Goal: Task Accomplishment & Management: Complete application form

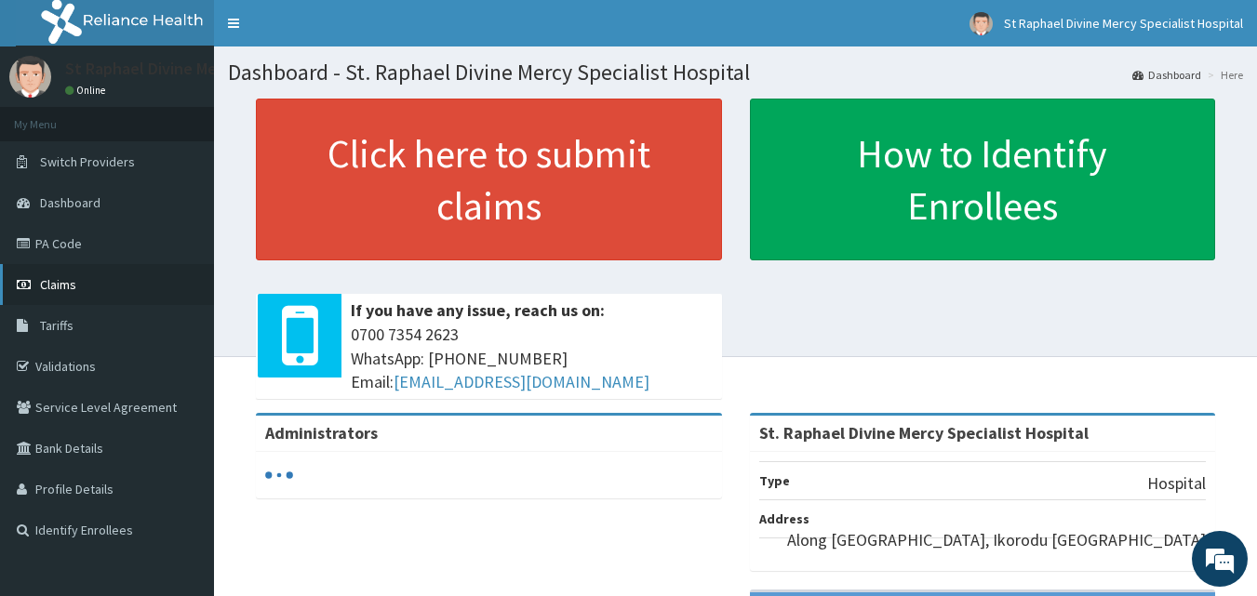
click at [67, 276] on span "Claims" at bounding box center [58, 284] width 36 height 17
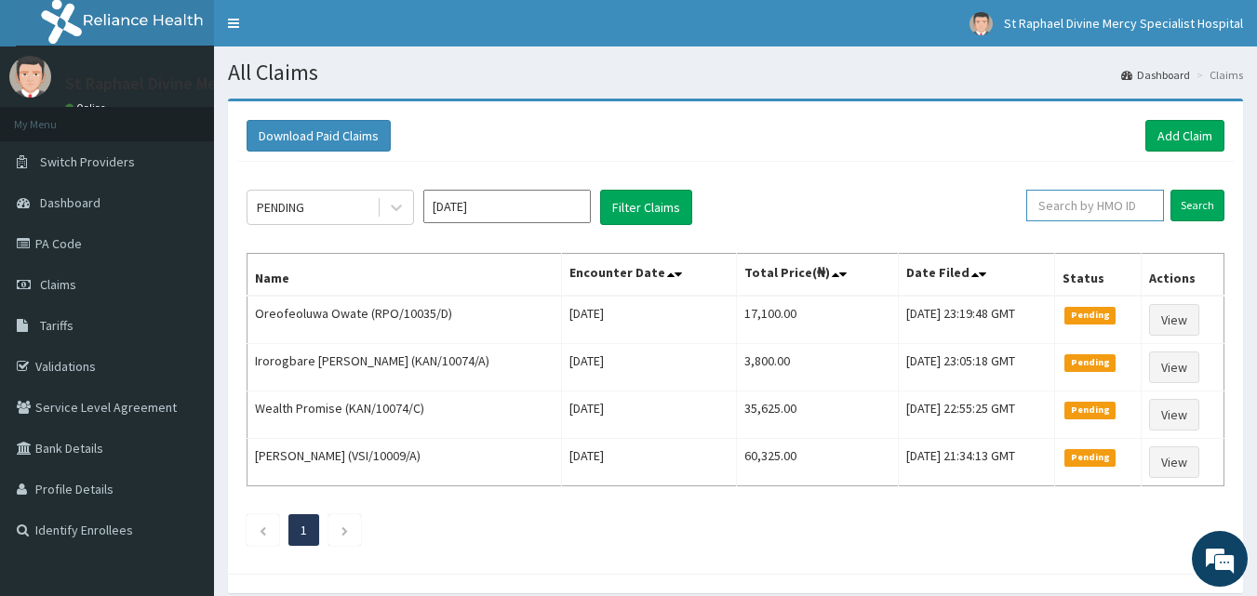
click at [1121, 207] on input "text" at bounding box center [1095, 206] width 138 height 32
type input "FBL/10272/A"
click at [1206, 204] on input "Search" at bounding box center [1197, 206] width 54 height 32
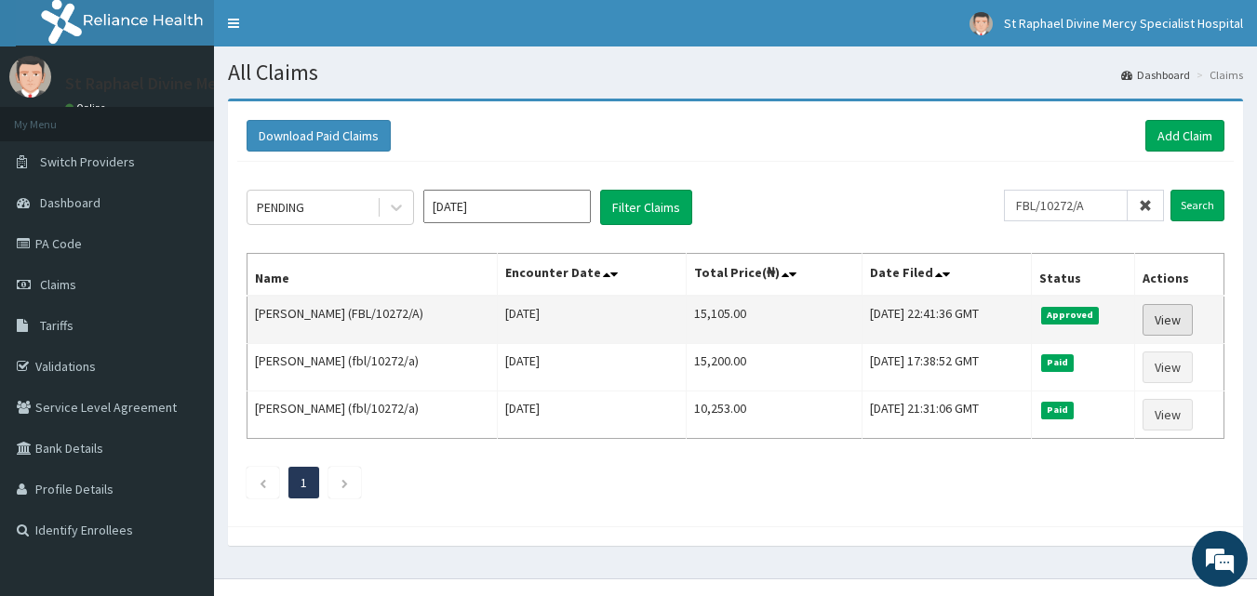
click at [1176, 313] on link "View" at bounding box center [1167, 320] width 50 height 32
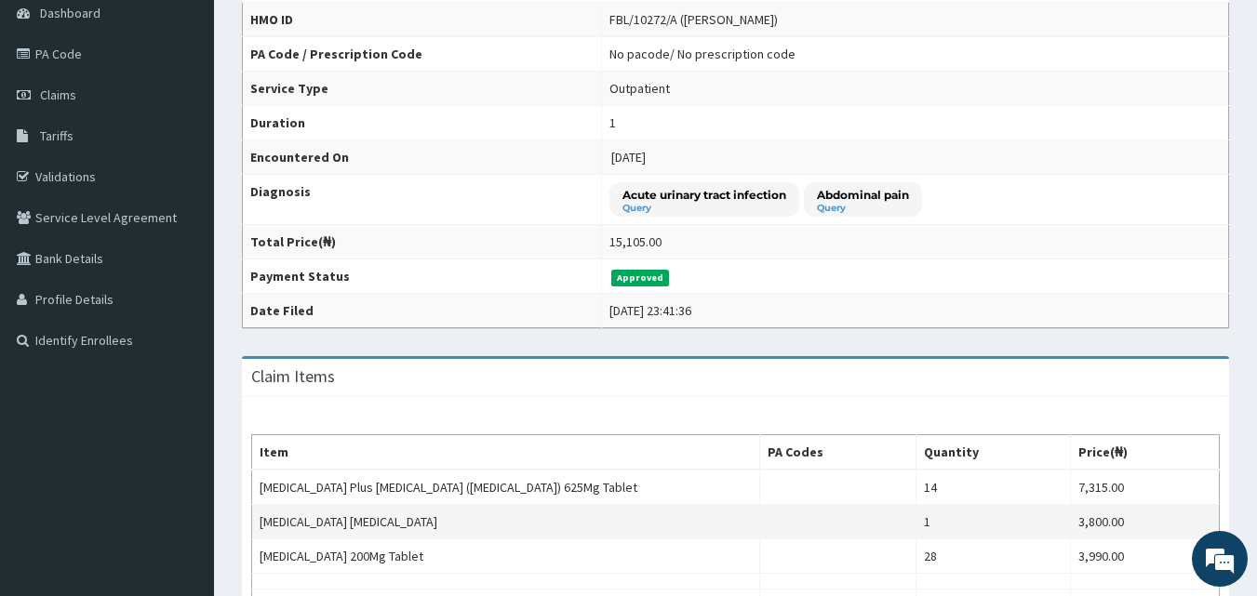
scroll to position [186, 0]
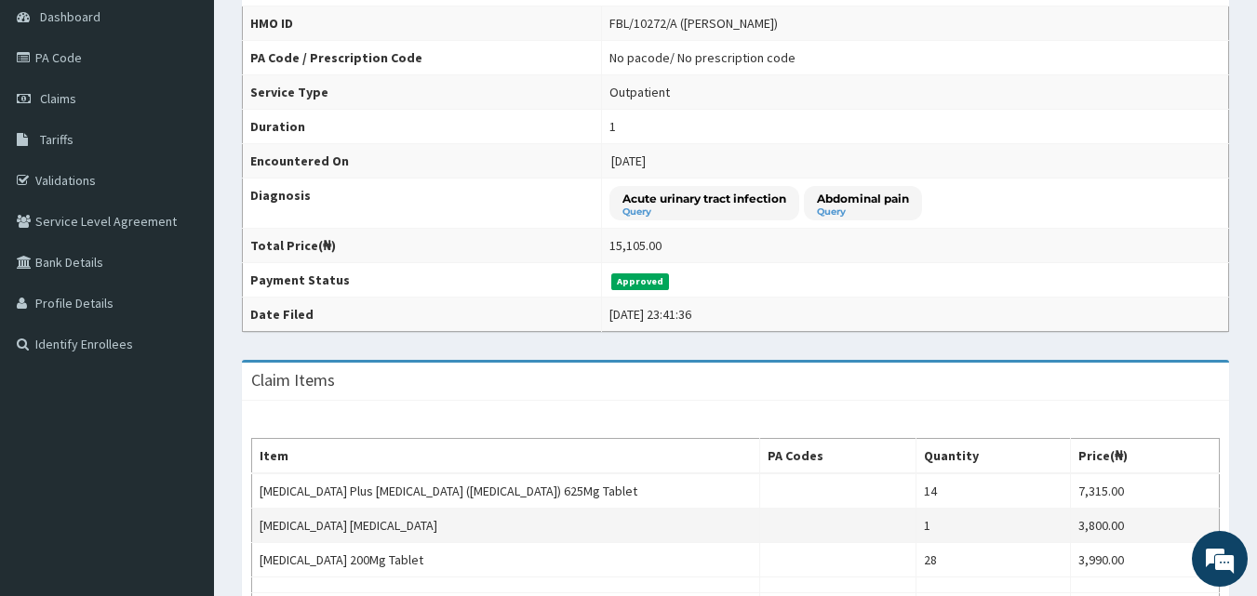
click at [827, 498] on div "Claim Items Item PA Codes Quantity Price(₦) Amoxycillin Plus Clavulanic Acid (C…" at bounding box center [735, 512] width 987 height 305
click at [898, 259] on td "15,105.00" at bounding box center [914, 246] width 627 height 34
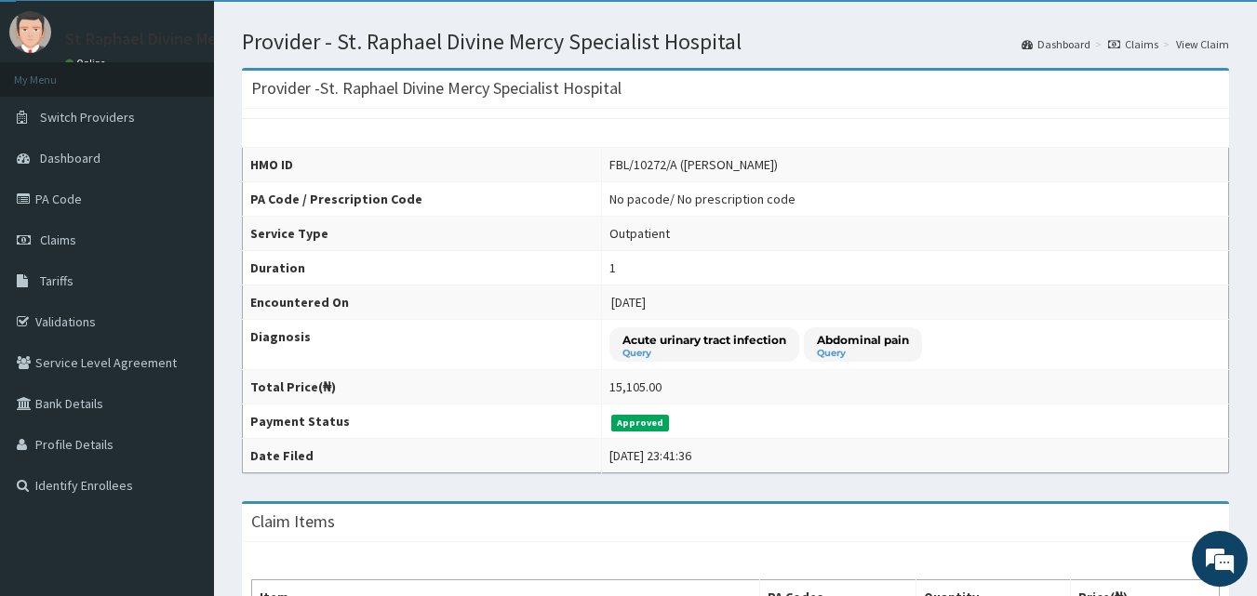
scroll to position [0, 0]
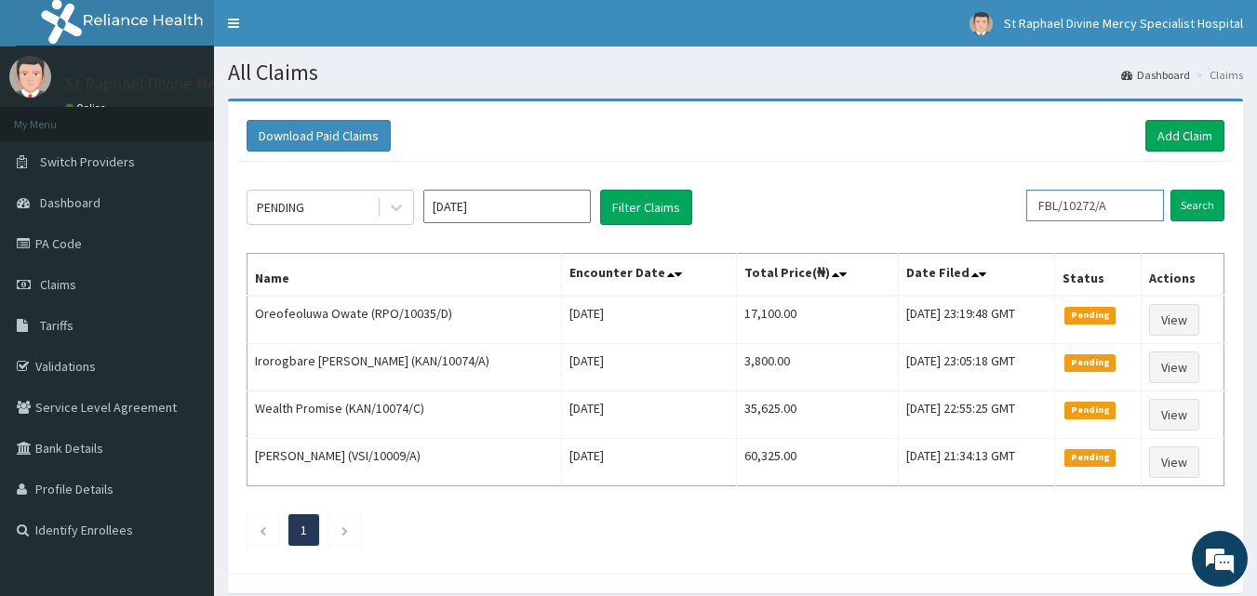
click at [1137, 203] on input "FBL/10272/A" at bounding box center [1095, 206] width 138 height 32
click at [908, 171] on div "PENDING Sep 2025 Filter Claims FBL/10272/A Search Name Encounter Date Total Pri…" at bounding box center [735, 363] width 996 height 403
click at [60, 243] on link "PA Code" at bounding box center [107, 243] width 214 height 41
click at [1180, 133] on link "Add Claim" at bounding box center [1184, 136] width 79 height 32
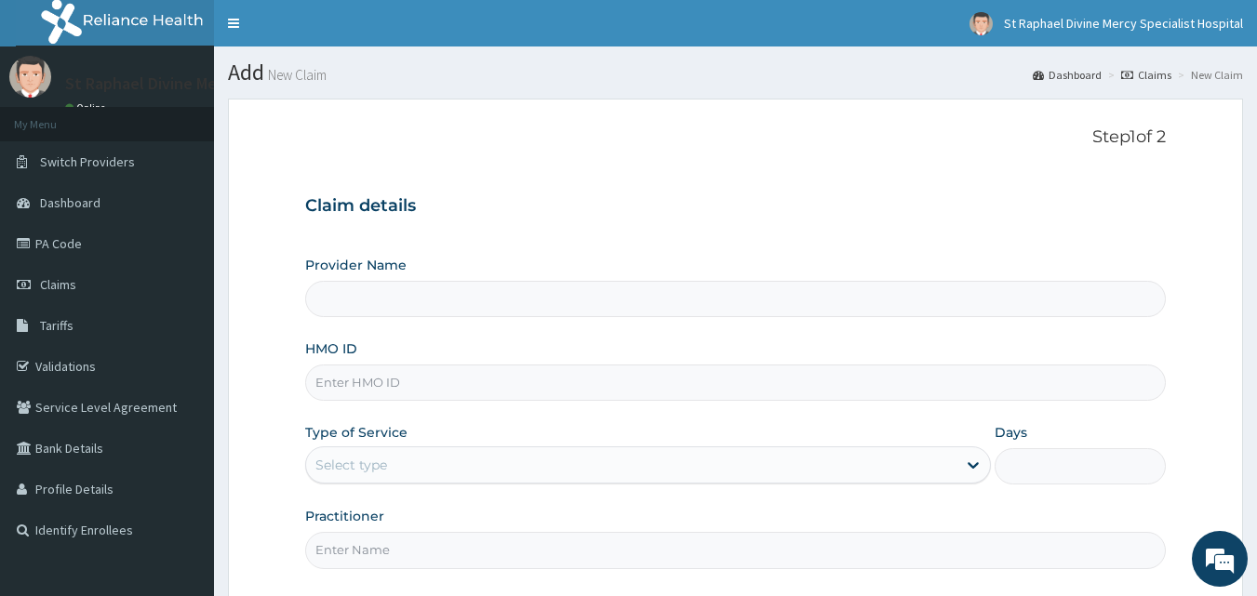
click at [407, 386] on input "HMO ID" at bounding box center [735, 383] width 861 height 36
click at [707, 200] on h3 "Claim details" at bounding box center [735, 206] width 861 height 20
type input "St. Raphael Divine Mercy Specialist Hospital"
click at [442, 396] on input "HMO ID" at bounding box center [735, 383] width 861 height 36
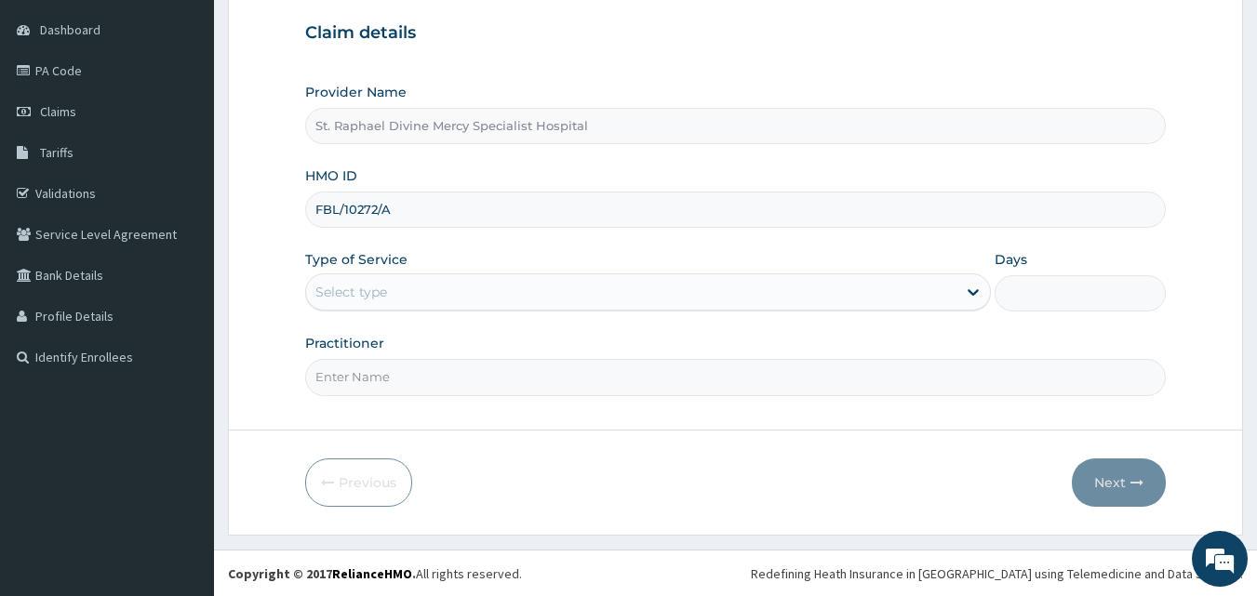
scroll to position [174, 0]
type input "FBL/10272/A"
click at [449, 297] on div "Select type" at bounding box center [631, 291] width 650 height 30
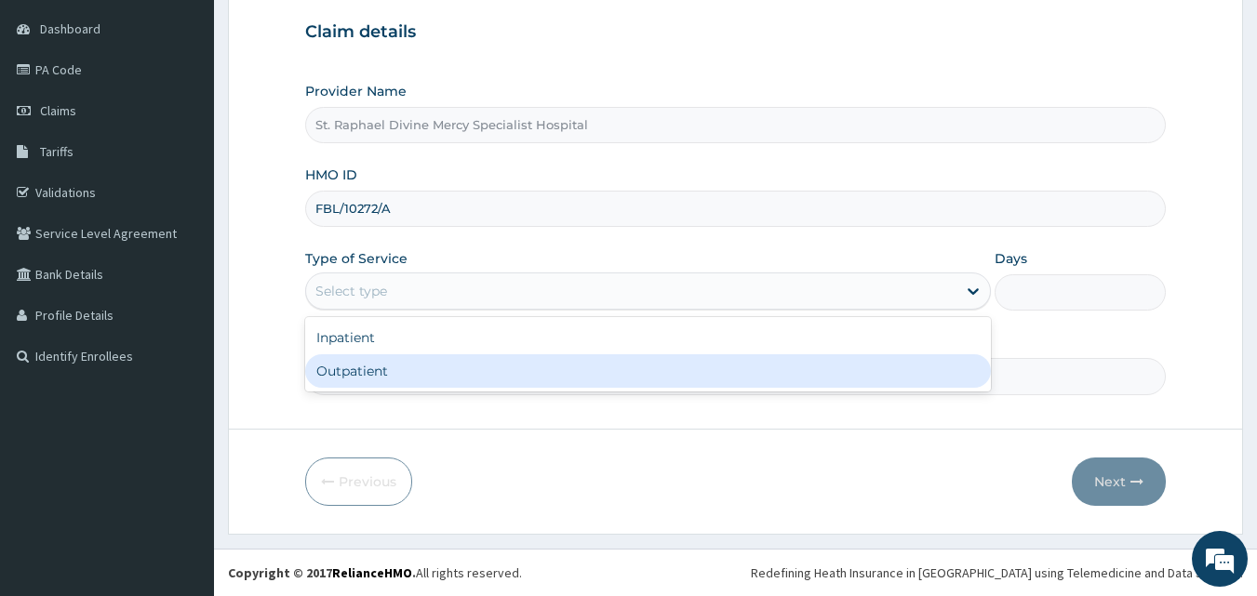
click at [382, 368] on div "Outpatient" at bounding box center [647, 370] width 685 height 33
type input "1"
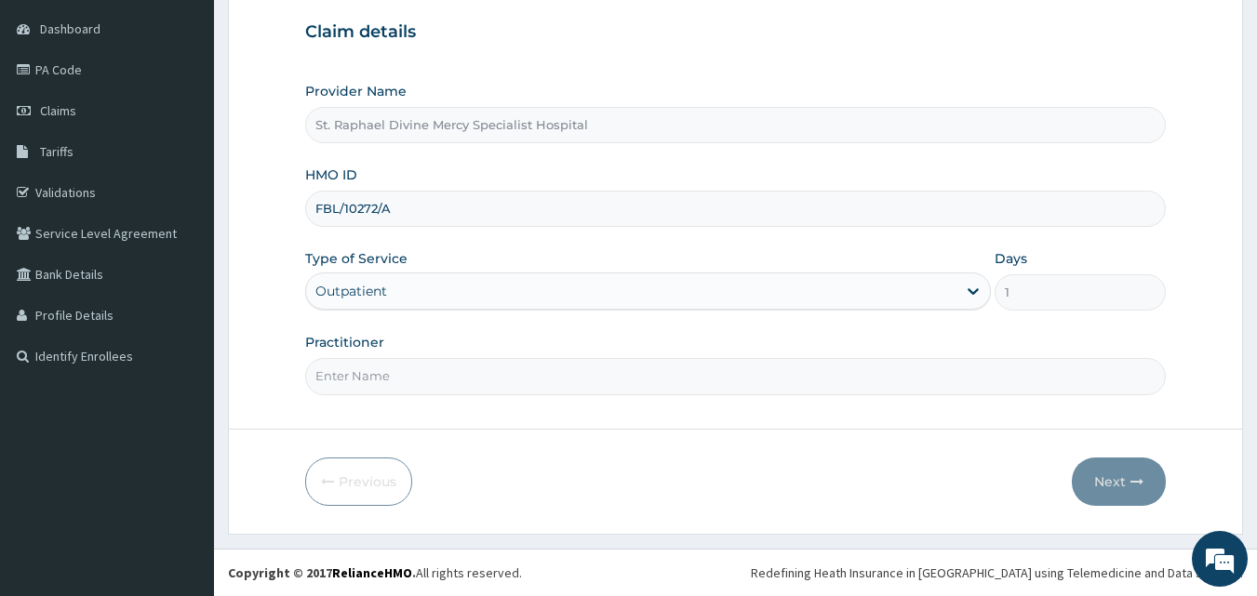
click at [378, 371] on input "Practitioner" at bounding box center [735, 376] width 861 height 36
type input "[PERSON_NAME]"
click at [1131, 485] on icon "button" at bounding box center [1136, 481] width 13 height 13
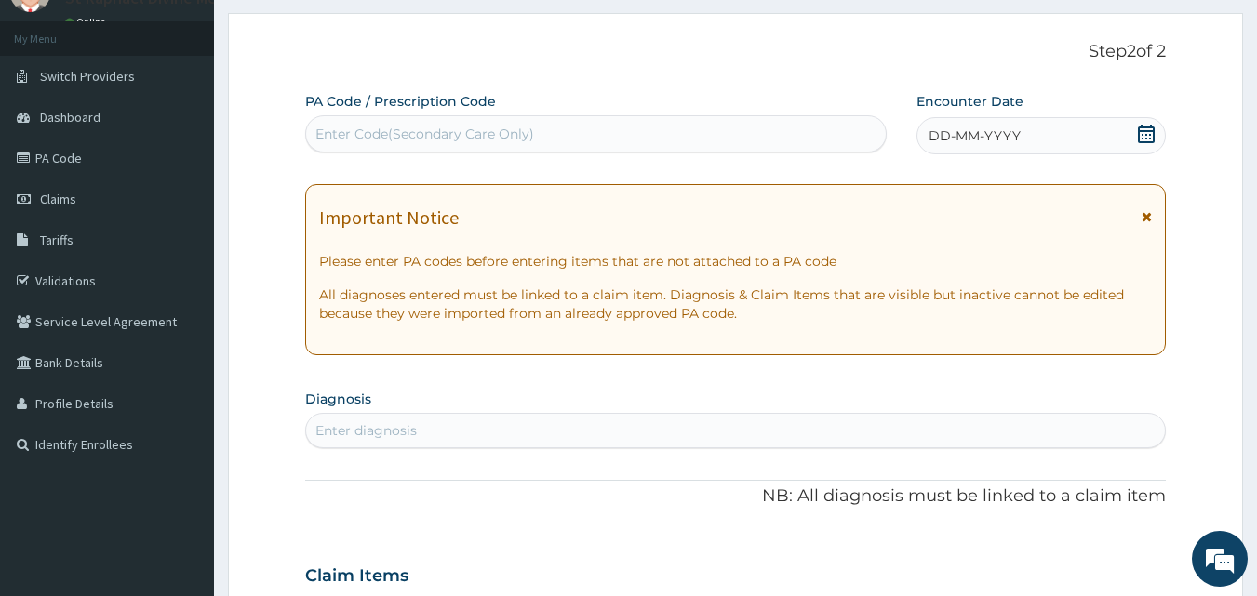
scroll to position [0, 0]
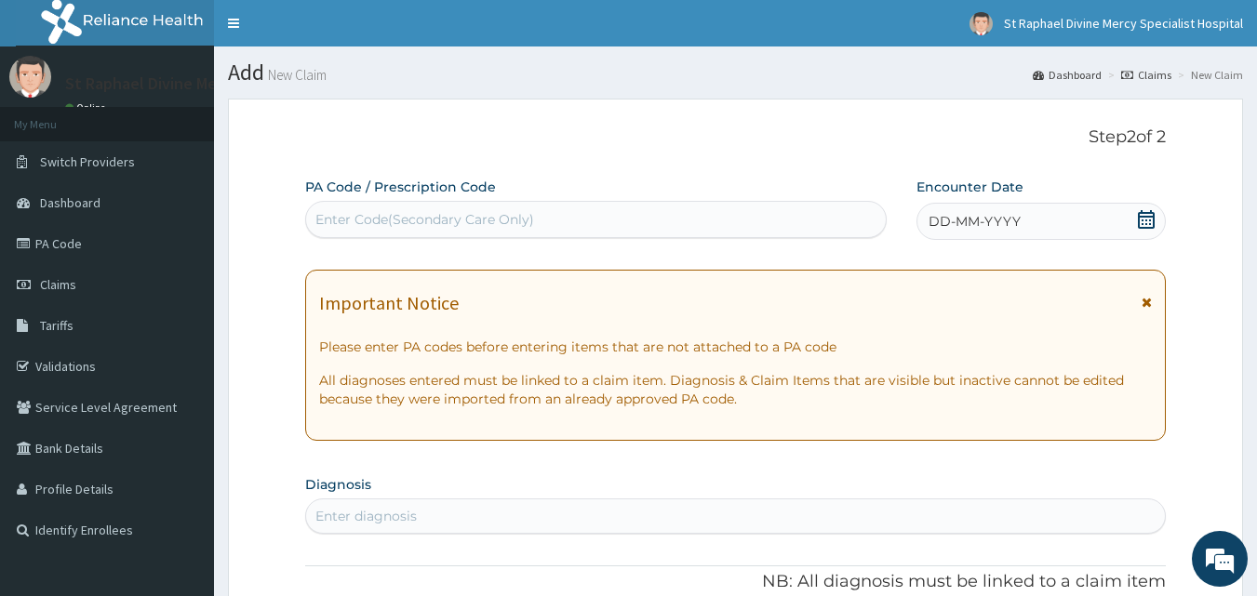
click at [461, 212] on div "Enter Code(Secondary Care Only)" at bounding box center [424, 219] width 219 height 19
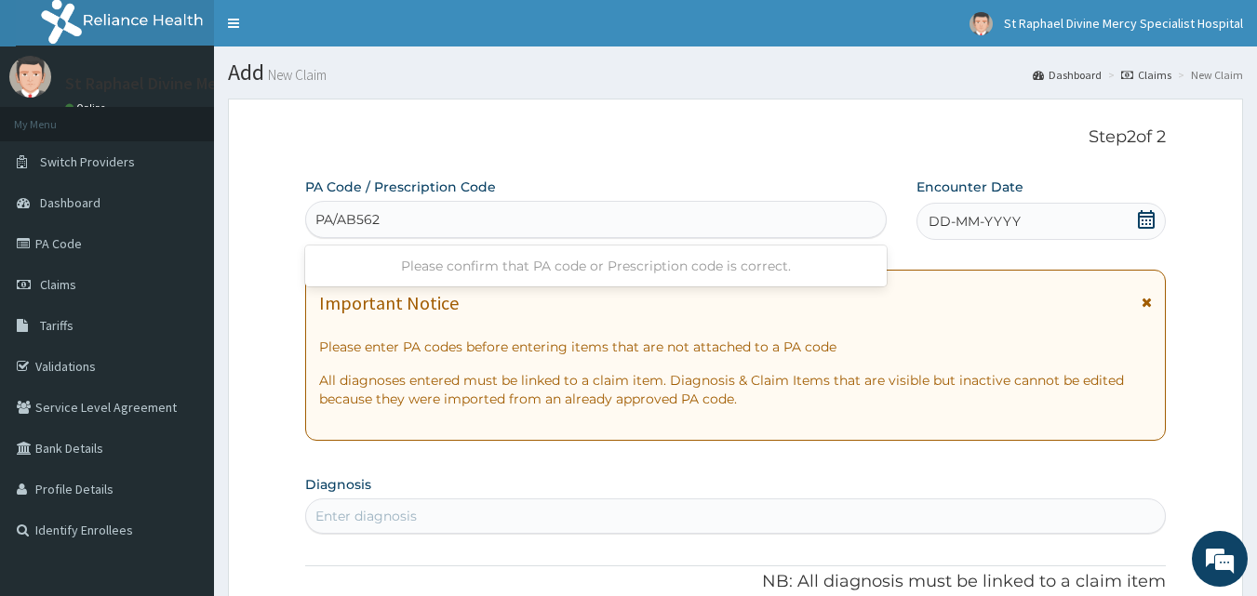
type input "PA/AB562A"
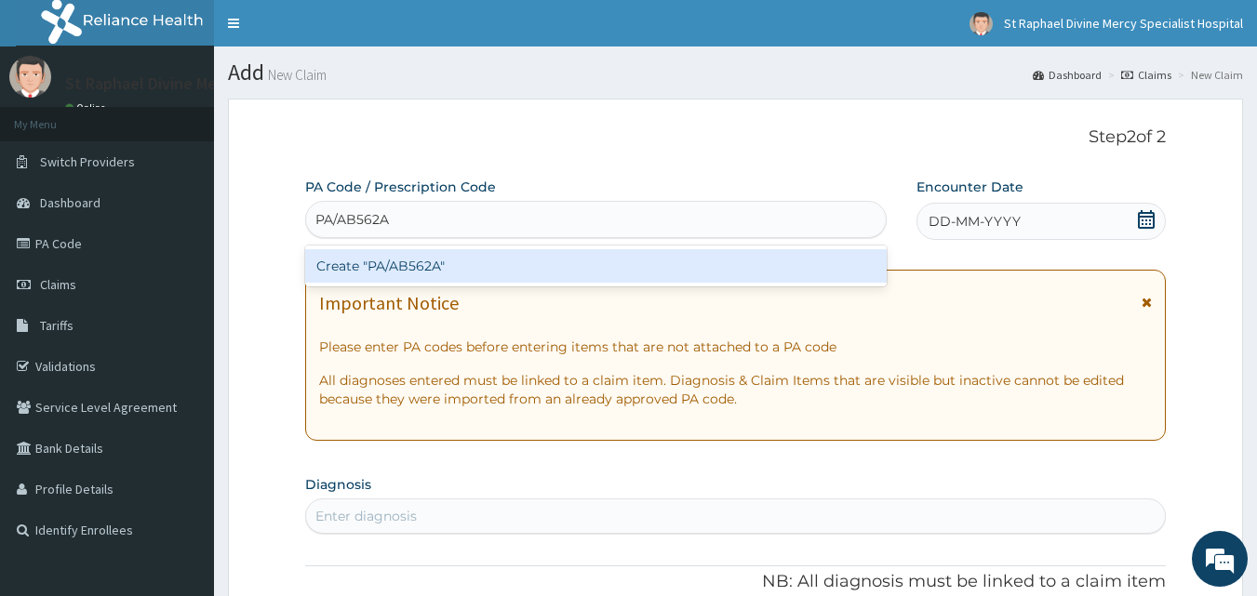
click at [412, 263] on div "Create "PA/AB562A"" at bounding box center [596, 265] width 582 height 33
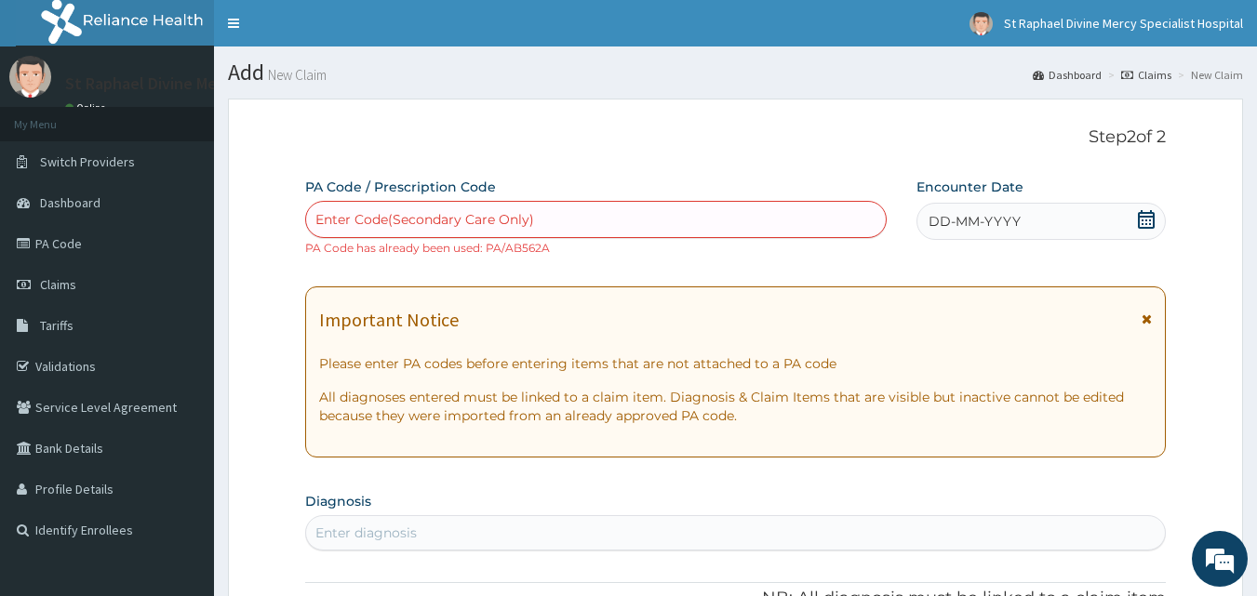
click at [360, 216] on div "Enter Code(Secondary Care Only)" at bounding box center [424, 219] width 219 height 19
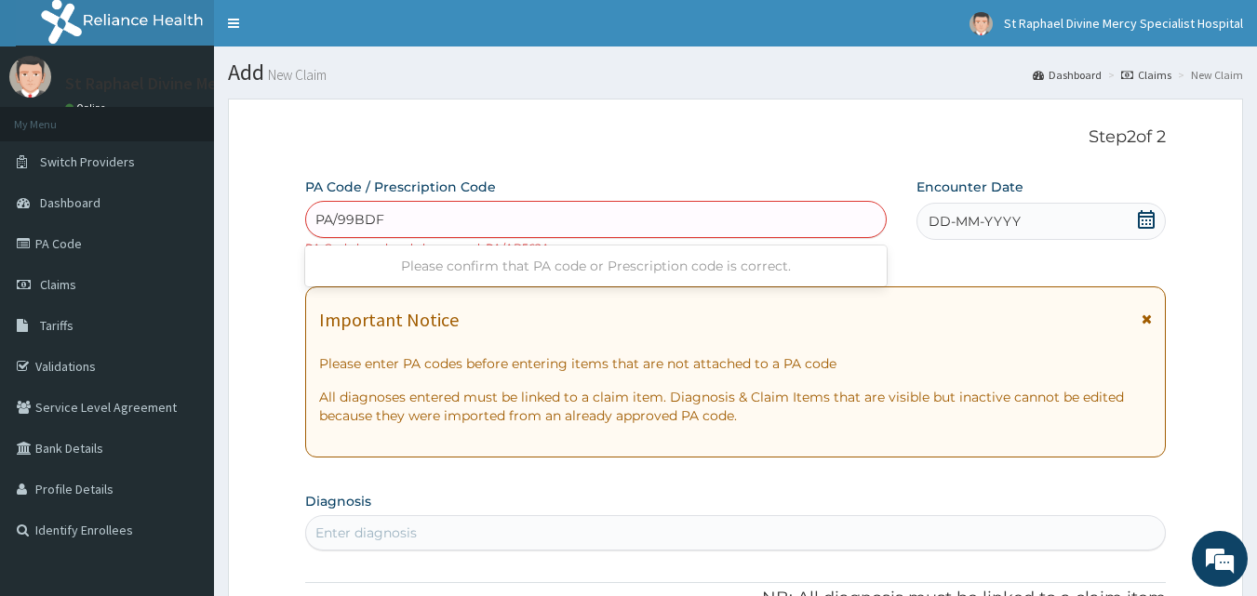
type input "PA/99BDF5"
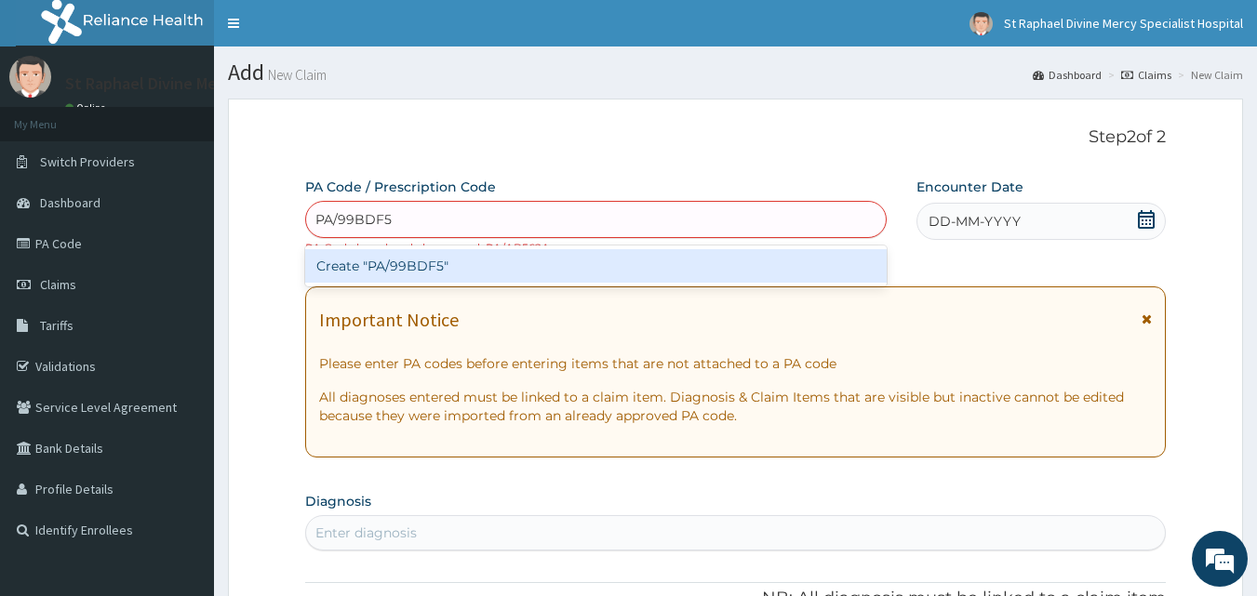
click at [388, 263] on div "Create "PA/99BDF5"" at bounding box center [596, 265] width 582 height 33
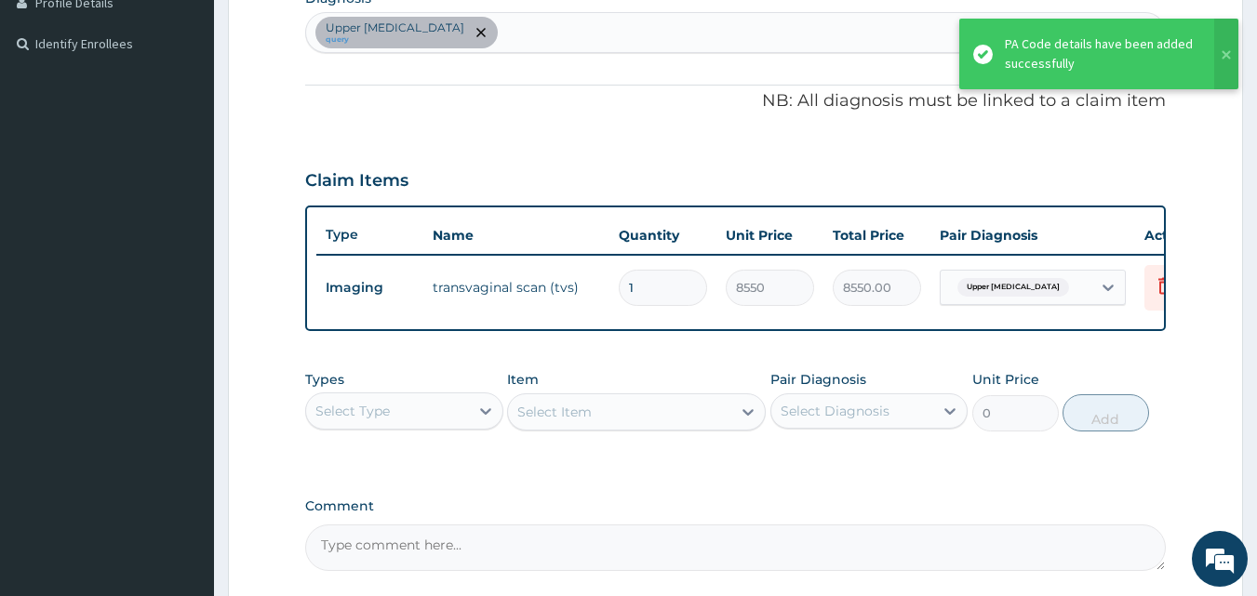
scroll to position [578, 0]
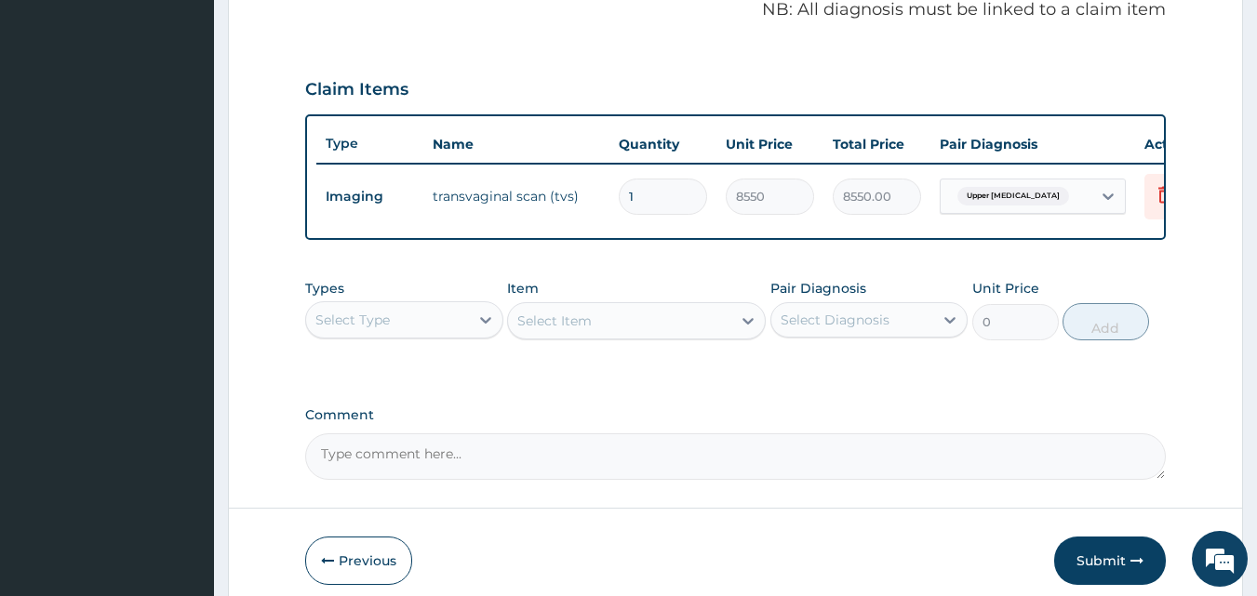
click at [449, 330] on div "Select Type" at bounding box center [387, 320] width 163 height 30
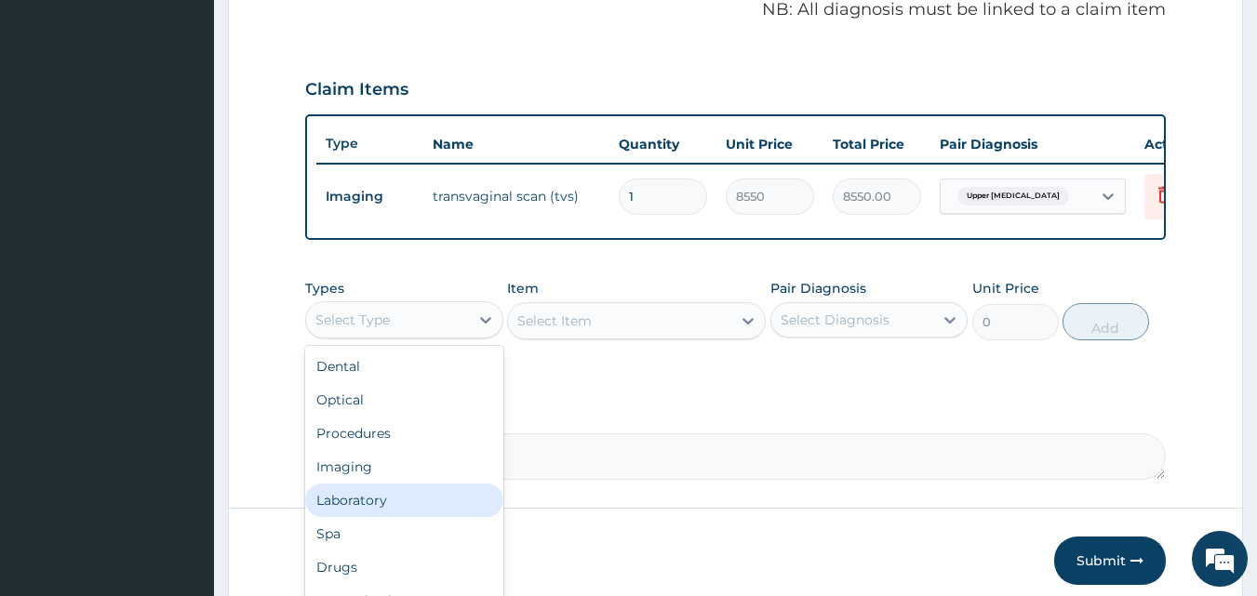
click at [364, 517] on div "Laboratory" at bounding box center [404, 500] width 198 height 33
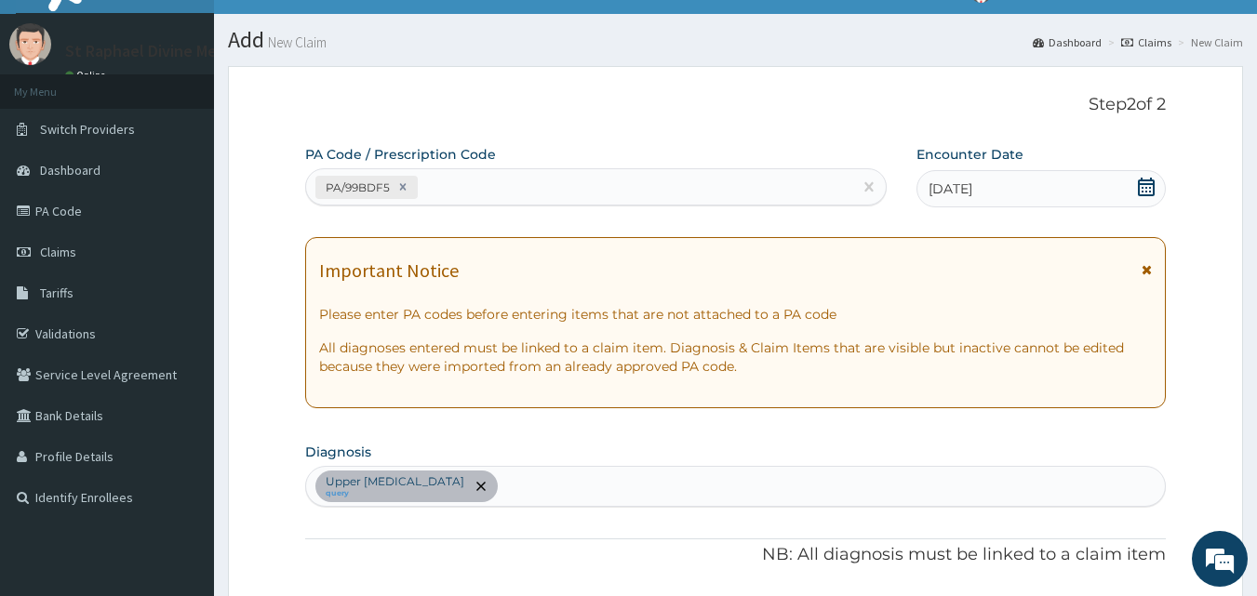
scroll to position [93, 0]
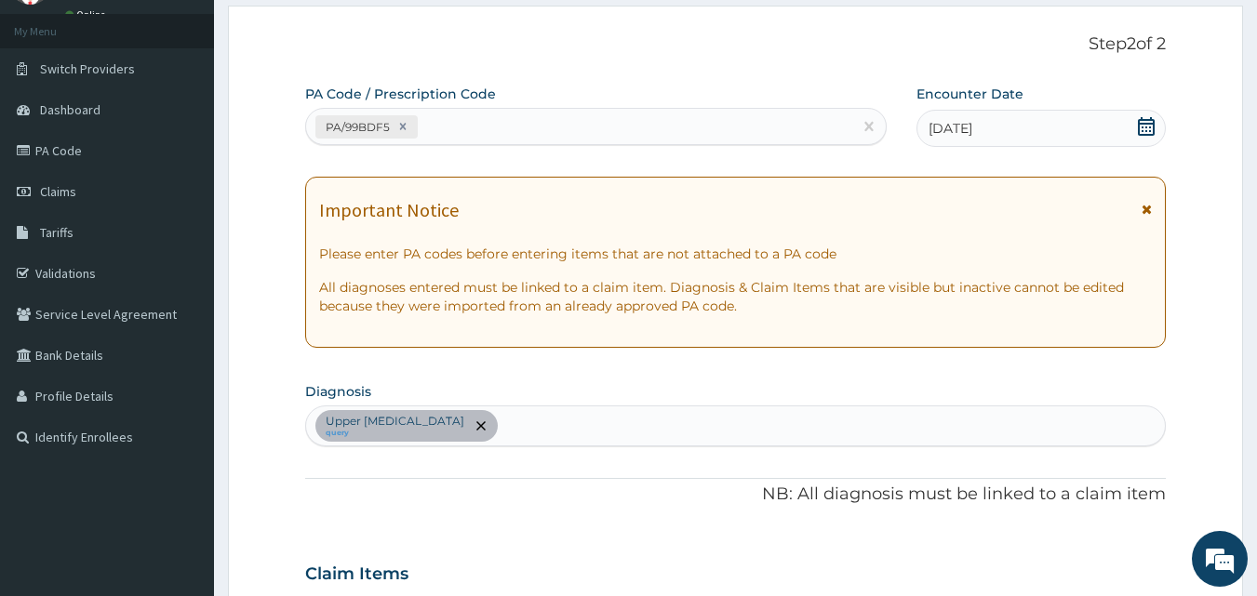
click at [546, 421] on div "Upper [MEDICAL_DATA] query" at bounding box center [735, 425] width 859 height 39
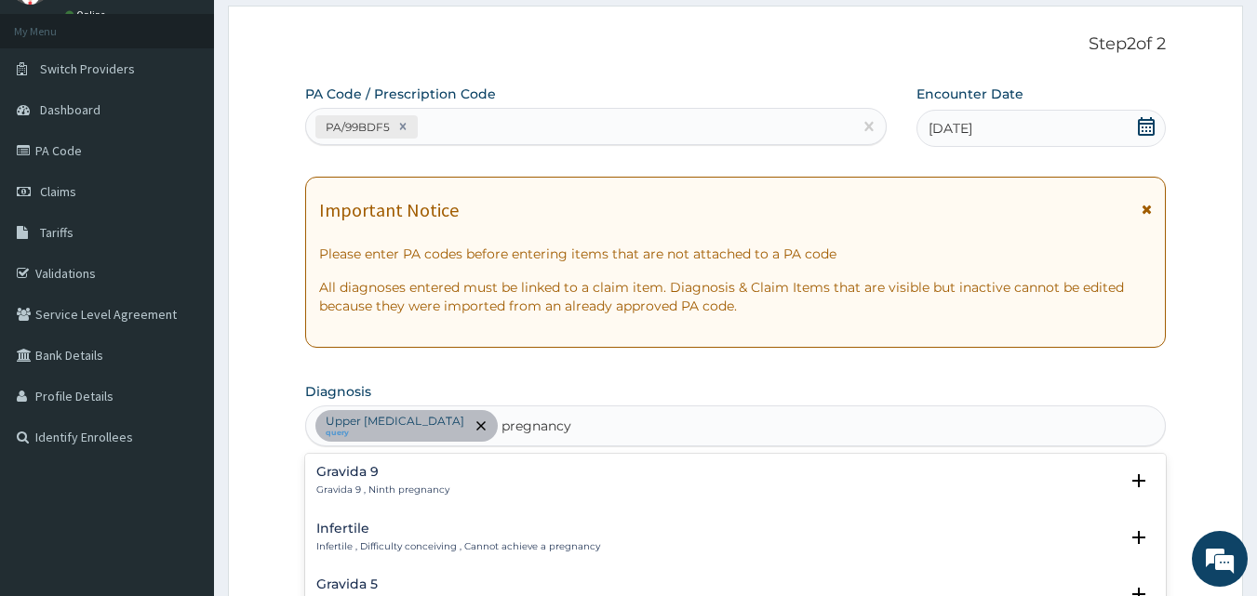
type input "pregnancy"
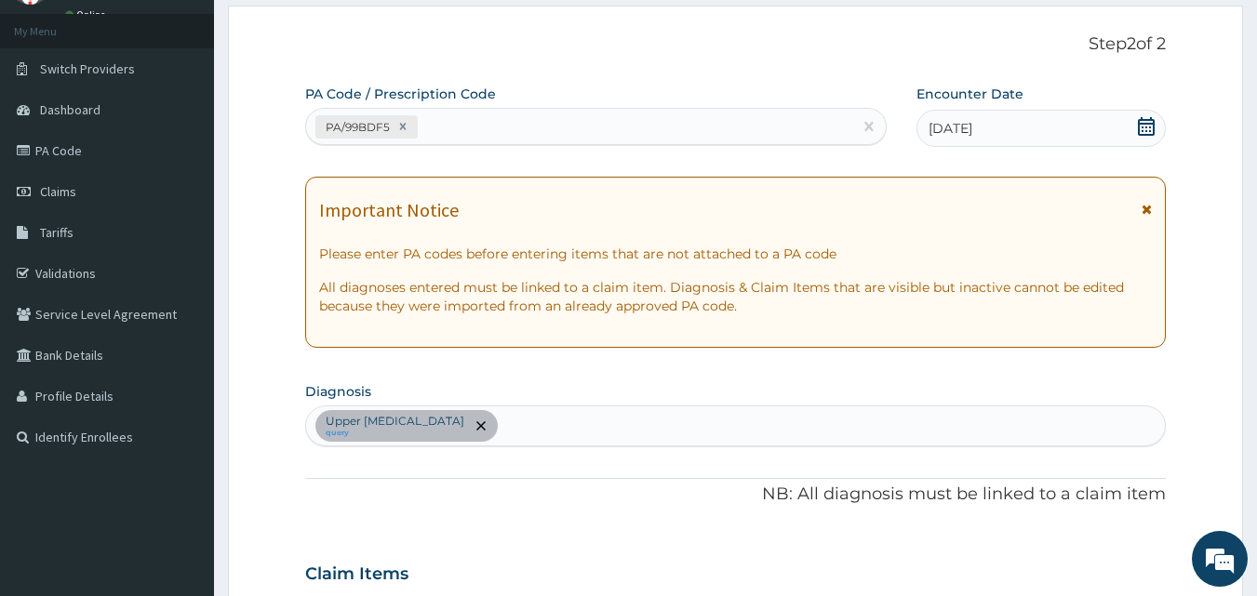
click at [1147, 206] on icon at bounding box center [1146, 209] width 10 height 13
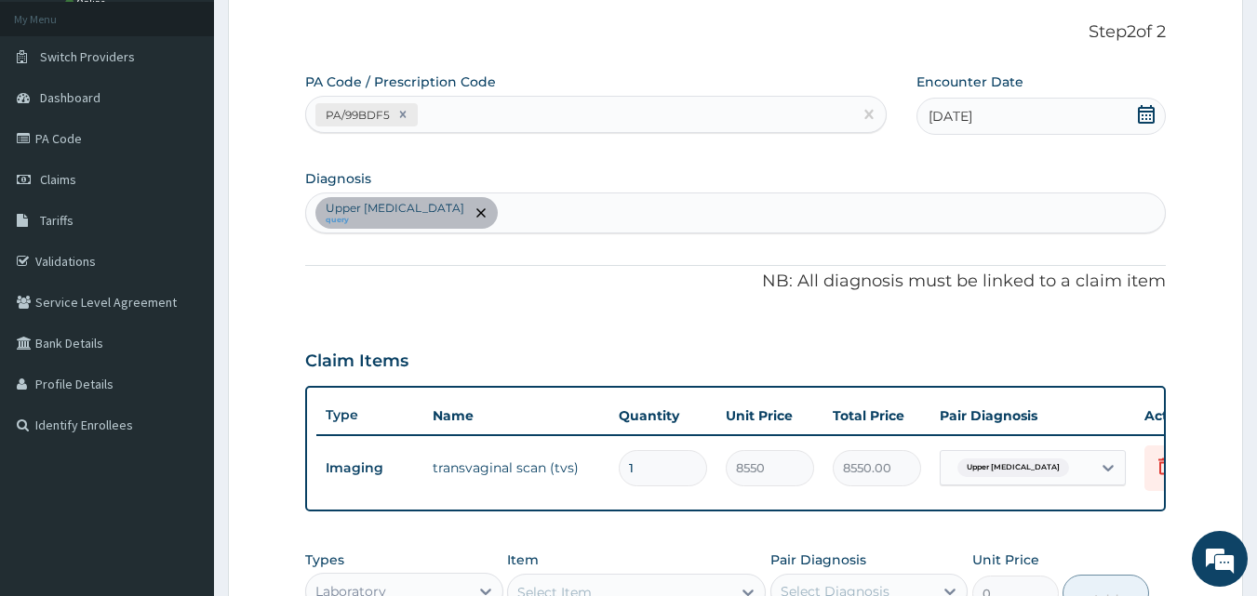
scroll to position [186, 0]
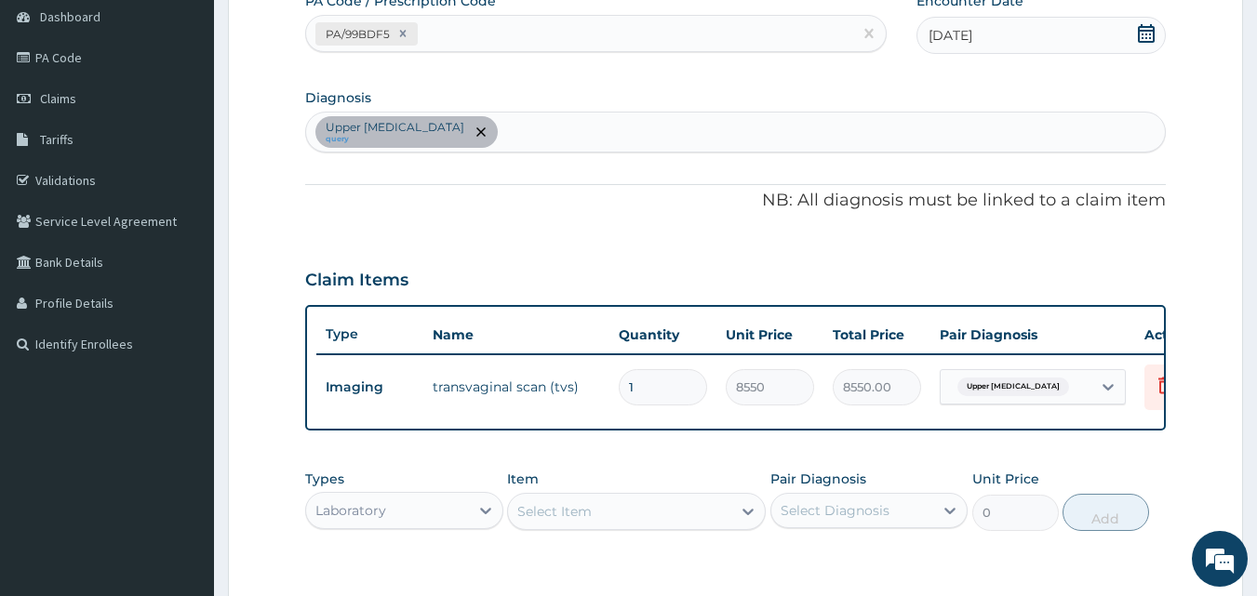
click at [554, 138] on div "Upper [MEDICAL_DATA] query" at bounding box center [735, 132] width 859 height 39
type input "p"
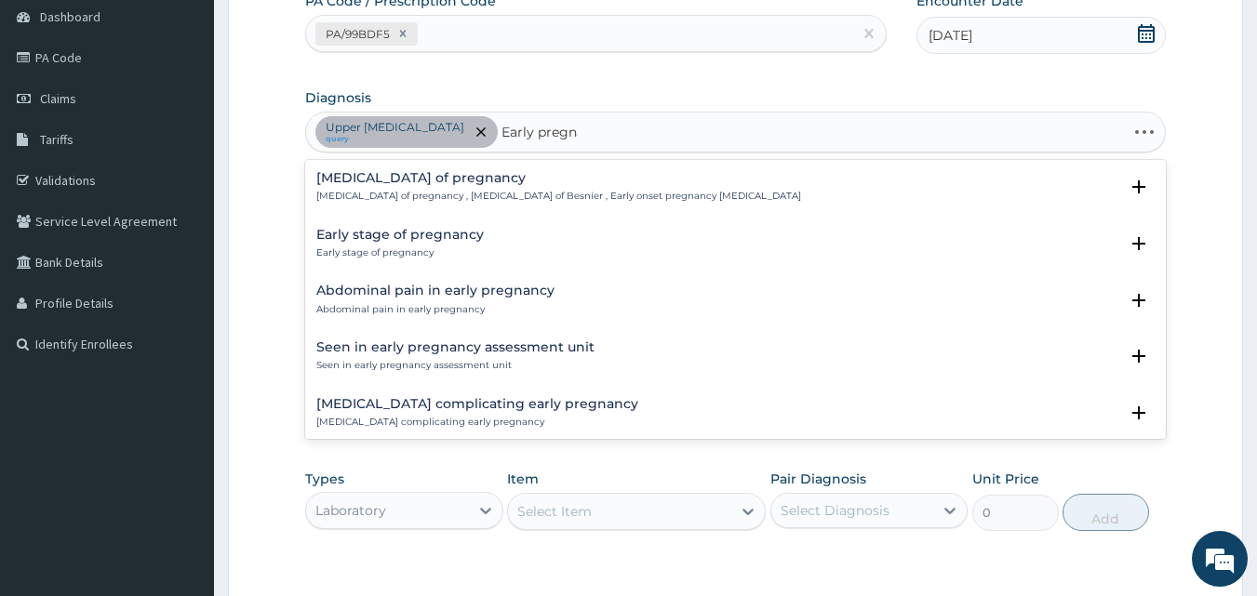
type input "Early pregnan"
click at [391, 237] on h4 "Early stage of pregnancy" at bounding box center [399, 235] width 167 height 14
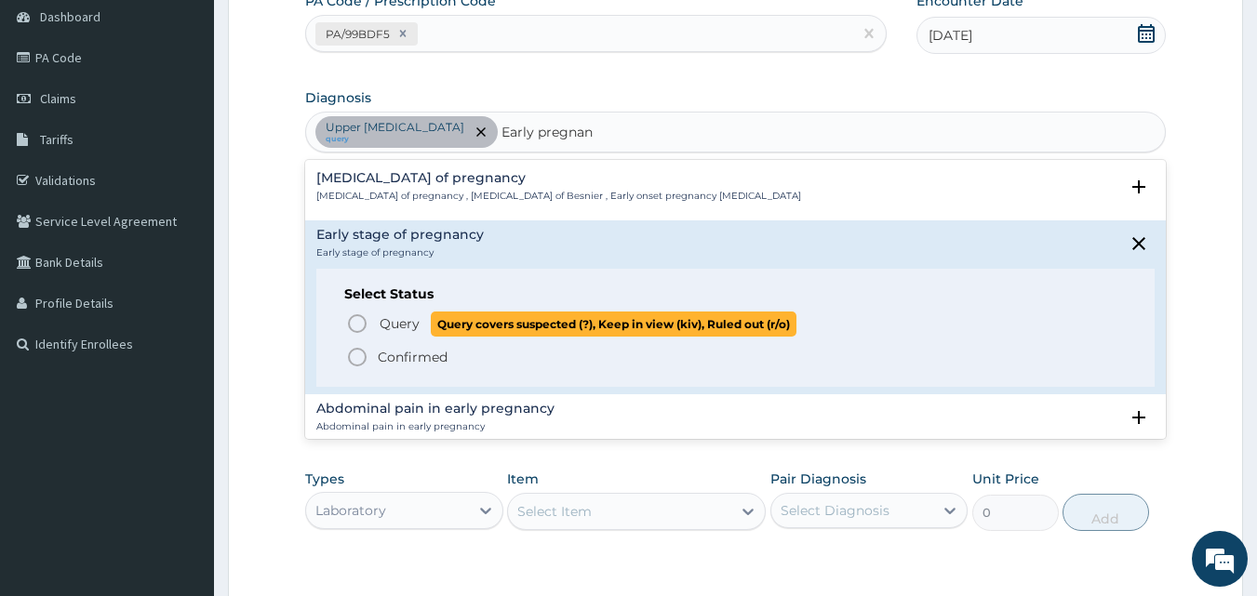
click at [360, 321] on icon "status option query" at bounding box center [357, 324] width 22 height 22
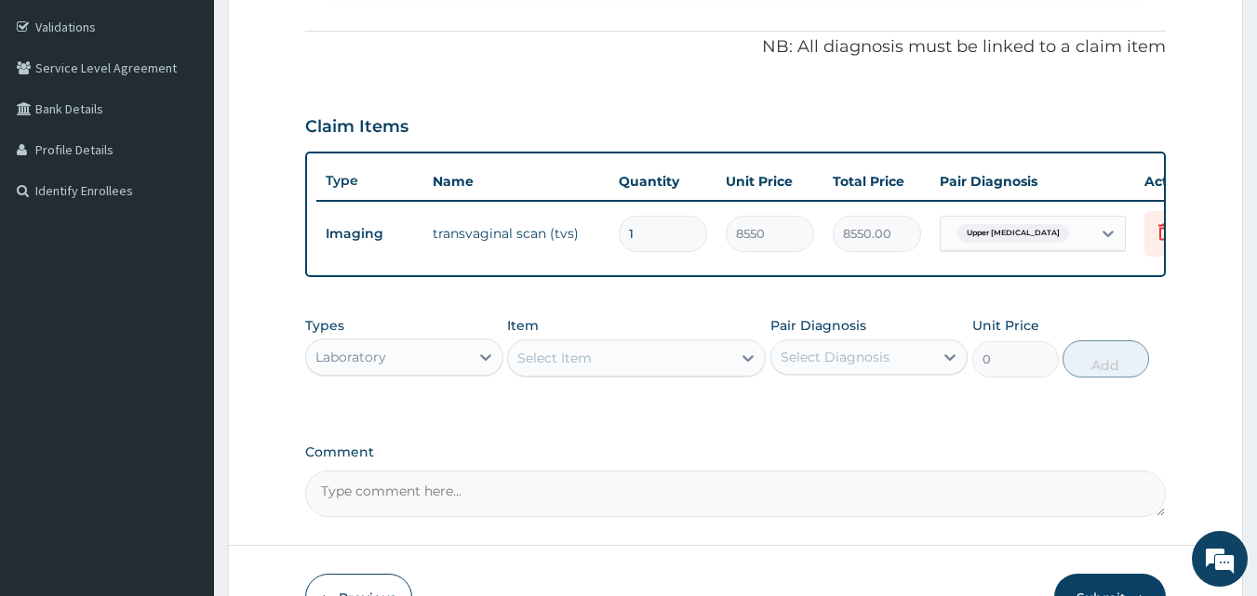
scroll to position [372, 0]
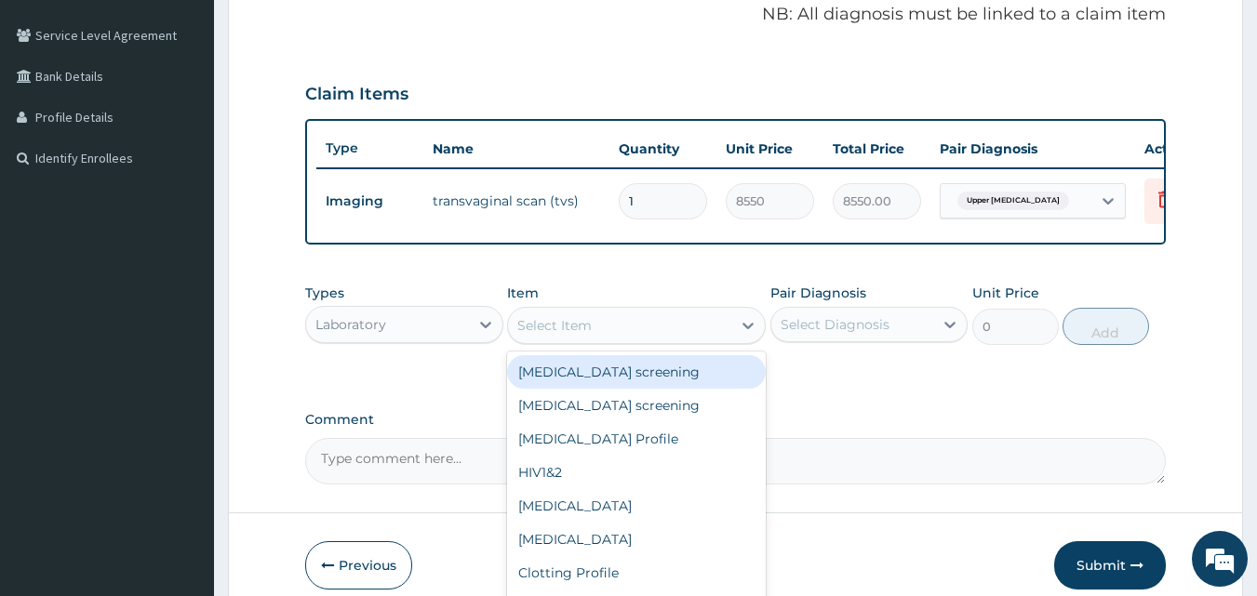
click at [568, 335] on div "Select Item" at bounding box center [554, 325] width 74 height 19
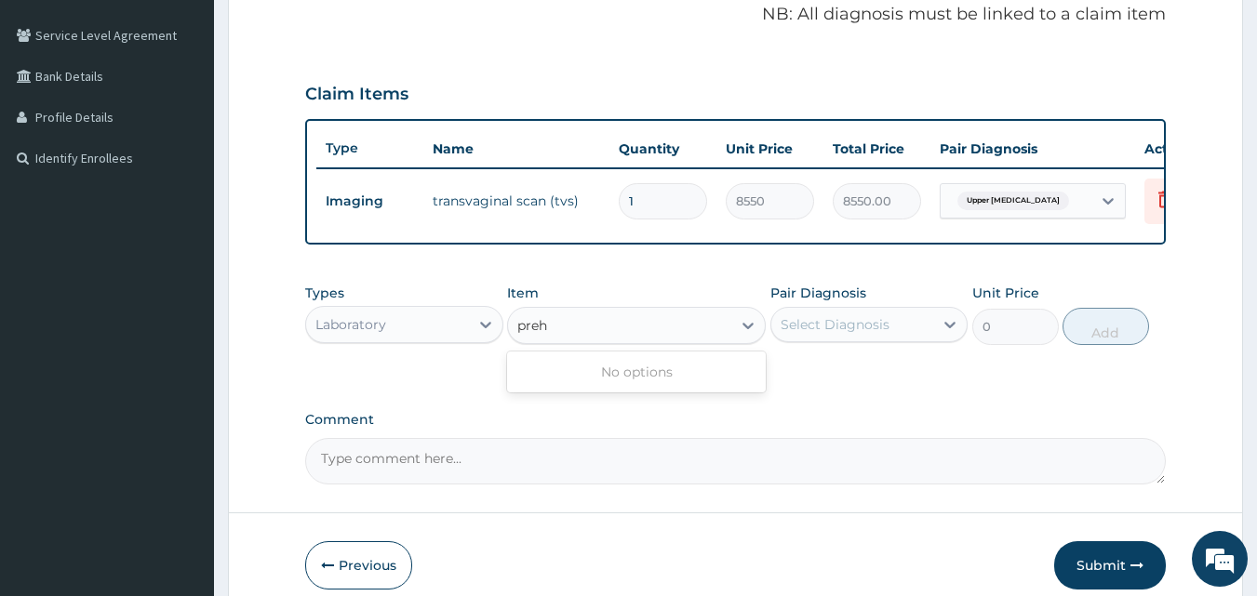
type input "pre"
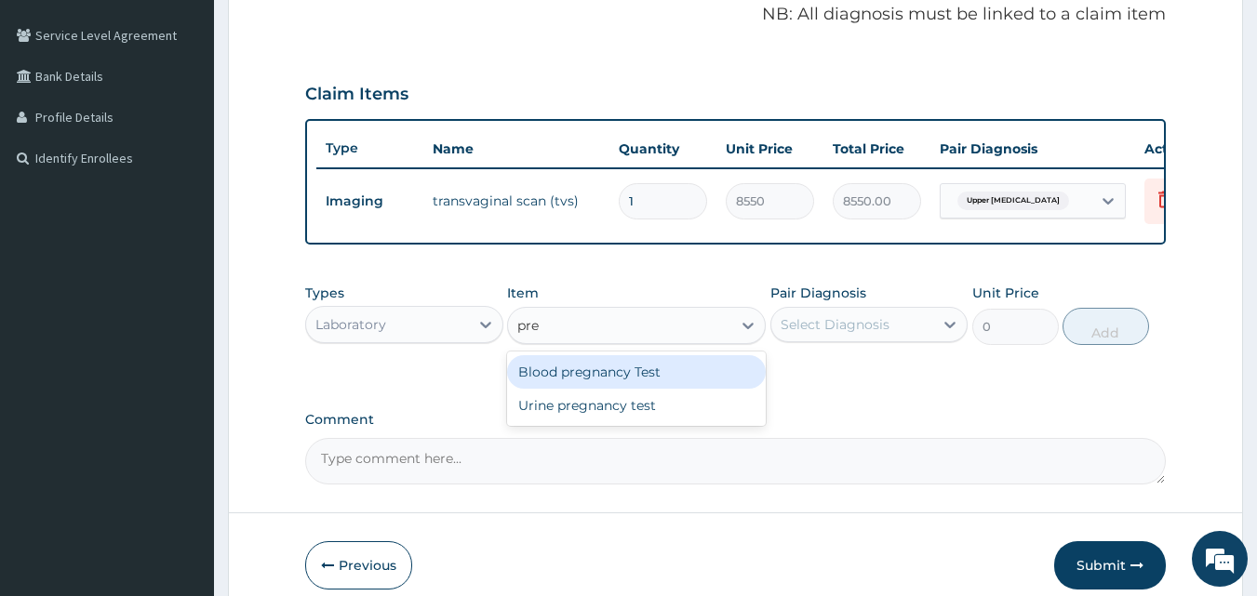
click at [602, 381] on div "Blood pregnancy Test" at bounding box center [636, 371] width 259 height 33
type input "1900"
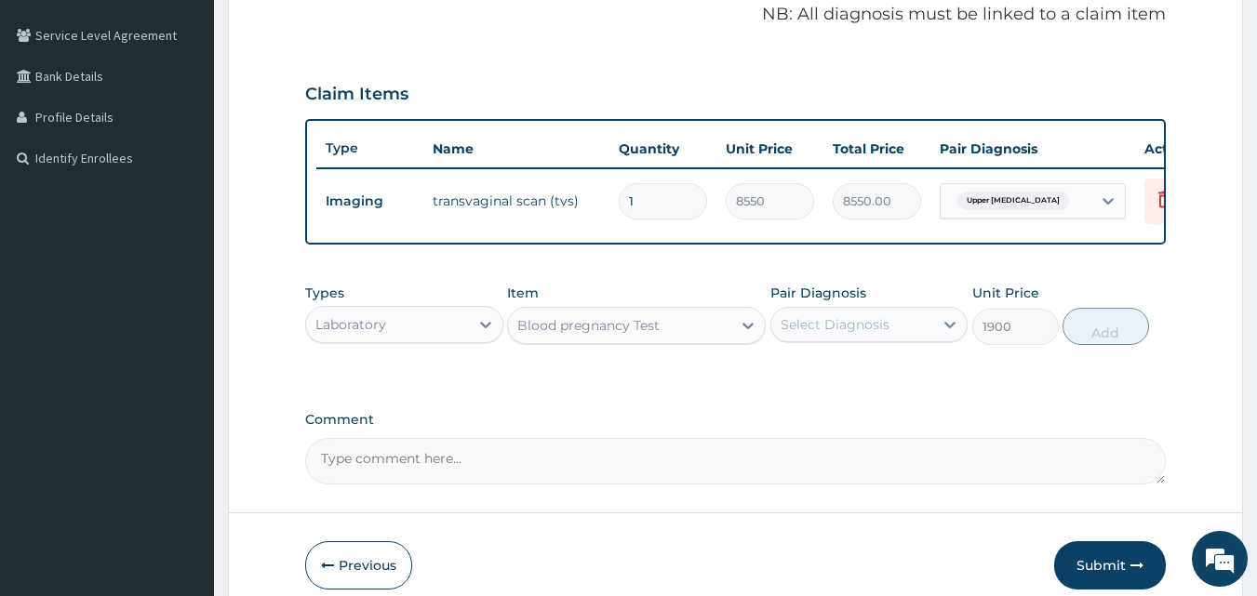
click at [898, 339] on div "Select Diagnosis" at bounding box center [852, 325] width 163 height 30
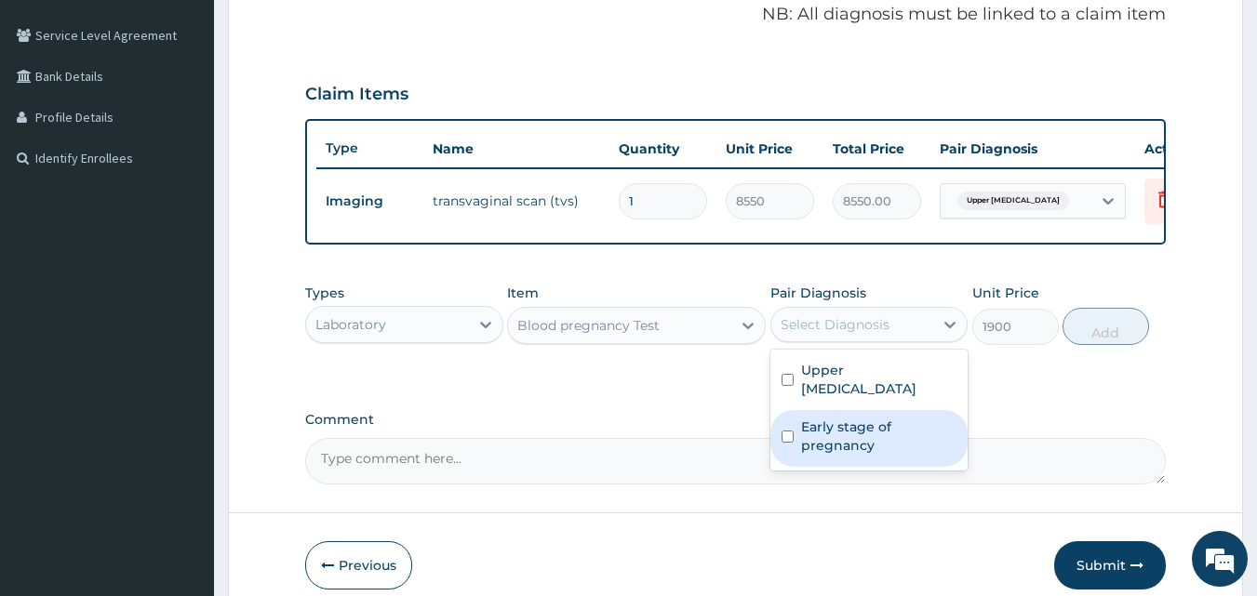
click at [829, 455] on label "Early stage of pregnancy" at bounding box center [879, 436] width 156 height 37
checkbox input "true"
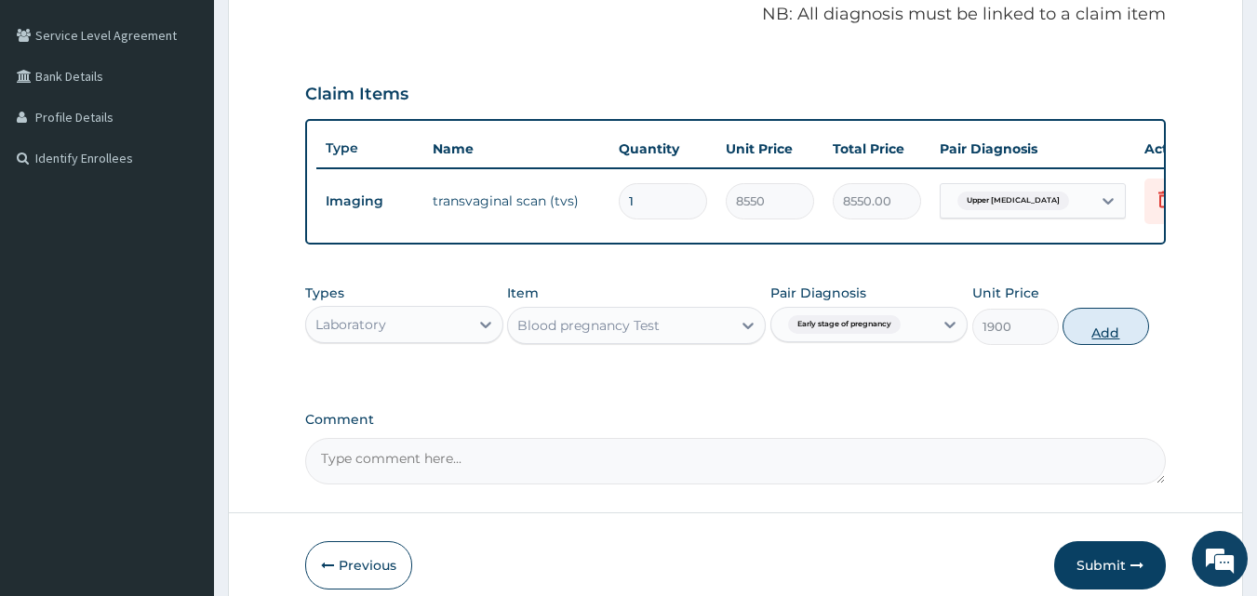
click at [1120, 335] on button "Add" at bounding box center [1105, 326] width 86 height 37
type input "0"
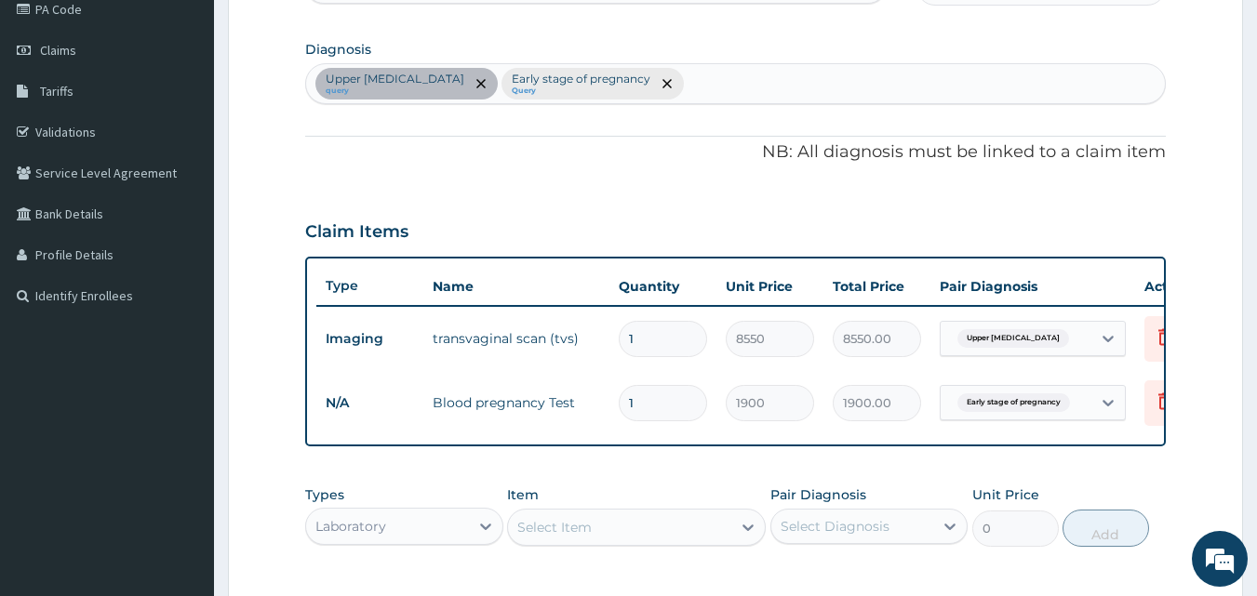
scroll to position [186, 0]
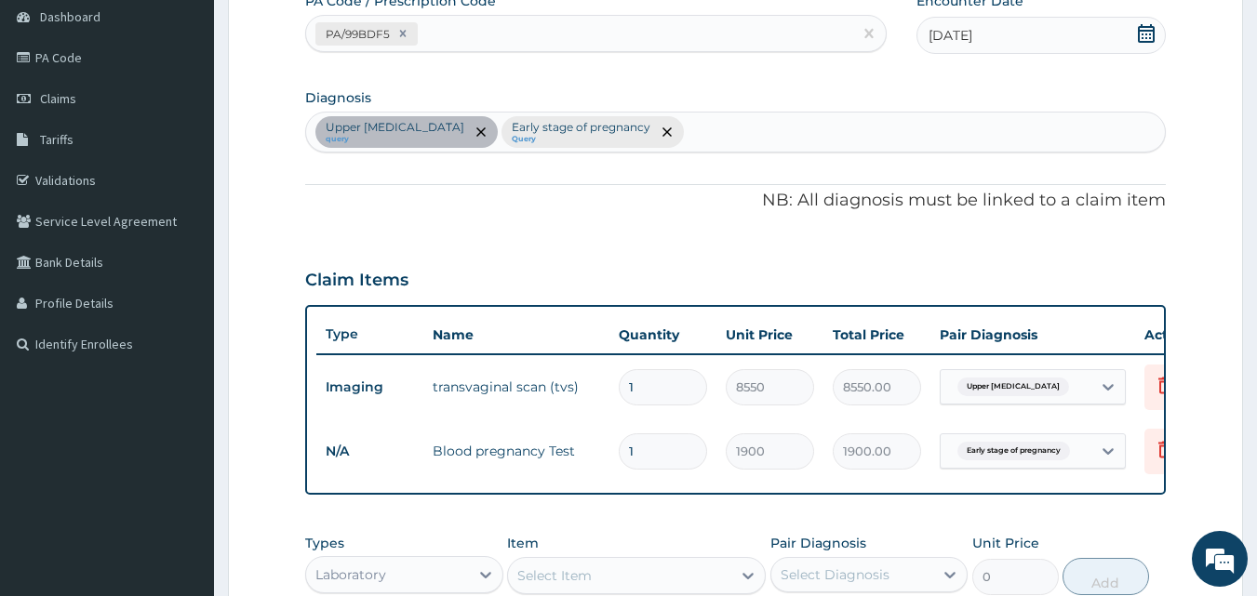
click at [727, 133] on div "Upper [MEDICAL_DATA] query Early stage of pregnancy Query" at bounding box center [735, 132] width 859 height 39
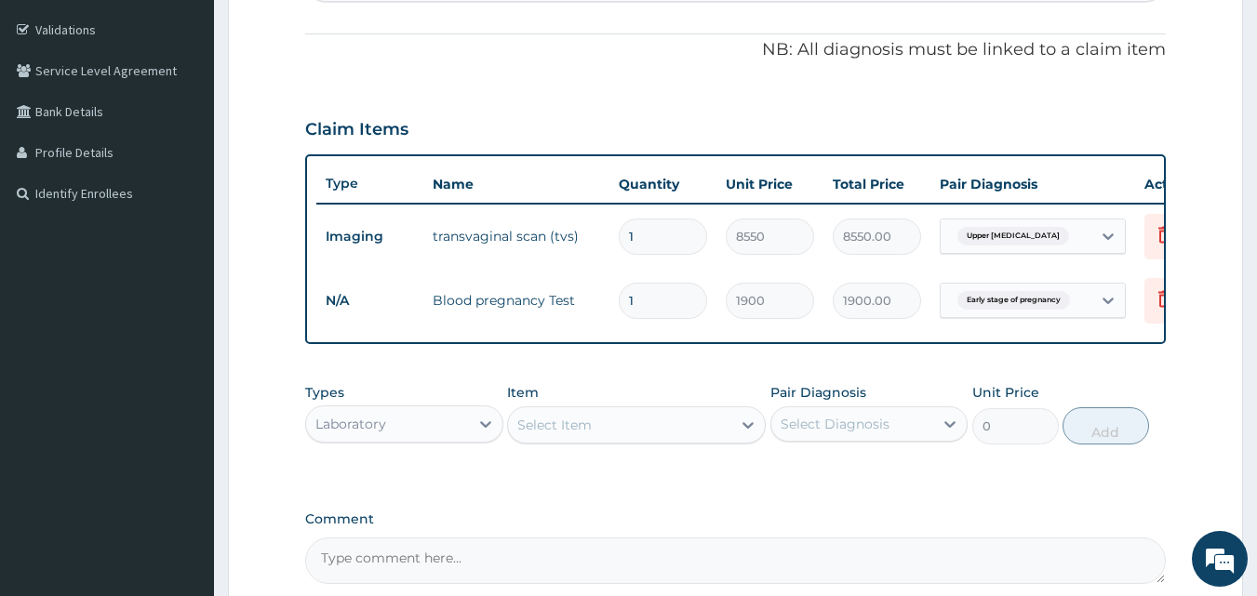
scroll to position [372, 0]
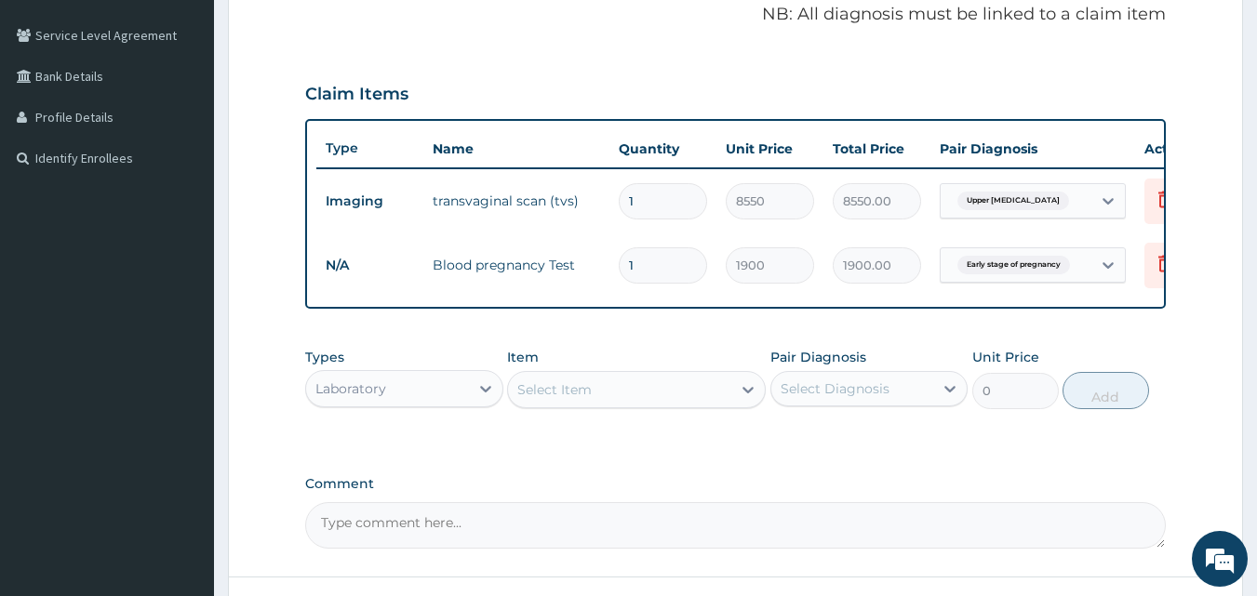
click at [557, 399] on div "Select Item" at bounding box center [554, 389] width 74 height 19
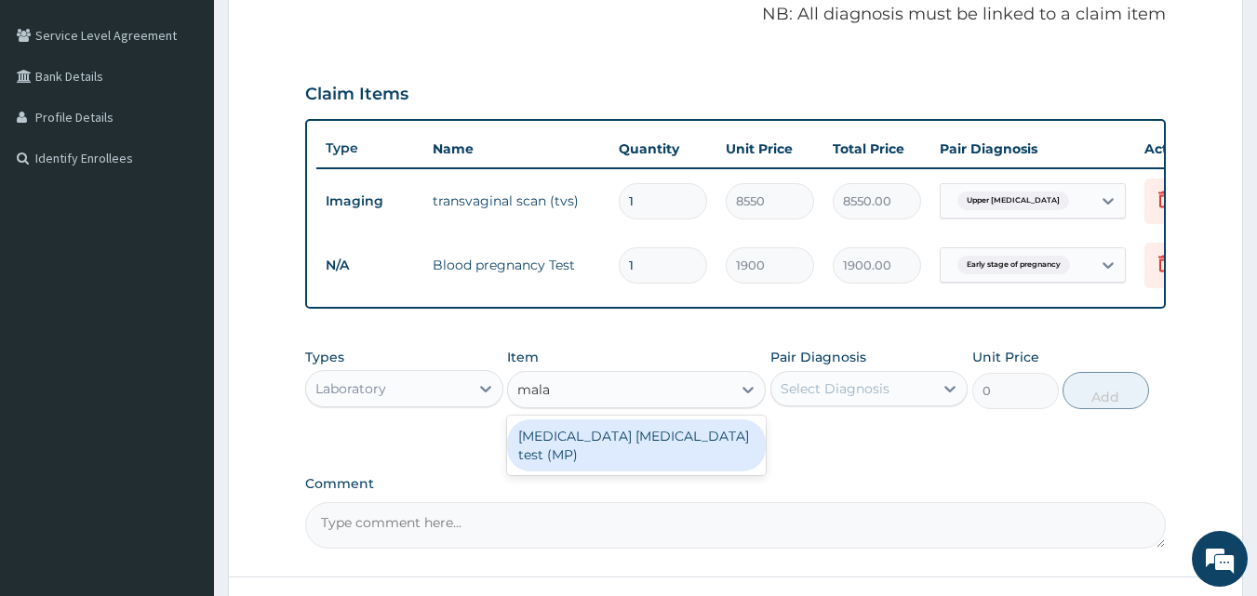
type input "malar"
click at [689, 459] on div "[MEDICAL_DATA] [MEDICAL_DATA] test (MP)" at bounding box center [636, 445] width 259 height 52
type input "2375"
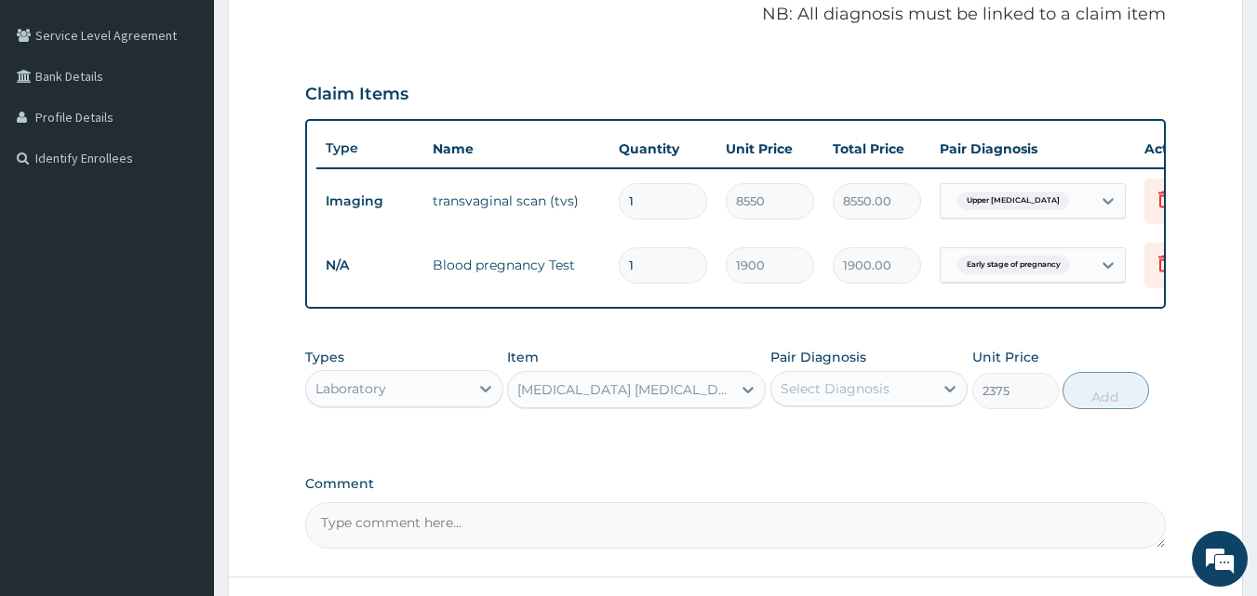
click at [843, 398] on div "Select Diagnosis" at bounding box center [834, 388] width 109 height 19
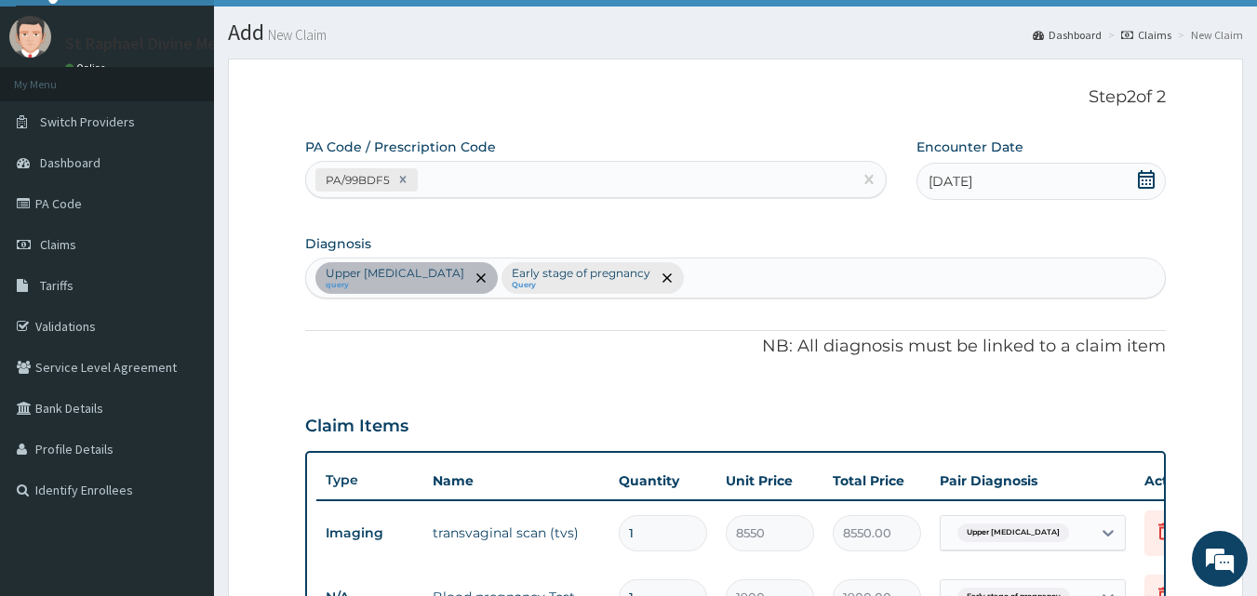
scroll to position [0, 0]
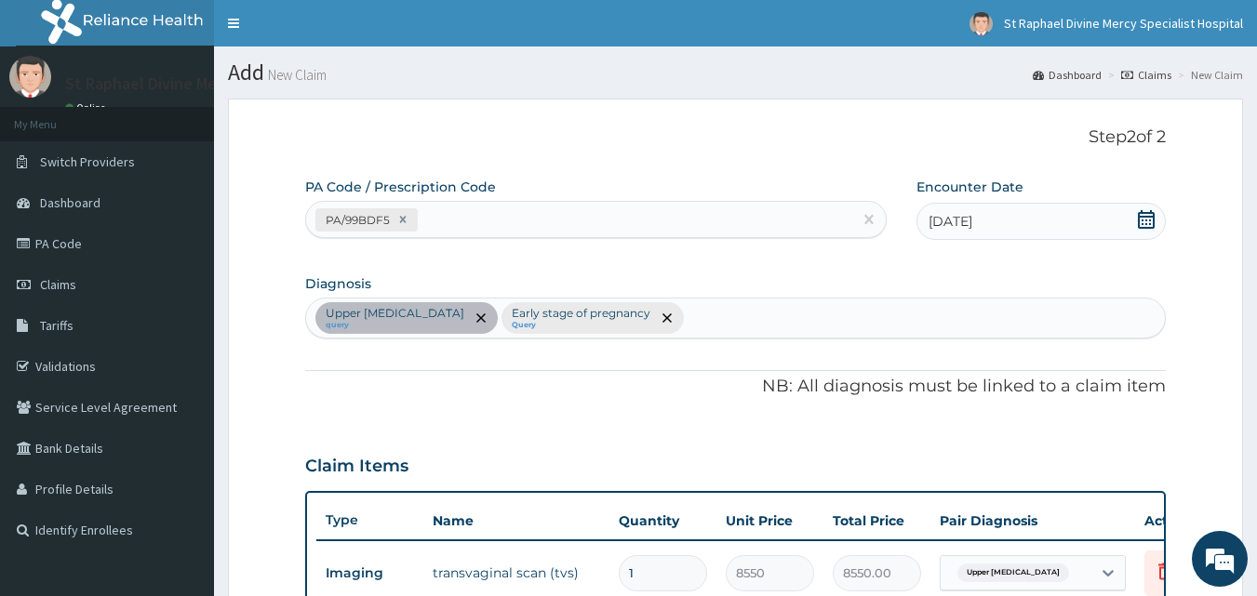
click at [725, 313] on div "Upper [MEDICAL_DATA] query Early stage of pregnancy Query" at bounding box center [735, 318] width 859 height 39
type input "malar"
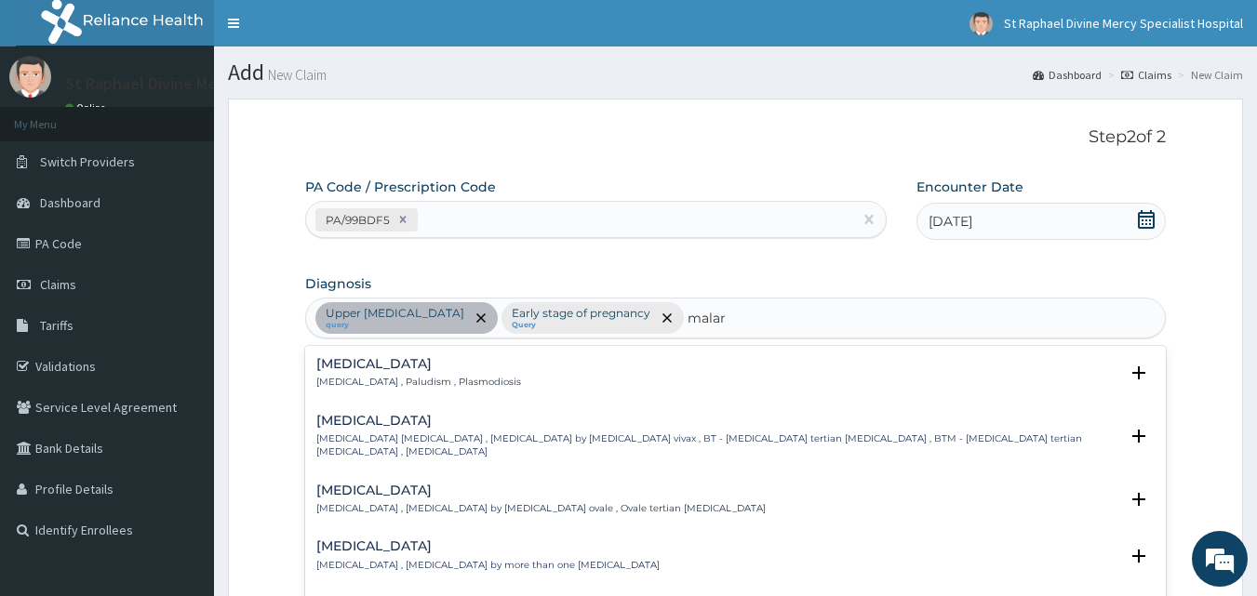
click at [386, 365] on h4 "[MEDICAL_DATA]" at bounding box center [418, 364] width 205 height 14
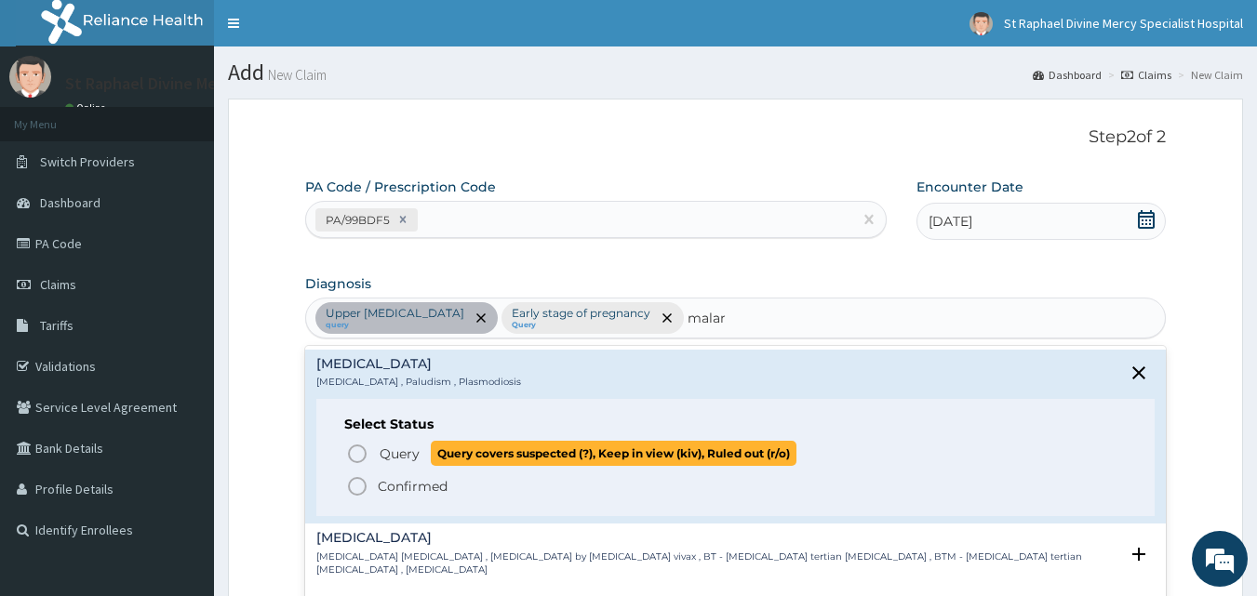
click at [354, 447] on icon "status option query" at bounding box center [357, 454] width 22 height 22
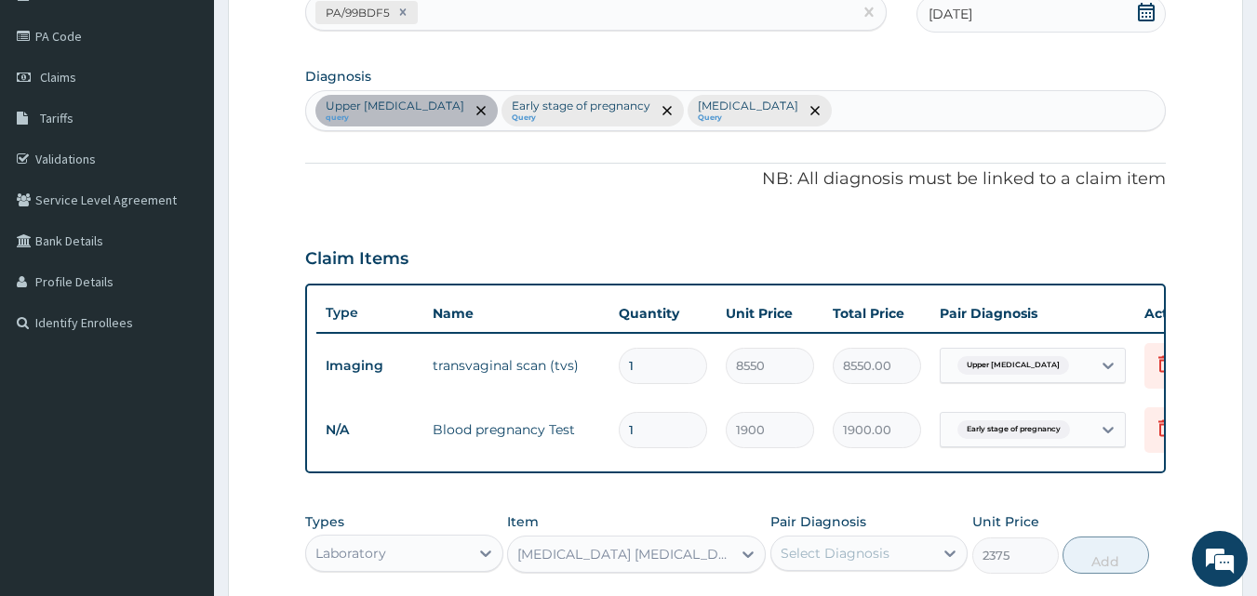
scroll to position [279, 0]
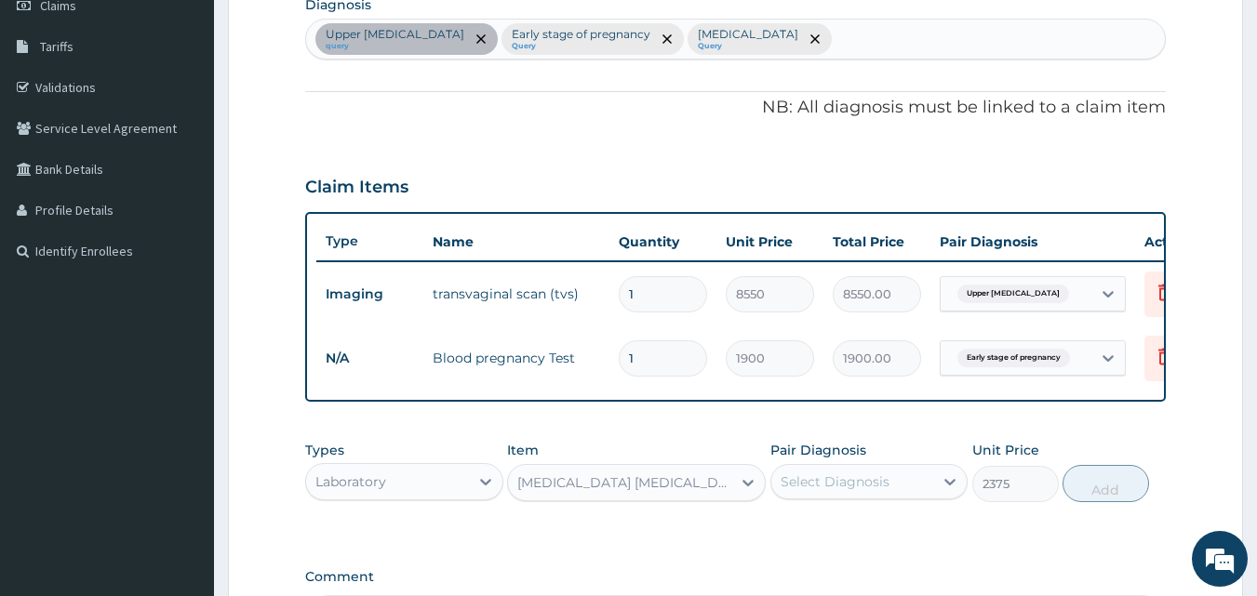
click at [883, 491] on div "Select Diagnosis" at bounding box center [834, 481] width 109 height 19
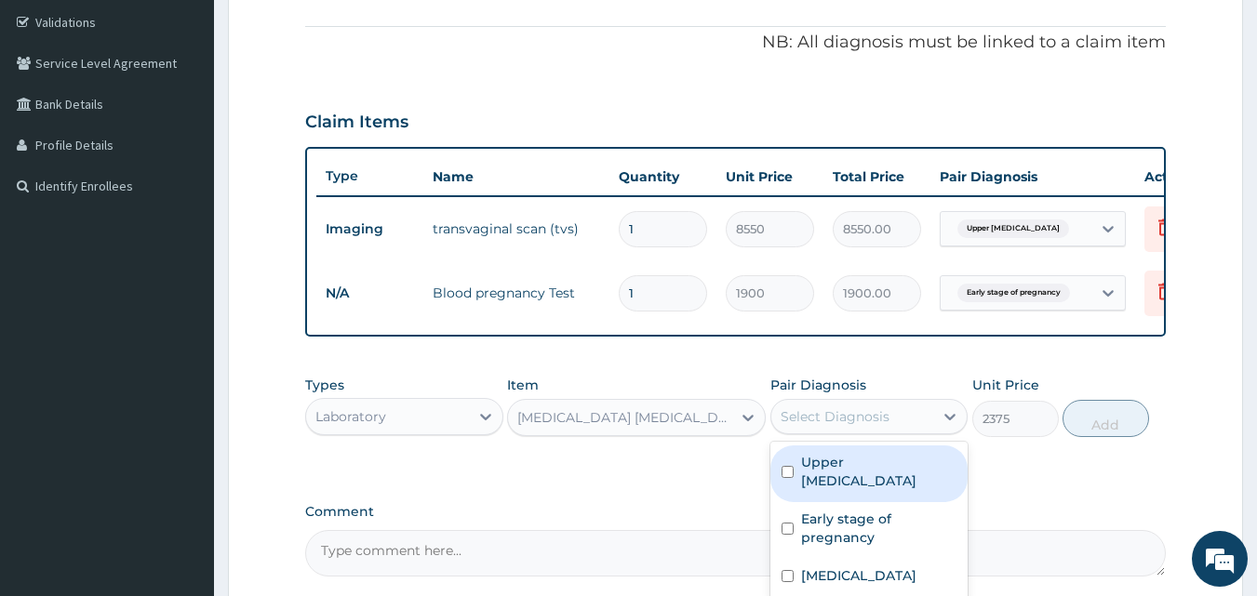
scroll to position [372, 0]
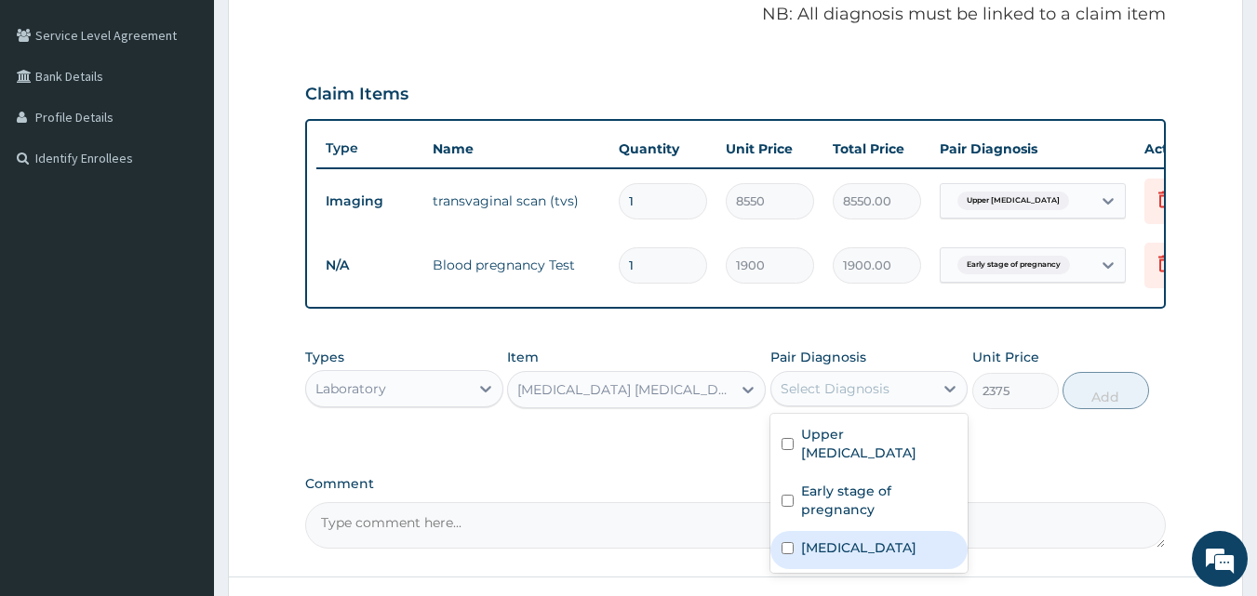
click at [812, 557] on label "[MEDICAL_DATA]" at bounding box center [858, 548] width 115 height 19
checkbox input "true"
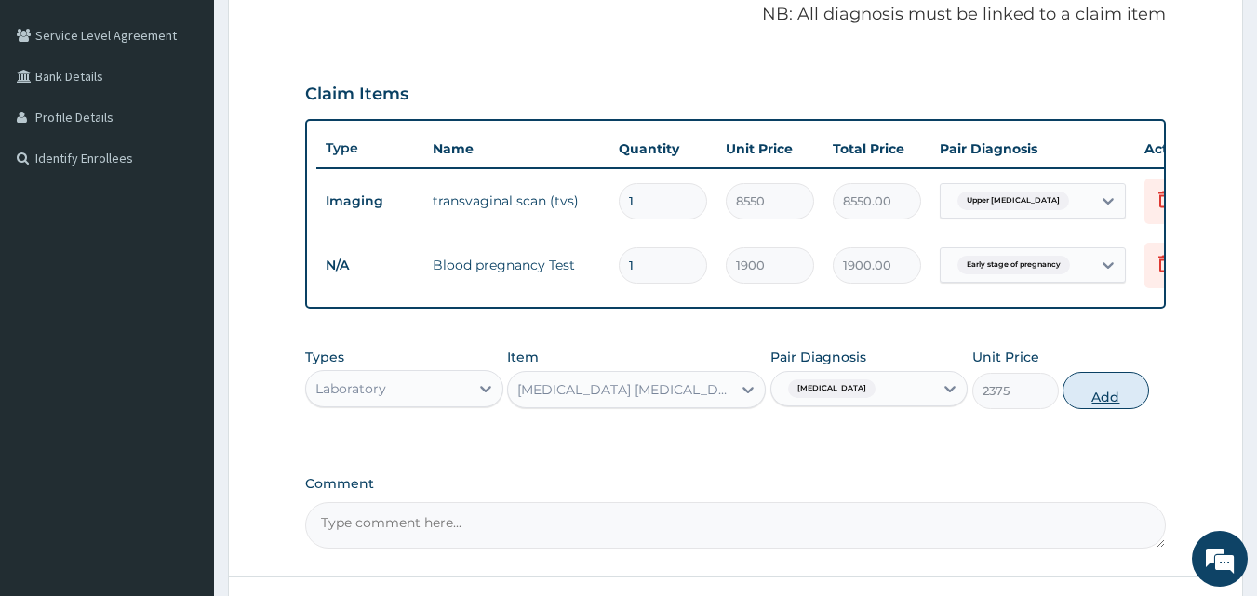
click at [1119, 403] on button "Add" at bounding box center [1105, 390] width 86 height 37
type input "0"
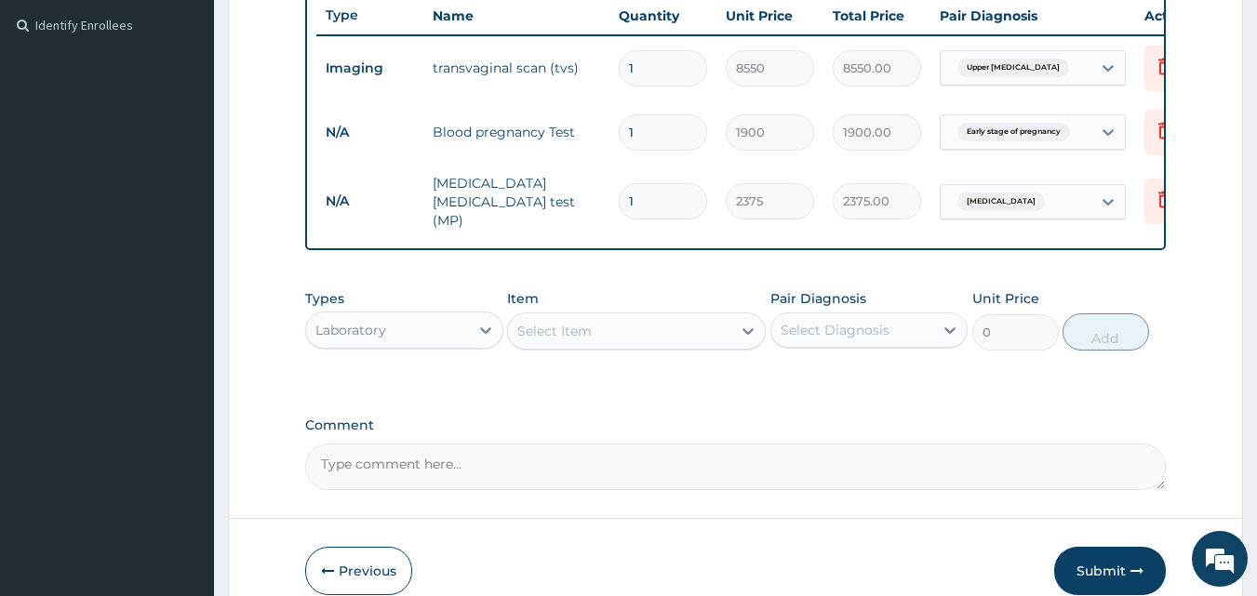
scroll to position [0, 1]
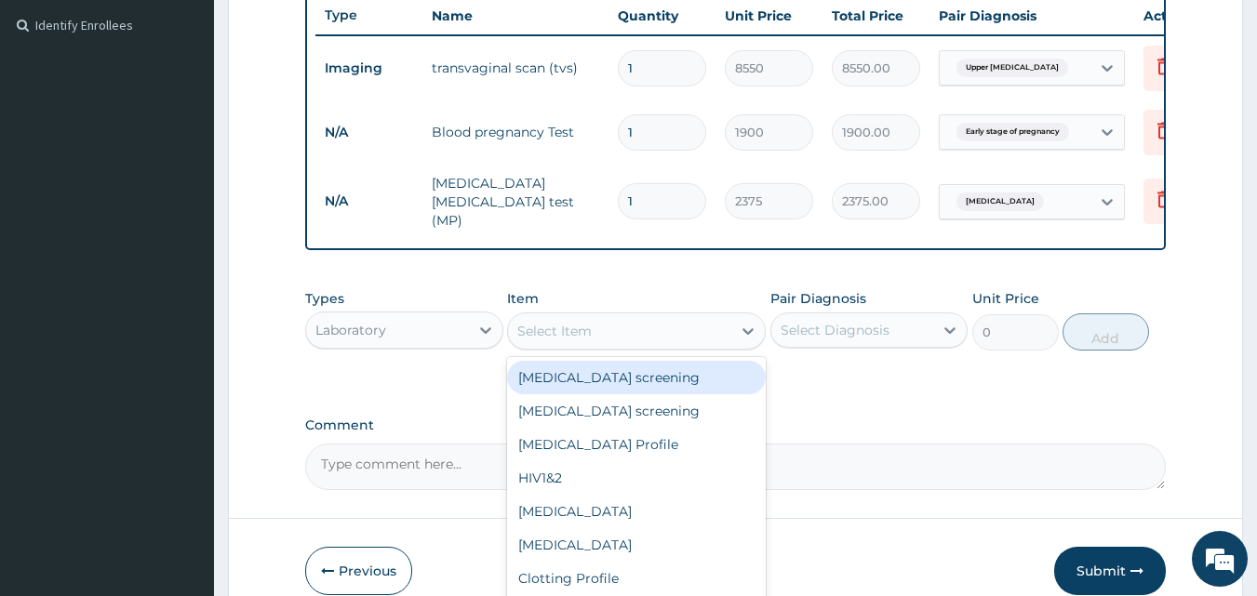
click at [604, 331] on div "Select Item" at bounding box center [619, 331] width 223 height 30
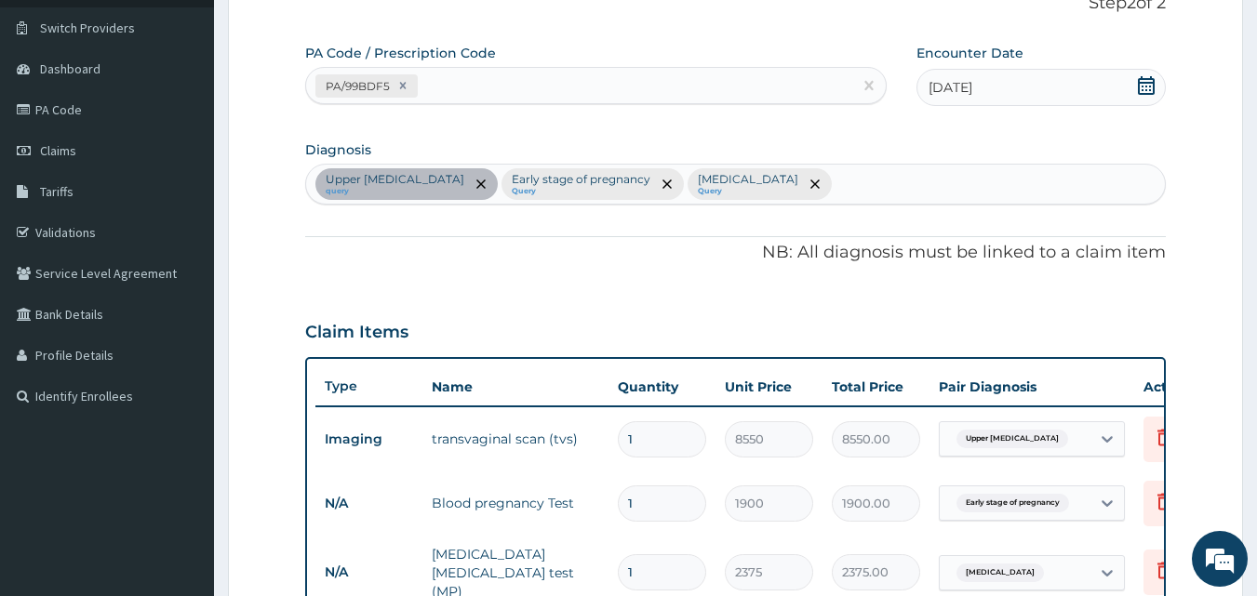
scroll to position [133, 0]
click at [803, 185] on div "Upper [MEDICAL_DATA] query Early stage of pregnancy Query [MEDICAL_DATA] Query" at bounding box center [735, 185] width 859 height 39
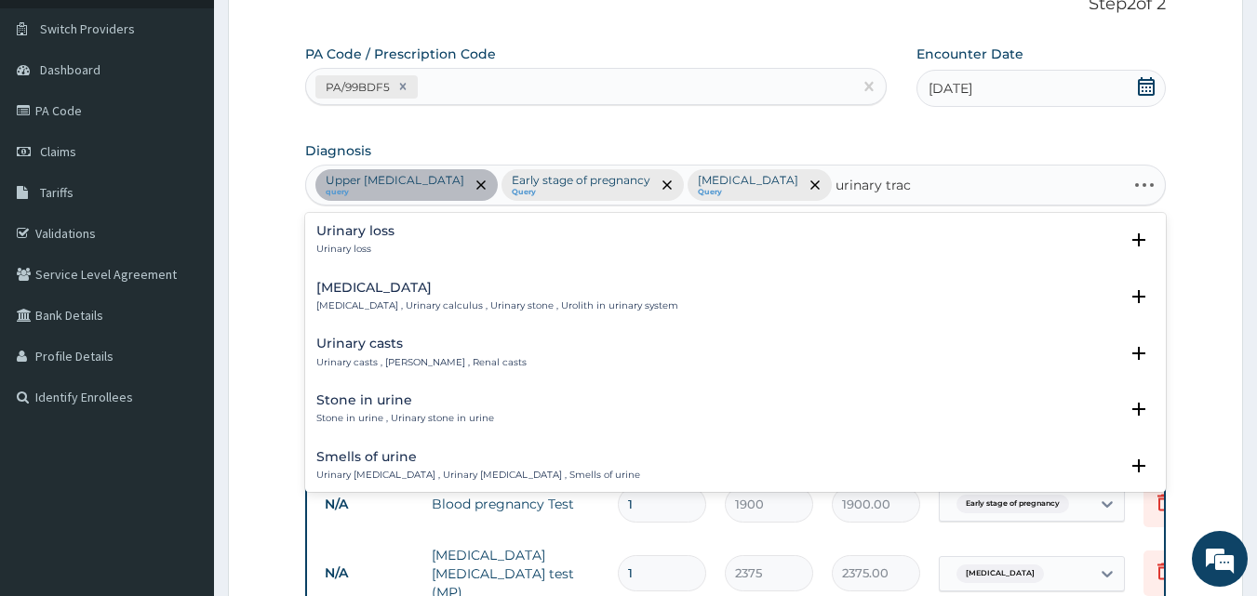
type input "urinary tract"
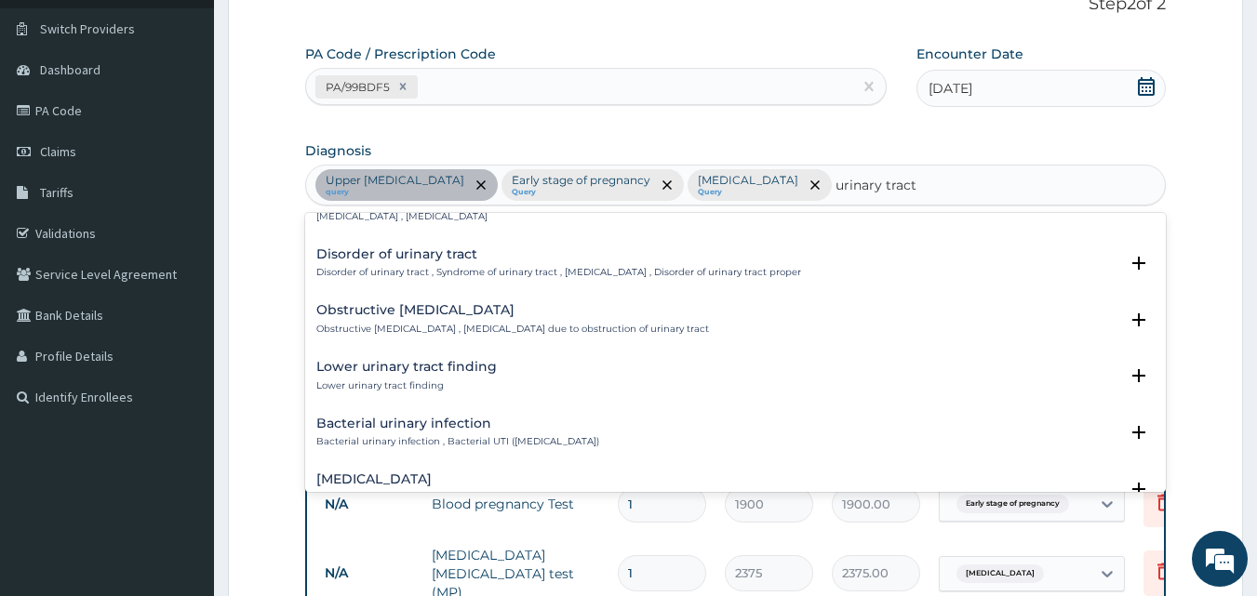
scroll to position [558, 0]
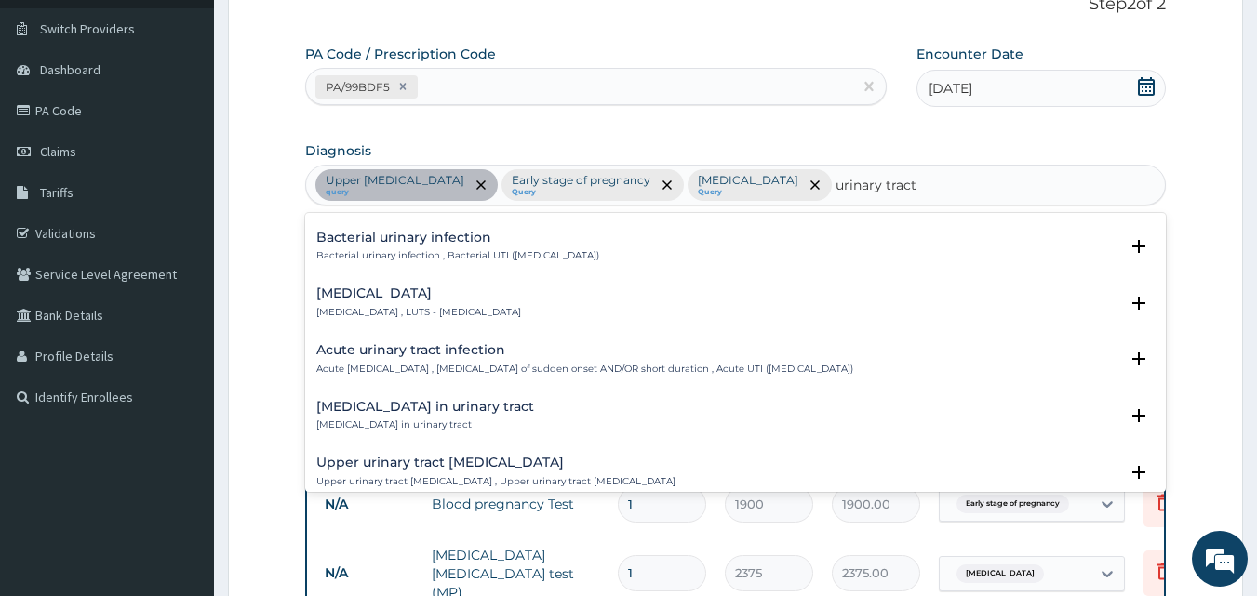
click at [359, 245] on div "Bacterial urinary infection Bacterial urinary infection , Bacterial UTI ([MEDIC…" at bounding box center [457, 247] width 283 height 33
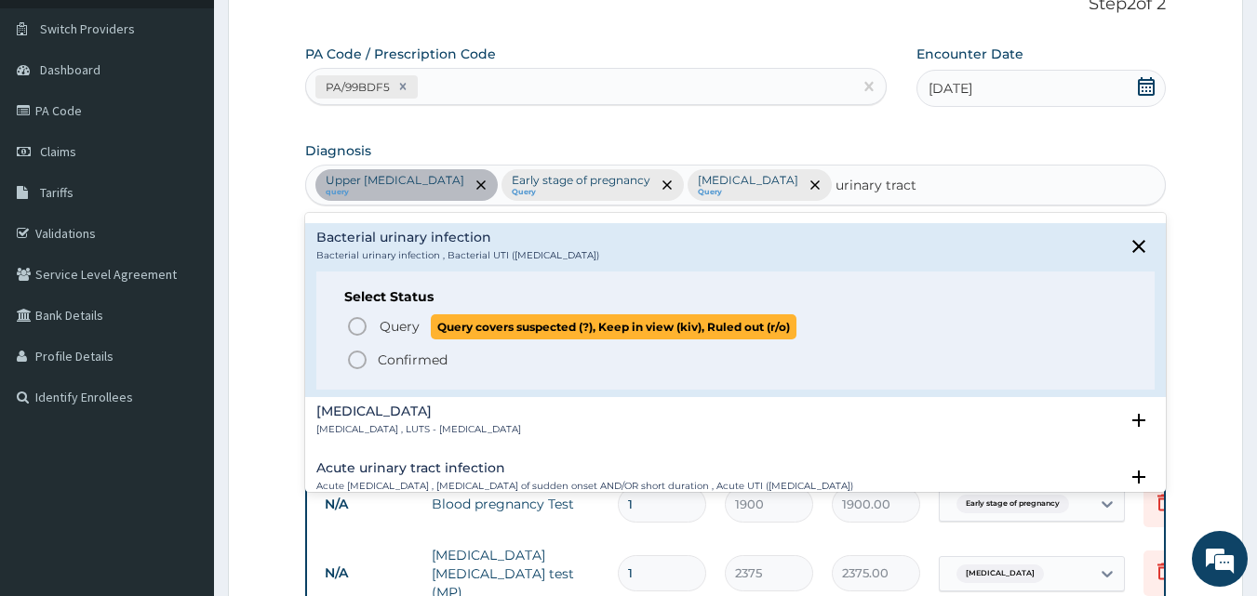
click at [358, 320] on icon "status option query" at bounding box center [357, 326] width 22 height 22
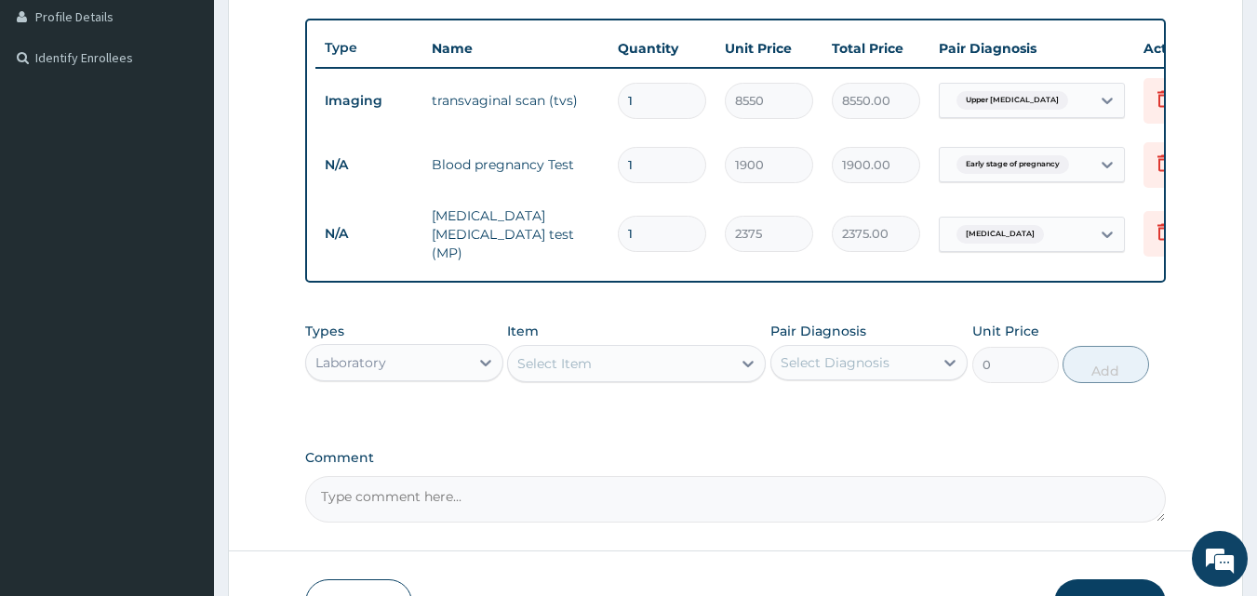
scroll to position [505, 0]
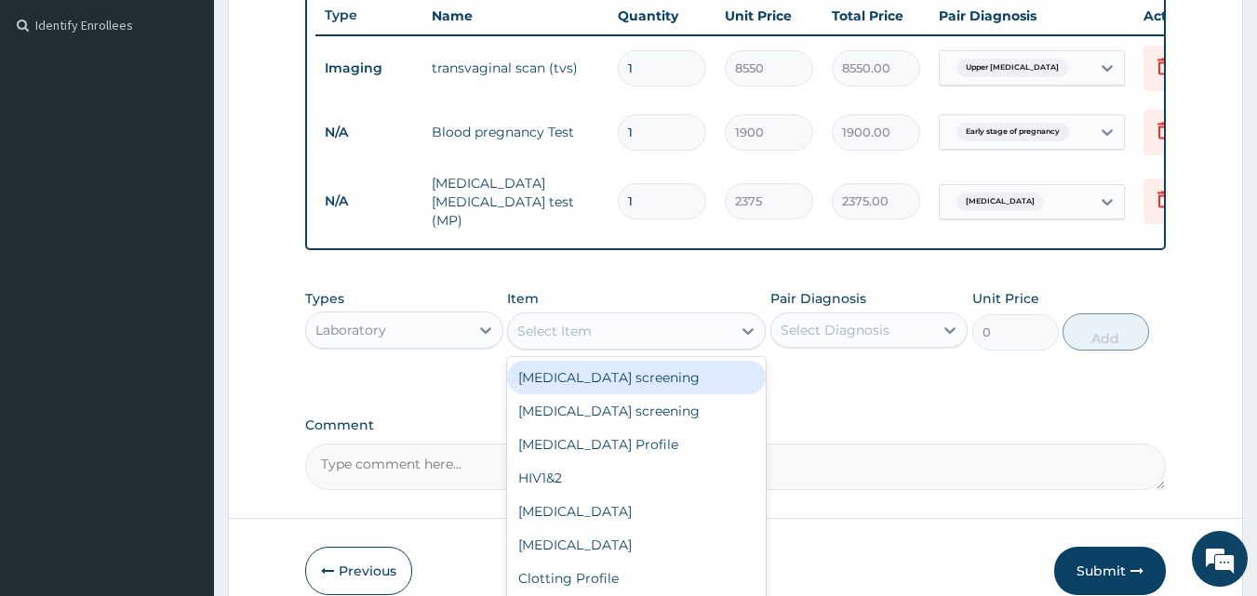
click at [646, 337] on div "Select Item" at bounding box center [619, 331] width 223 height 30
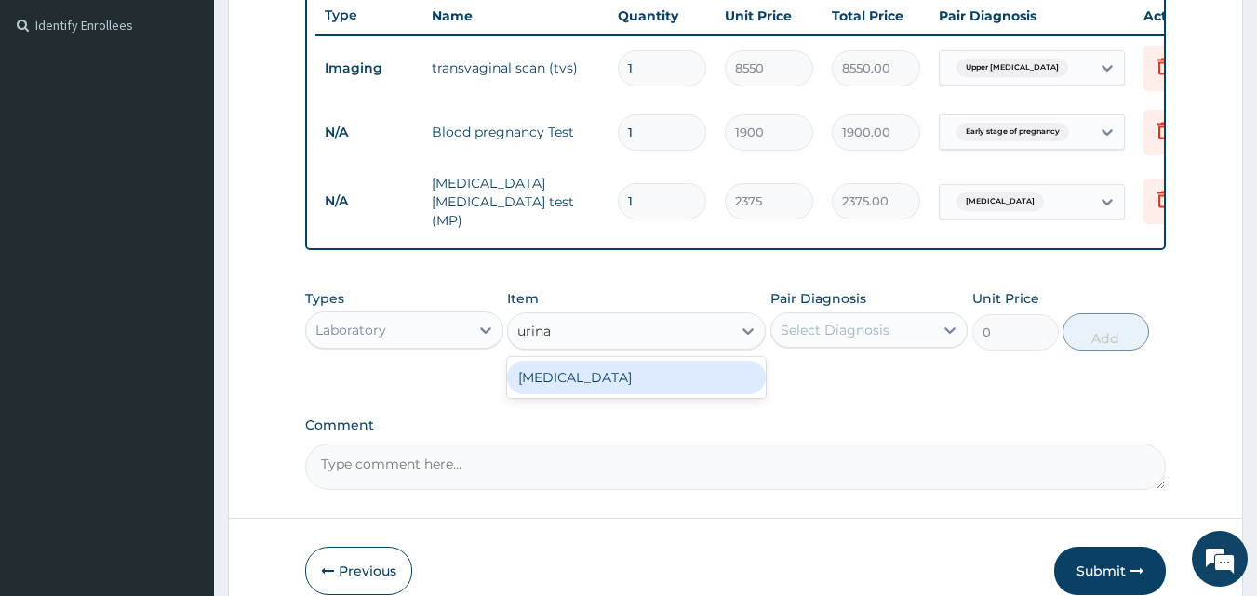
type input "urinal"
click at [595, 389] on div "[MEDICAL_DATA]" at bounding box center [636, 377] width 259 height 33
type input "1900"
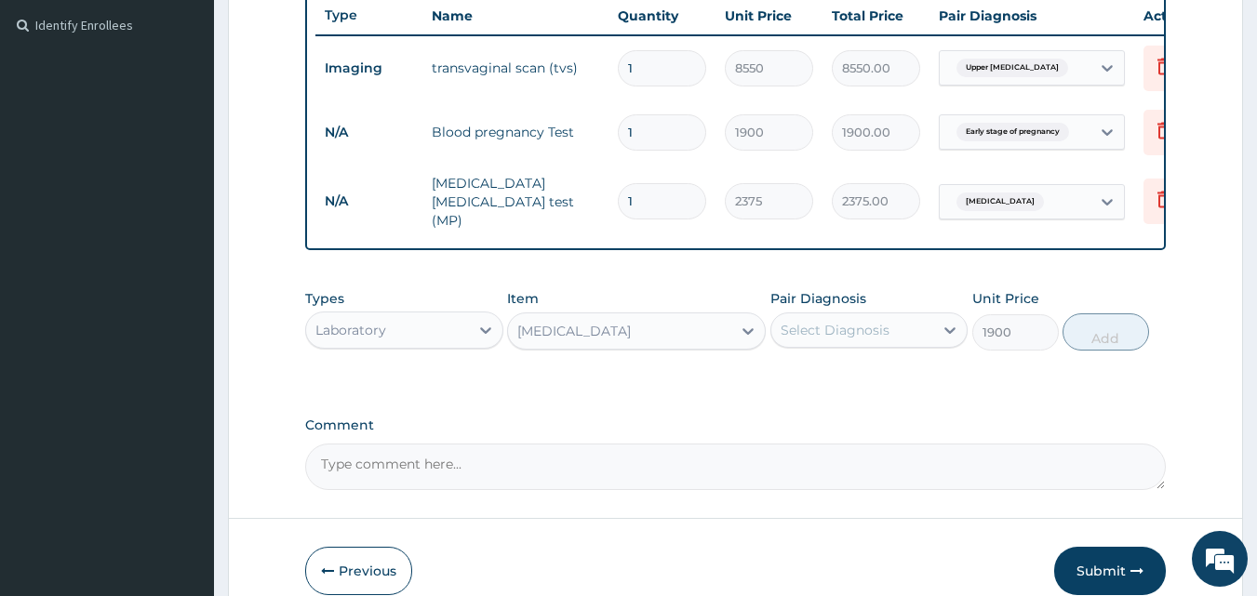
click at [910, 337] on div "Select Diagnosis" at bounding box center [852, 330] width 163 height 30
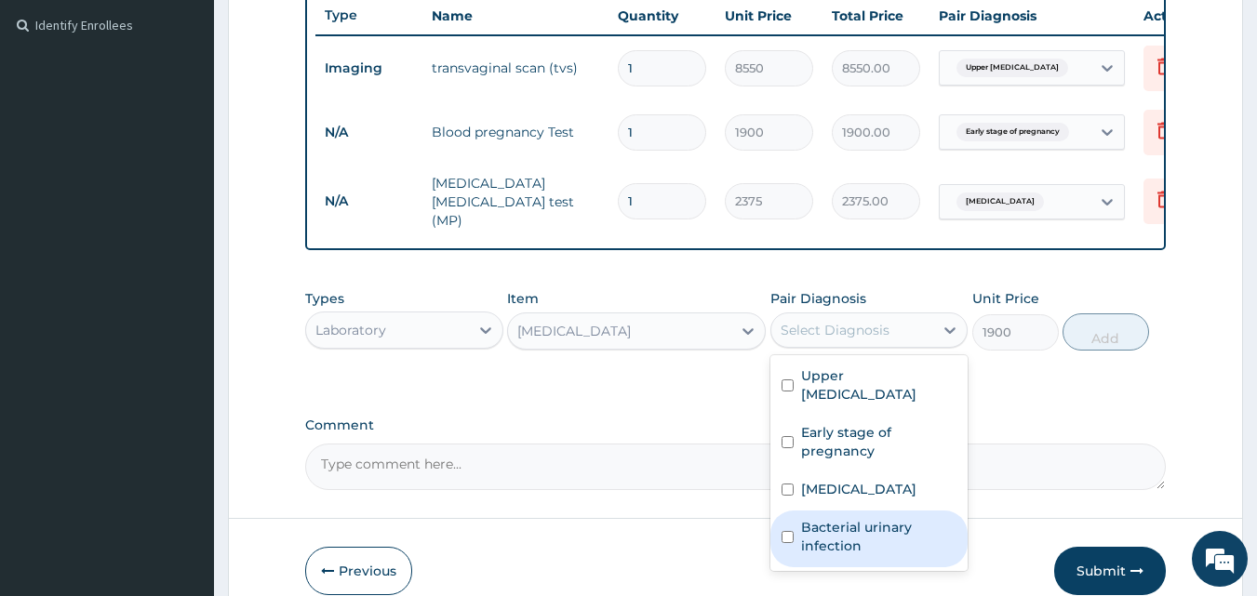
click at [849, 528] on label "Bacterial urinary infection" at bounding box center [879, 536] width 156 height 37
checkbox input "true"
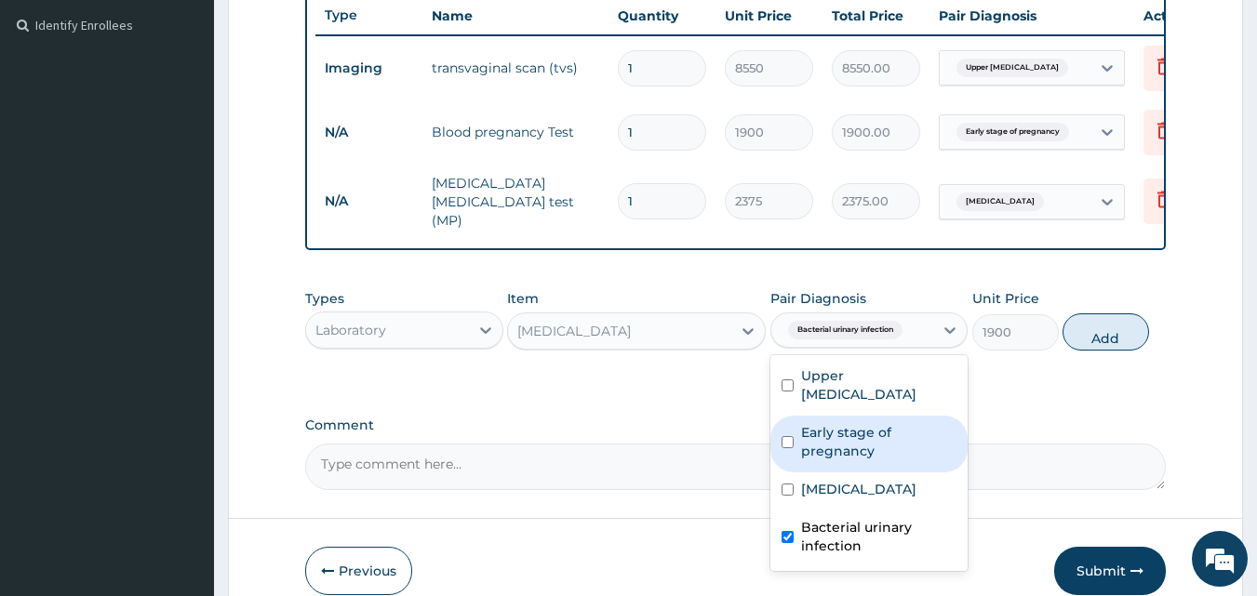
click at [1122, 336] on button "Add" at bounding box center [1105, 331] width 86 height 37
type input "0"
click at [1122, 336] on div "PA Code / Prescription Code PA/99BDF5 Encounter Date [DATE] Diagnosis Upper [ME…" at bounding box center [735, 82] width 861 height 818
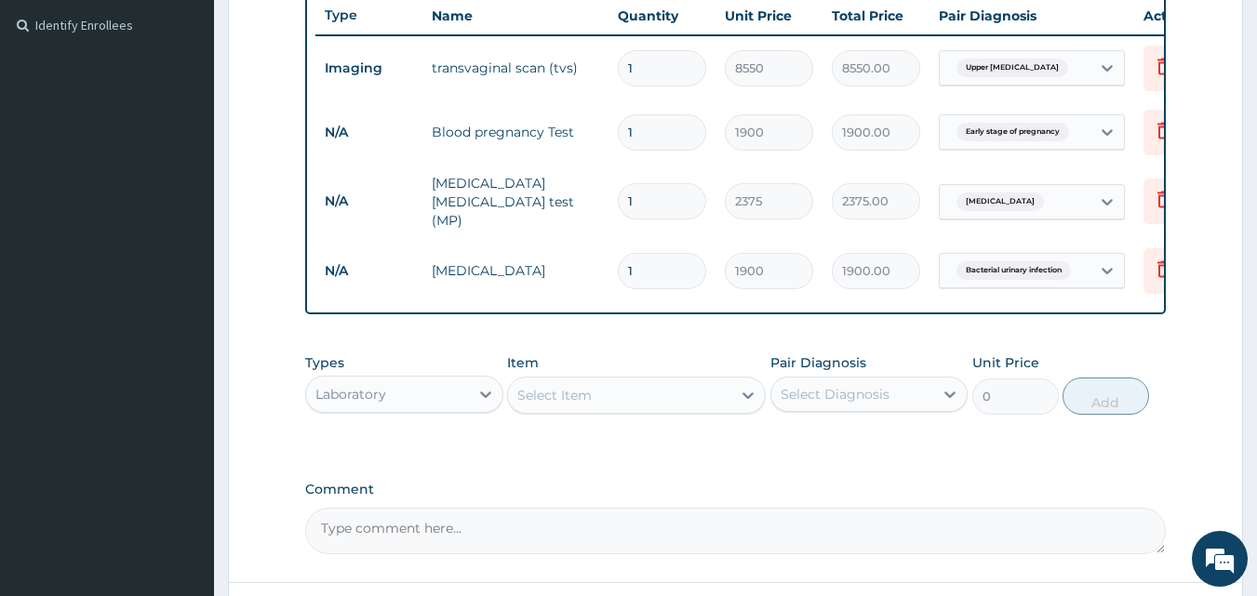
click at [565, 392] on div "Select Item" at bounding box center [554, 395] width 74 height 19
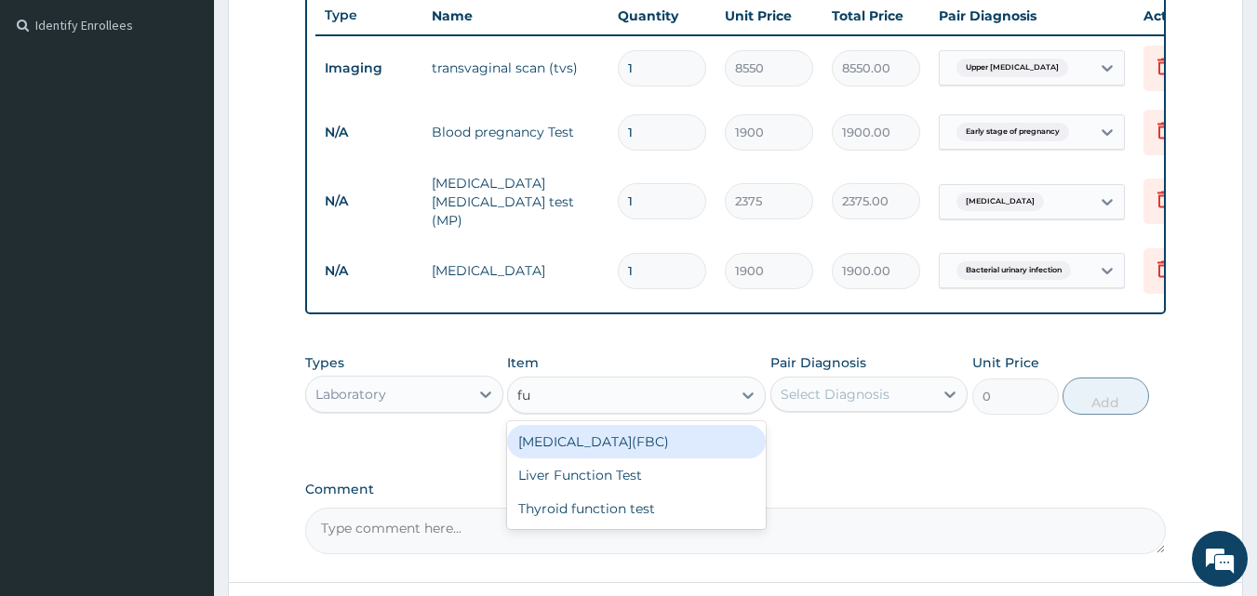
type input "ful"
click at [594, 440] on div "[MEDICAL_DATA](FBC)" at bounding box center [636, 441] width 259 height 33
type input "4750"
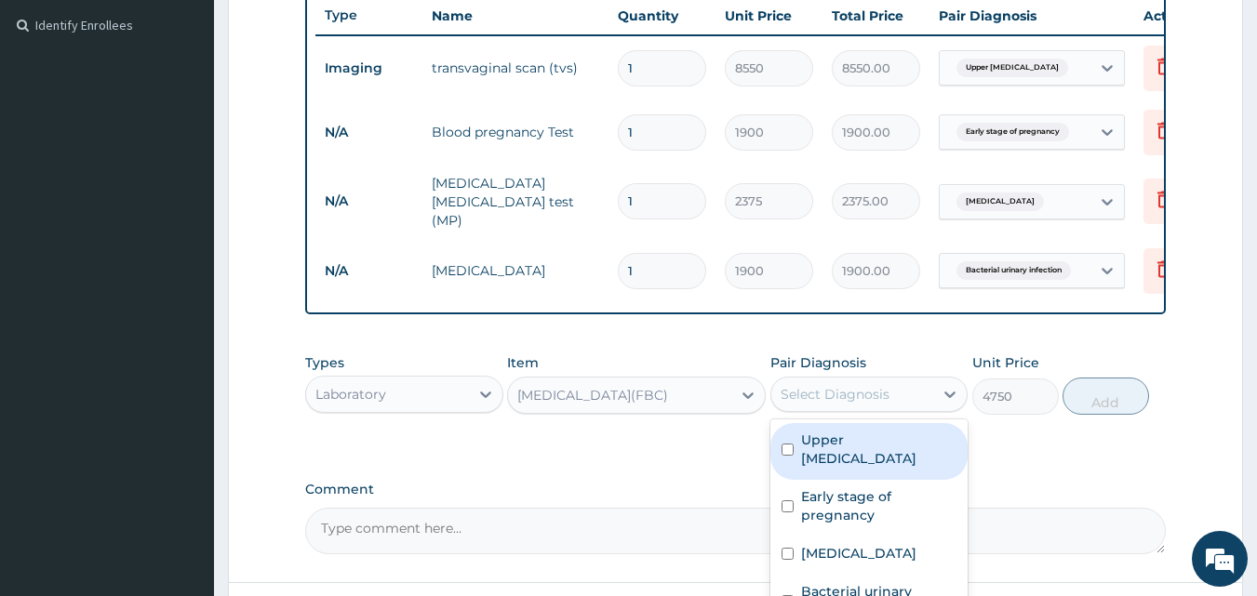
click at [830, 392] on div "Select Diagnosis" at bounding box center [834, 394] width 109 height 19
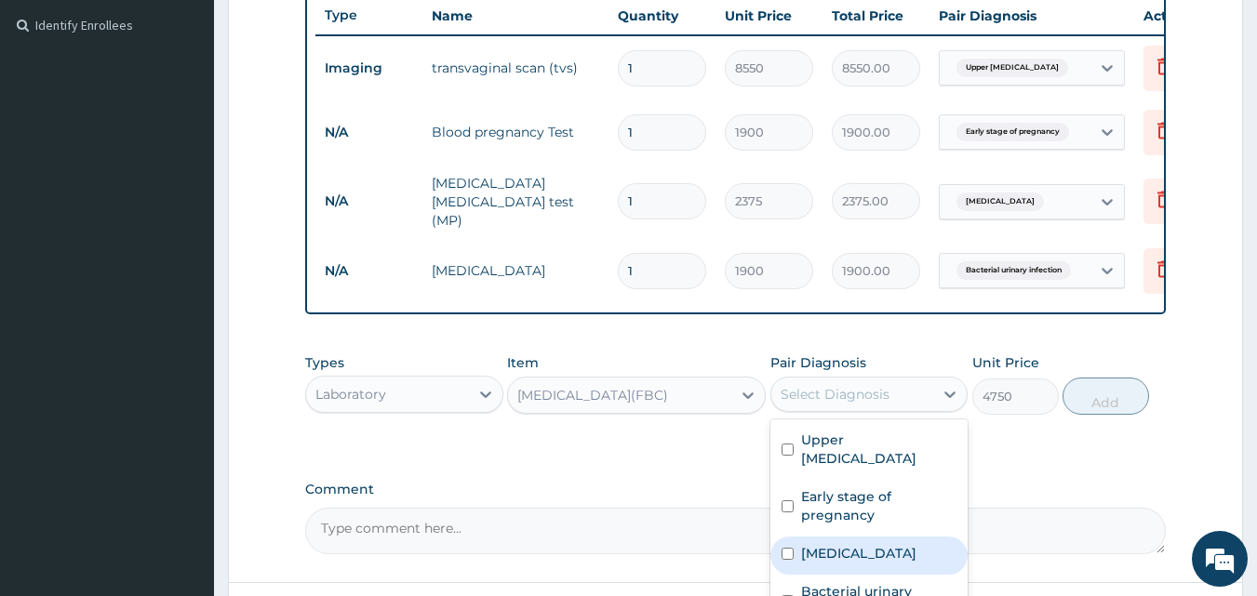
click at [797, 550] on div "[MEDICAL_DATA]" at bounding box center [869, 556] width 198 height 38
checkbox input "true"
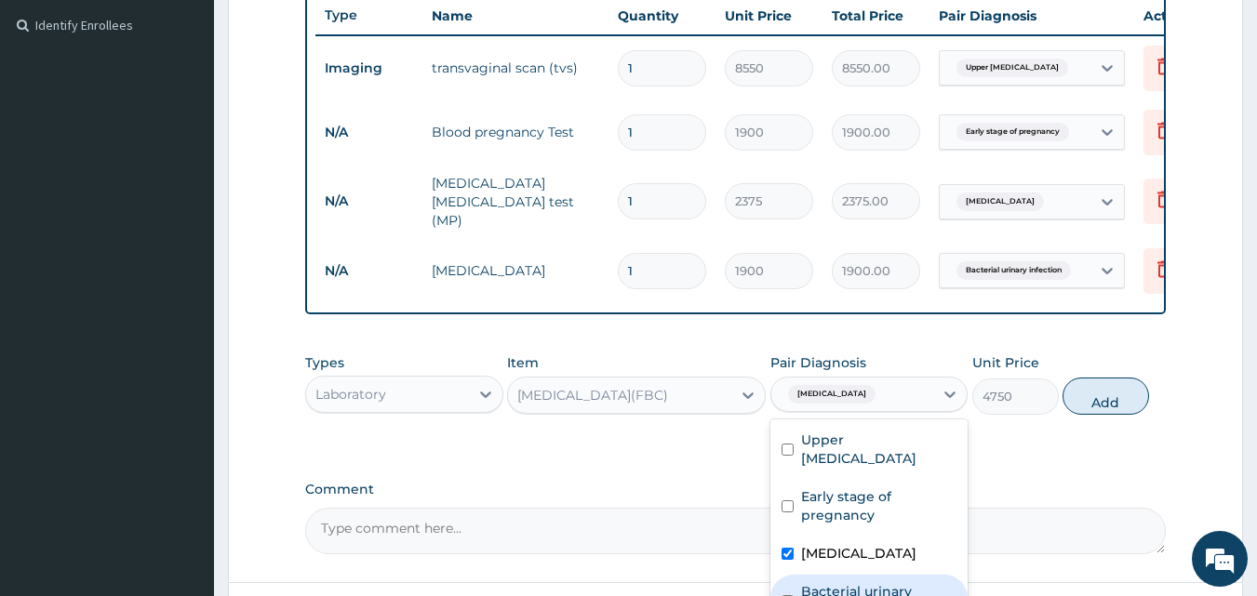
click at [808, 585] on label "Bacterial urinary infection" at bounding box center [879, 600] width 156 height 37
checkbox input "true"
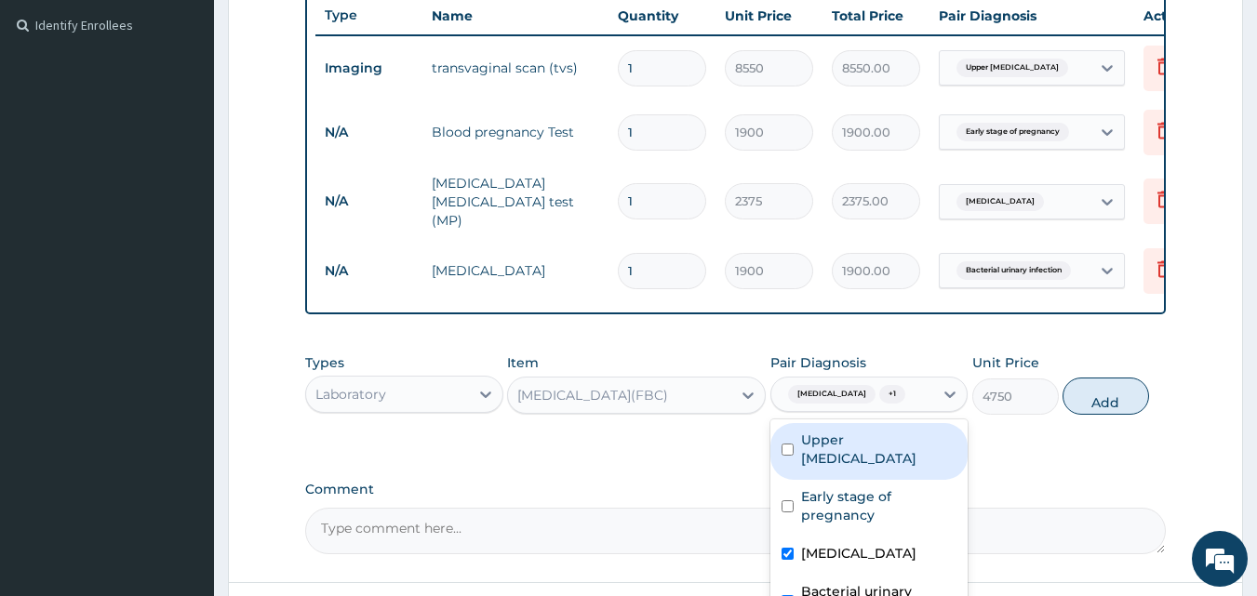
click at [814, 448] on label "Upper [MEDICAL_DATA]" at bounding box center [879, 449] width 156 height 37
checkbox input "true"
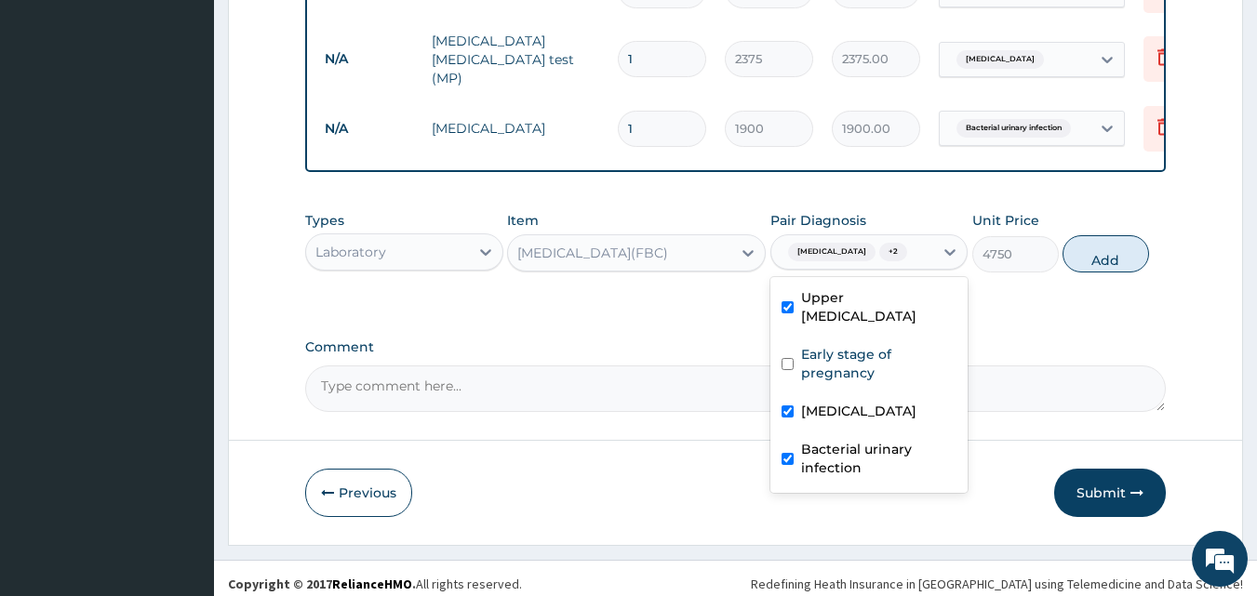
scroll to position [662, 0]
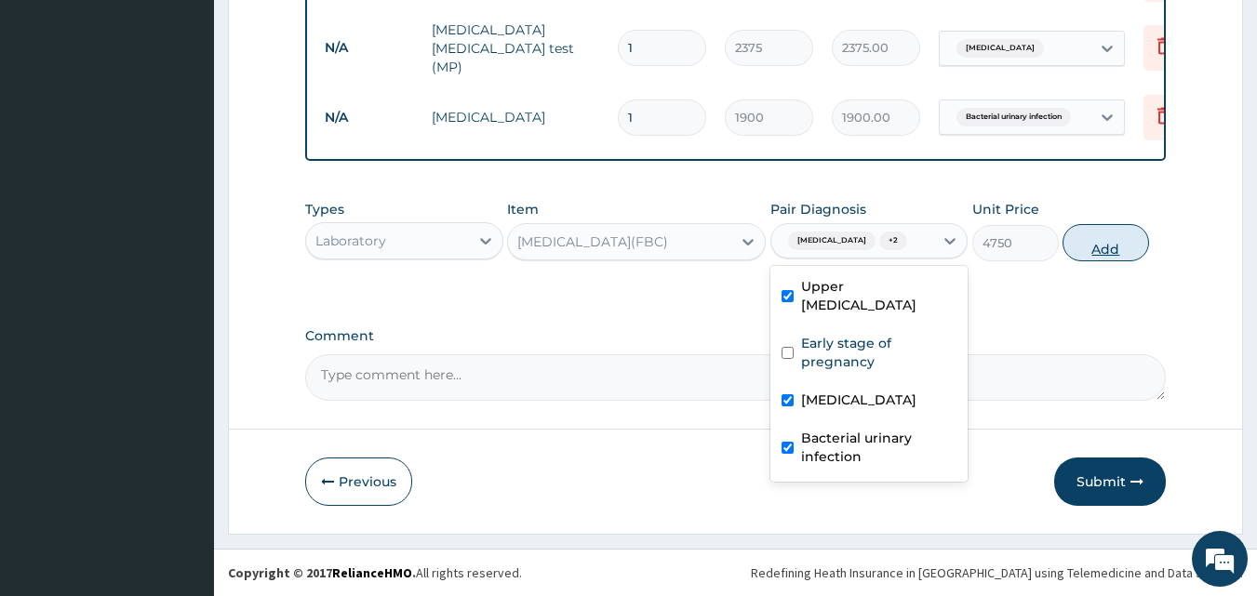
click at [1113, 247] on button "Add" at bounding box center [1105, 242] width 86 height 37
type input "0"
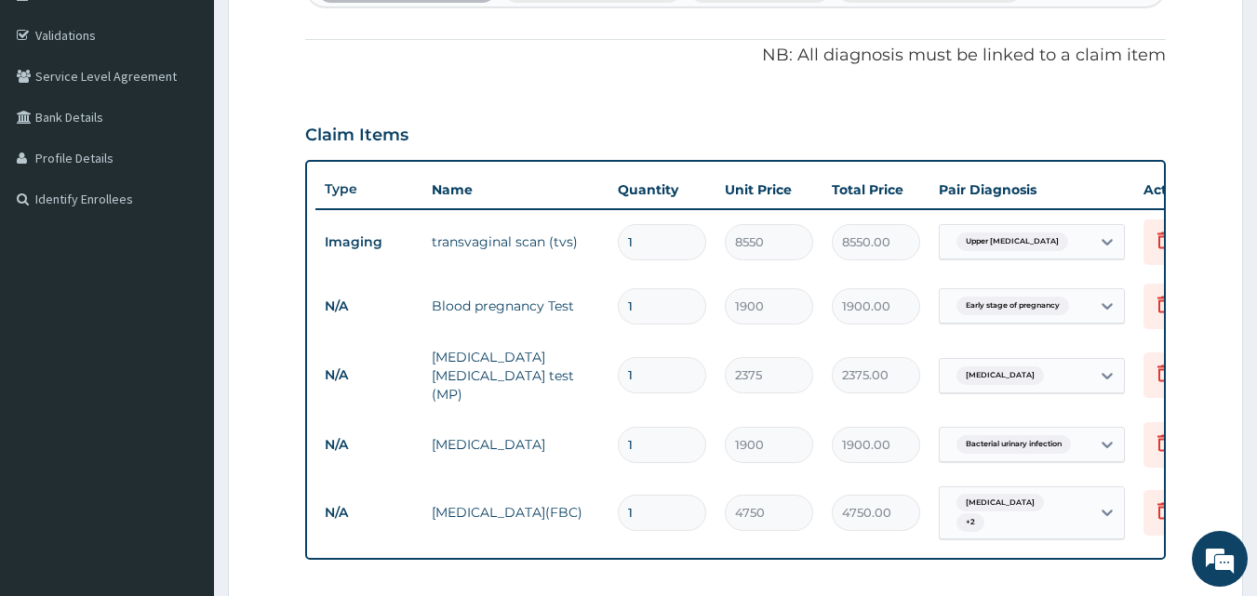
scroll to position [290, 0]
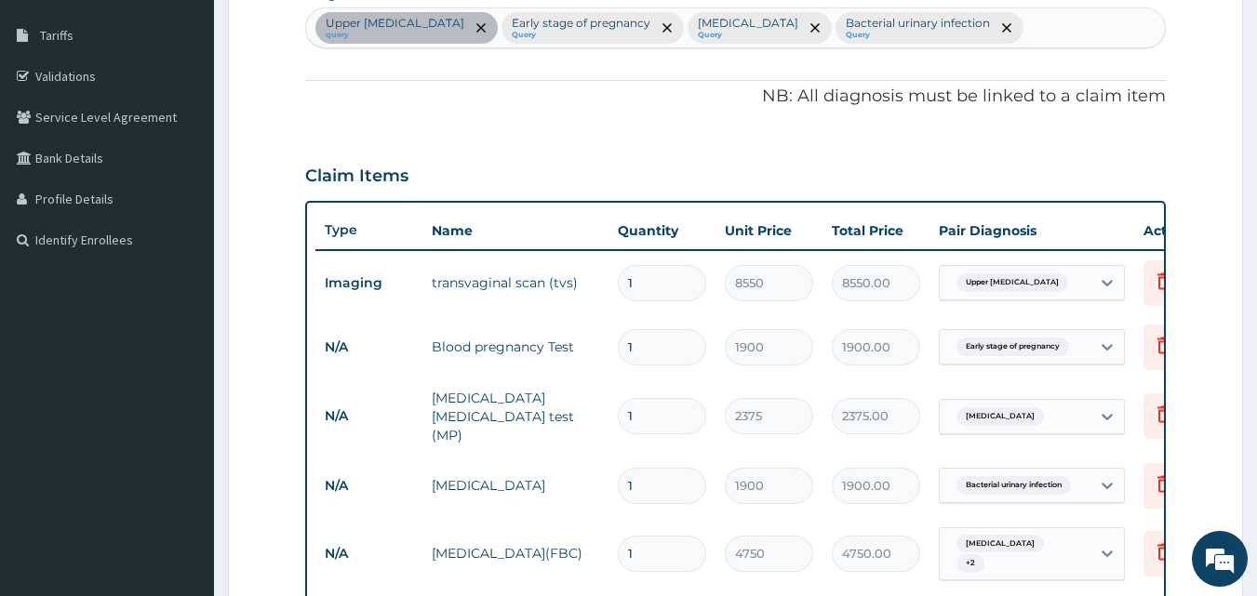
click at [1008, 27] on div "Upper [MEDICAL_DATA] query Early stage of pregnancy Query [MEDICAL_DATA] Query …" at bounding box center [735, 27] width 859 height 39
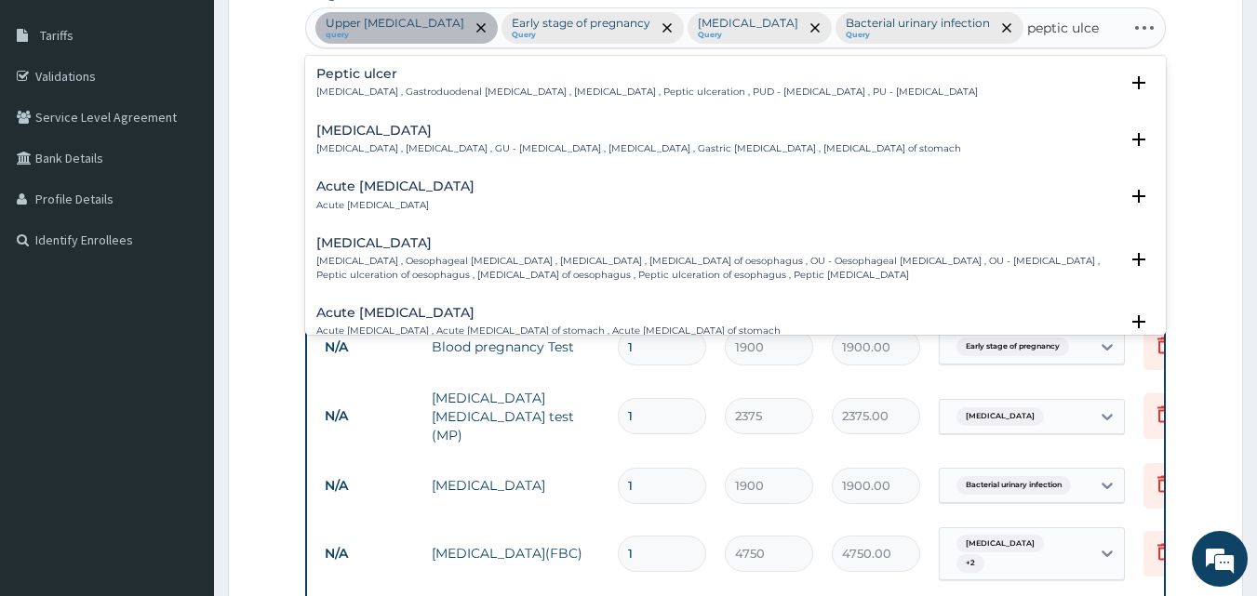
type input "[MEDICAL_DATA]"
click at [384, 195] on div "Acute [MEDICAL_DATA] Acute [MEDICAL_DATA]" at bounding box center [395, 196] width 158 height 33
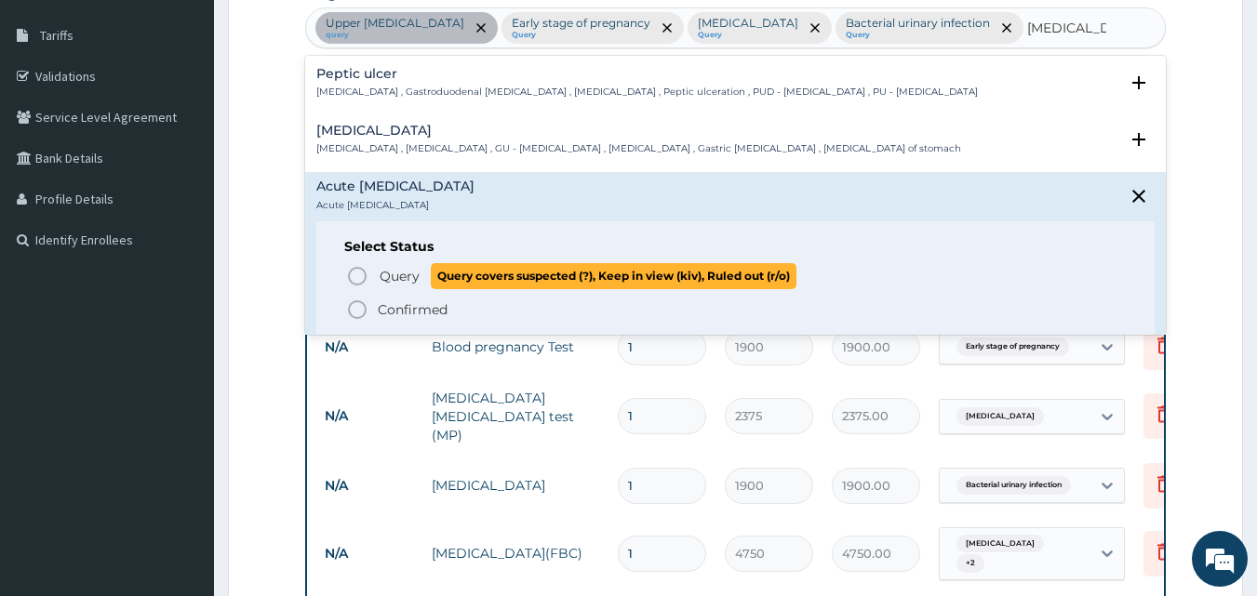
click at [366, 273] on icon "status option query" at bounding box center [357, 276] width 22 height 22
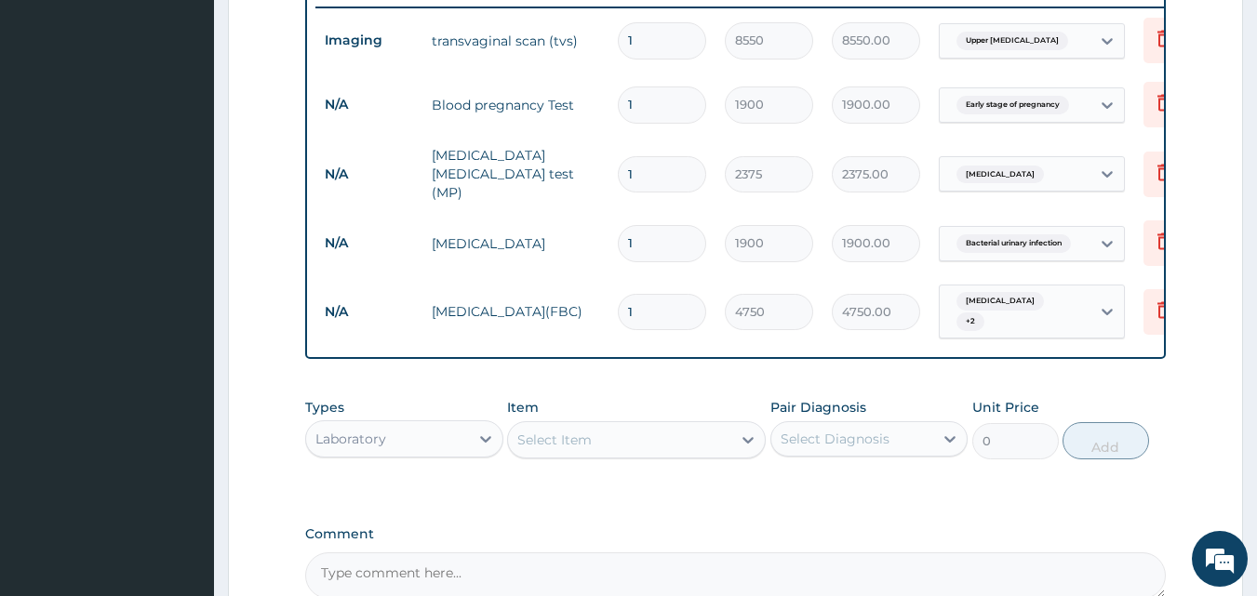
scroll to position [569, 0]
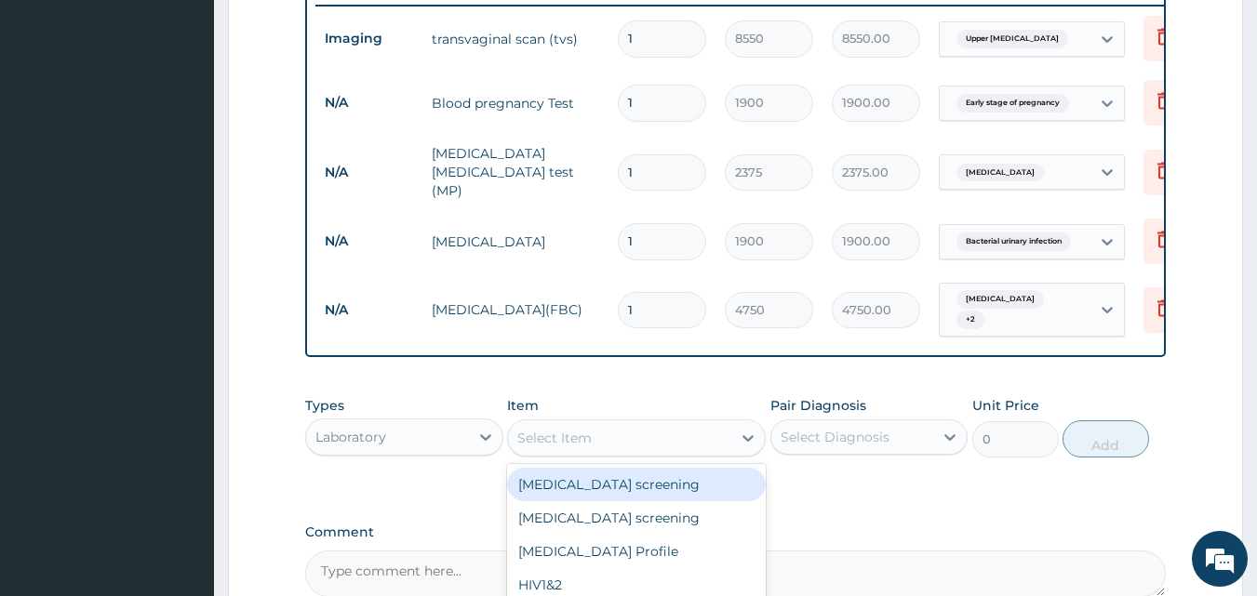
click at [580, 423] on div "Select Item" at bounding box center [619, 438] width 223 height 30
type input "pylo"
click at [588, 468] on div "Serum H pylori" at bounding box center [636, 484] width 259 height 33
type input "5225"
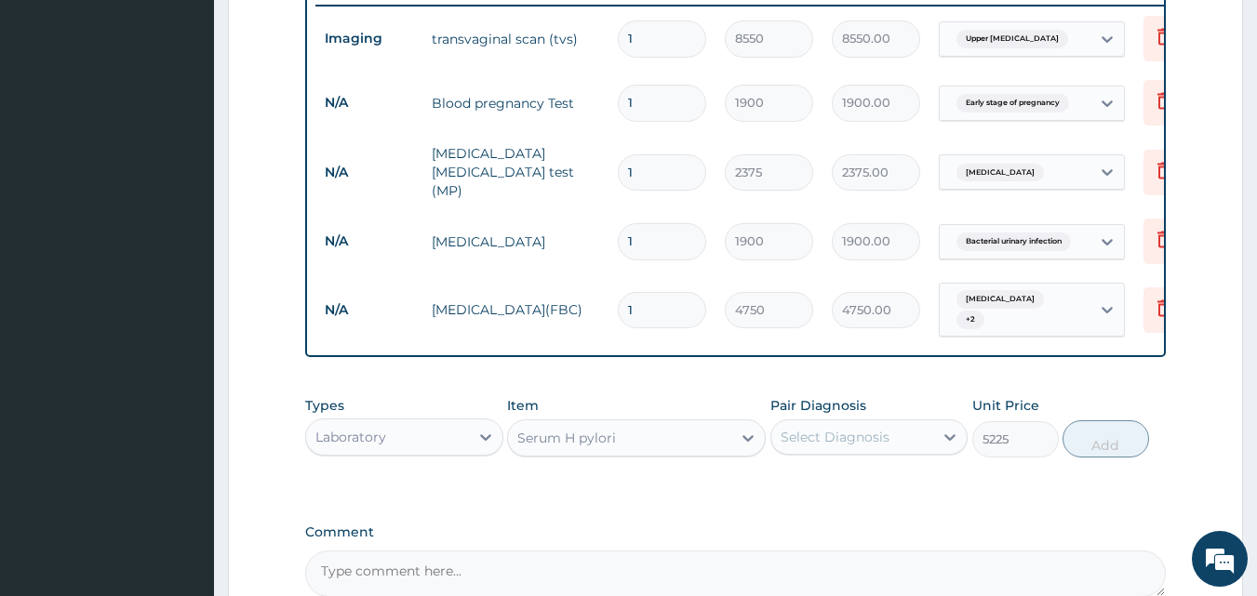
click at [813, 422] on div "Select Diagnosis" at bounding box center [852, 437] width 163 height 30
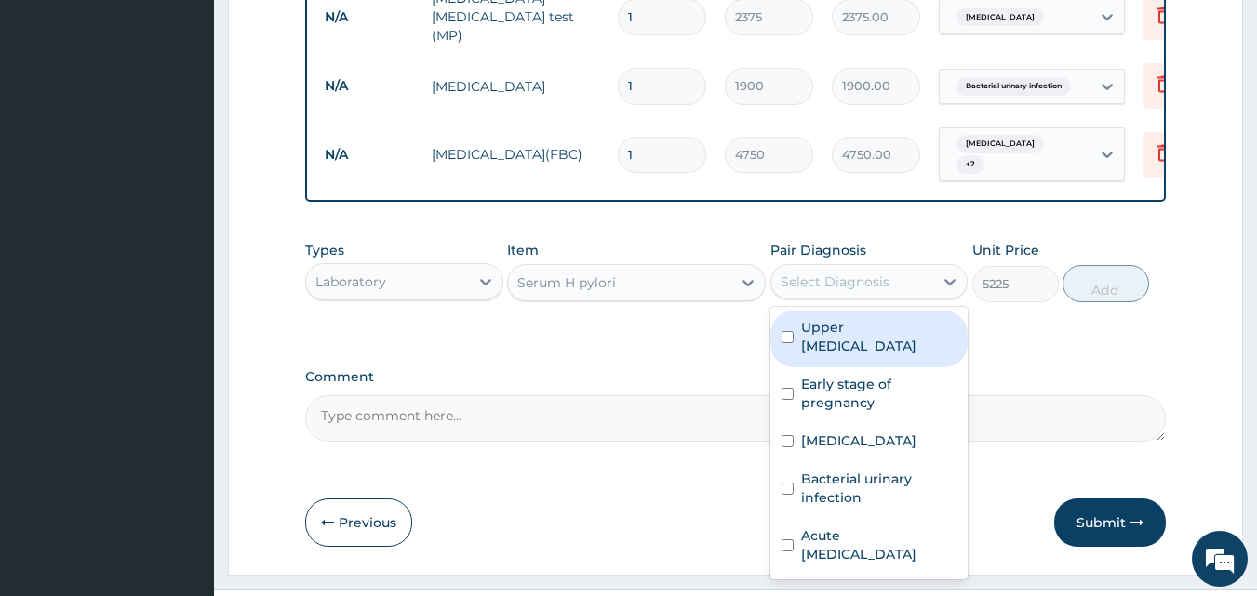
scroll to position [726, 0]
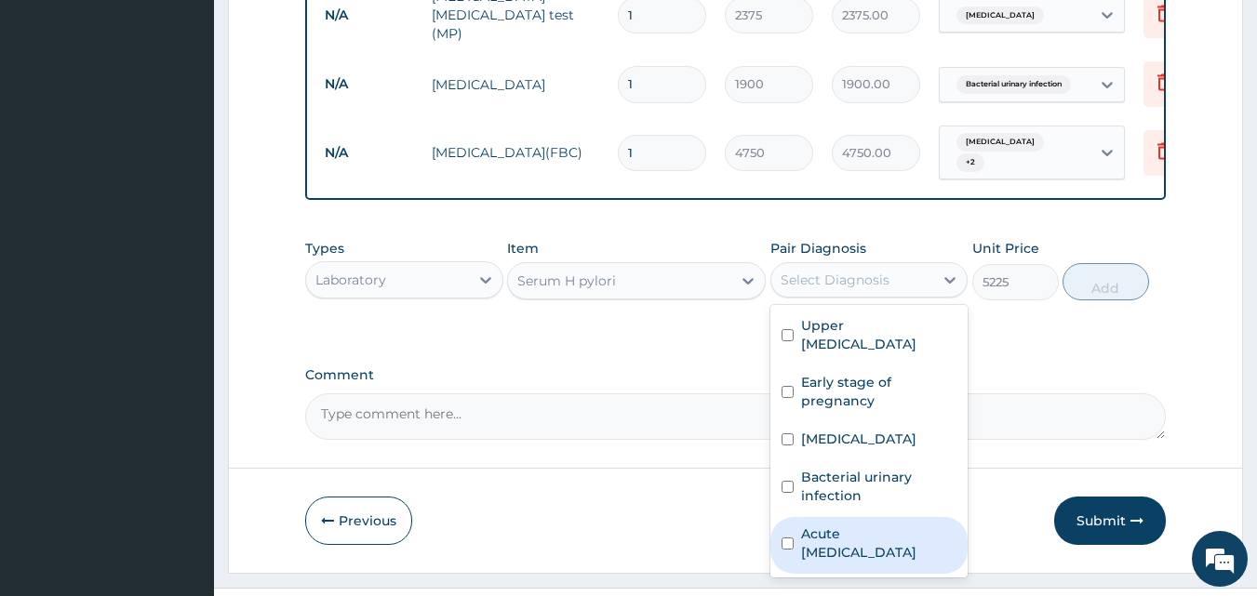
click at [858, 525] on label "Acute [MEDICAL_DATA]" at bounding box center [879, 543] width 156 height 37
checkbox input "true"
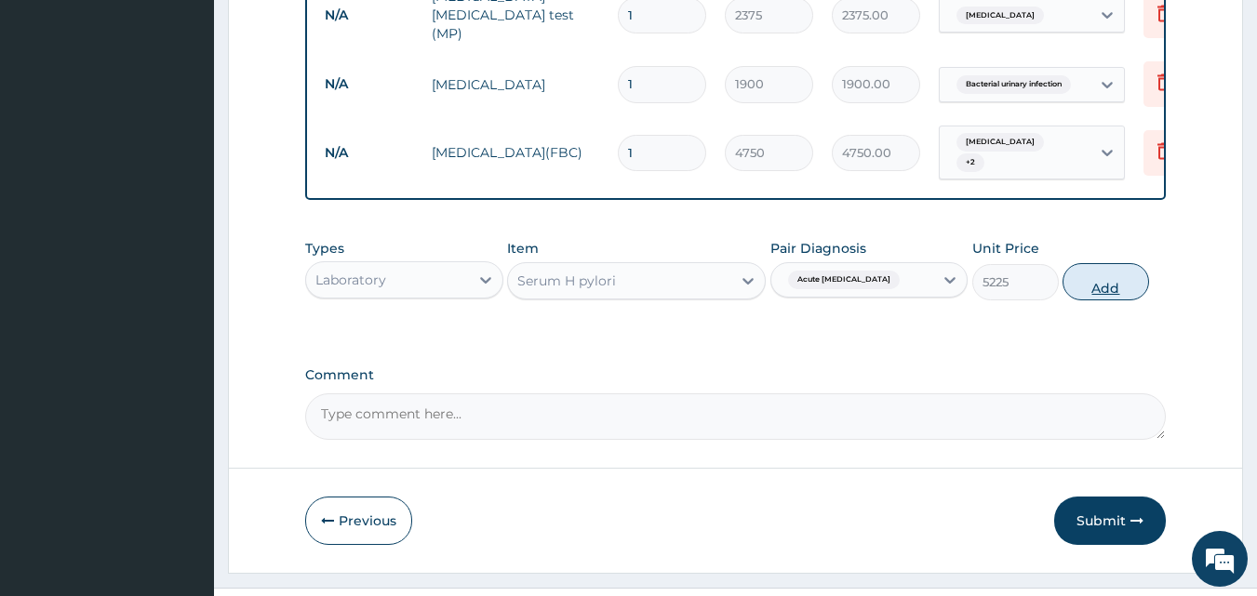
click at [1103, 263] on button "Add" at bounding box center [1105, 281] width 86 height 37
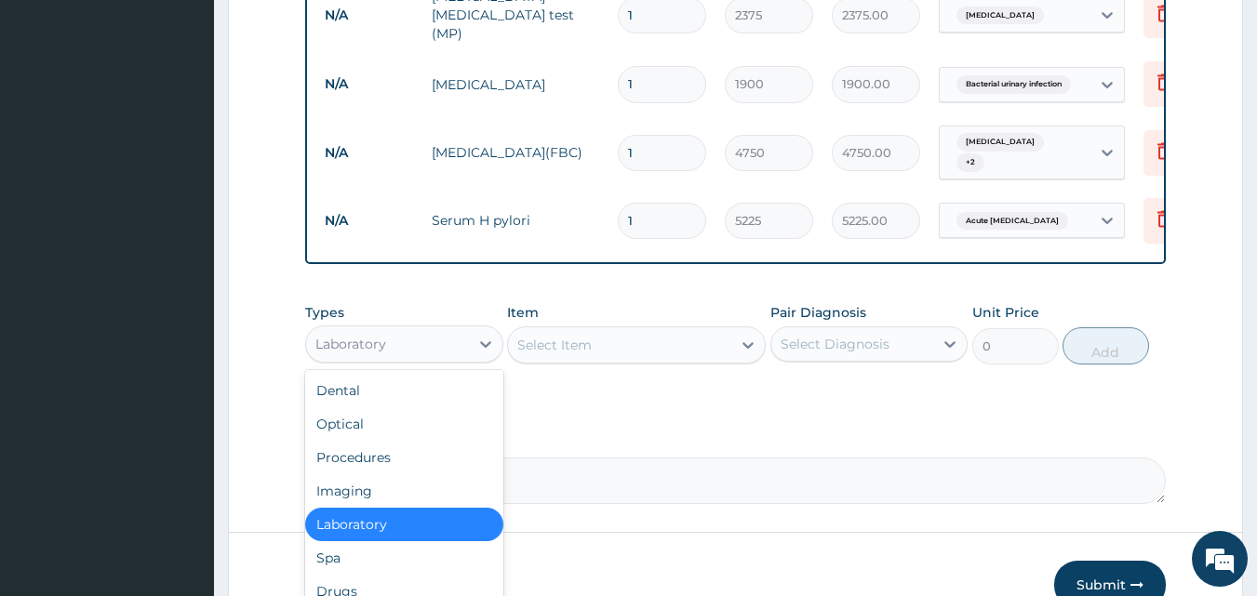
click at [410, 329] on div "Laboratory" at bounding box center [387, 344] width 163 height 30
click at [369, 441] on div "Procedures" at bounding box center [404, 457] width 198 height 33
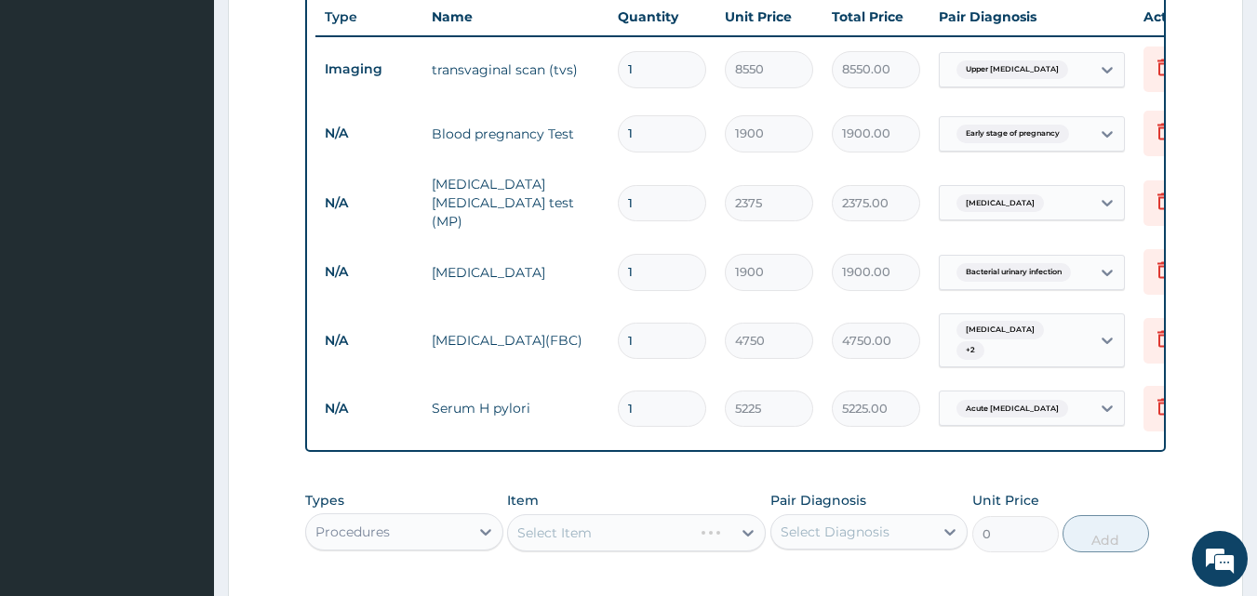
scroll to position [540, 0]
click at [559, 512] on div "Select Item" at bounding box center [636, 530] width 259 height 37
click at [584, 522] on div "Select Item" at bounding box center [554, 531] width 74 height 19
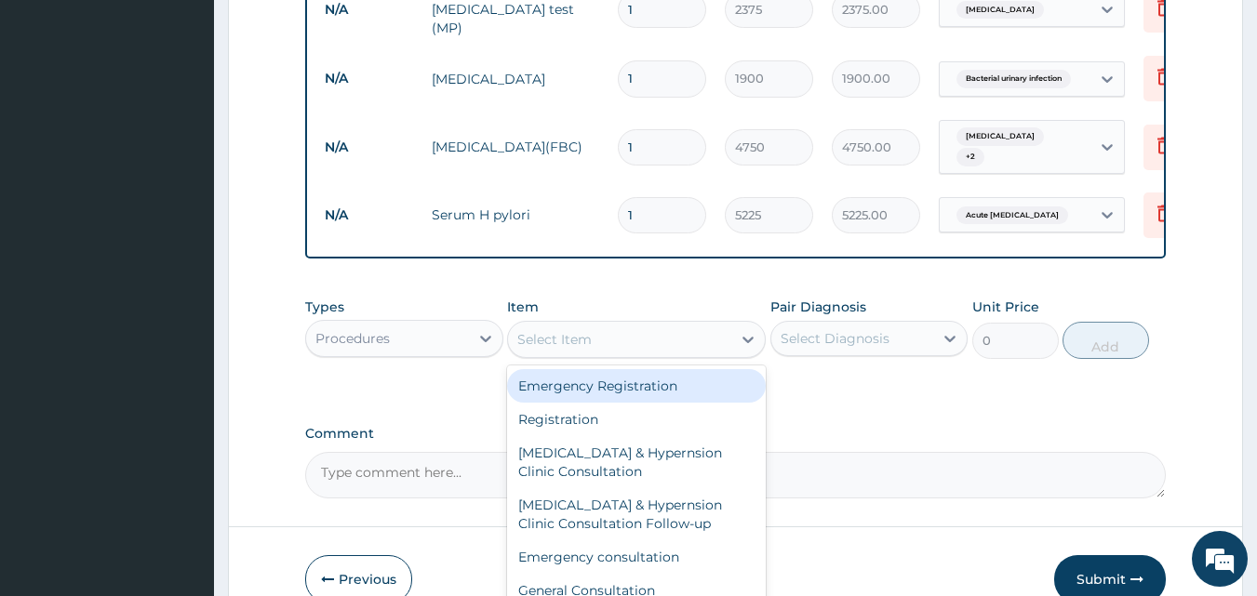
scroll to position [791, 0]
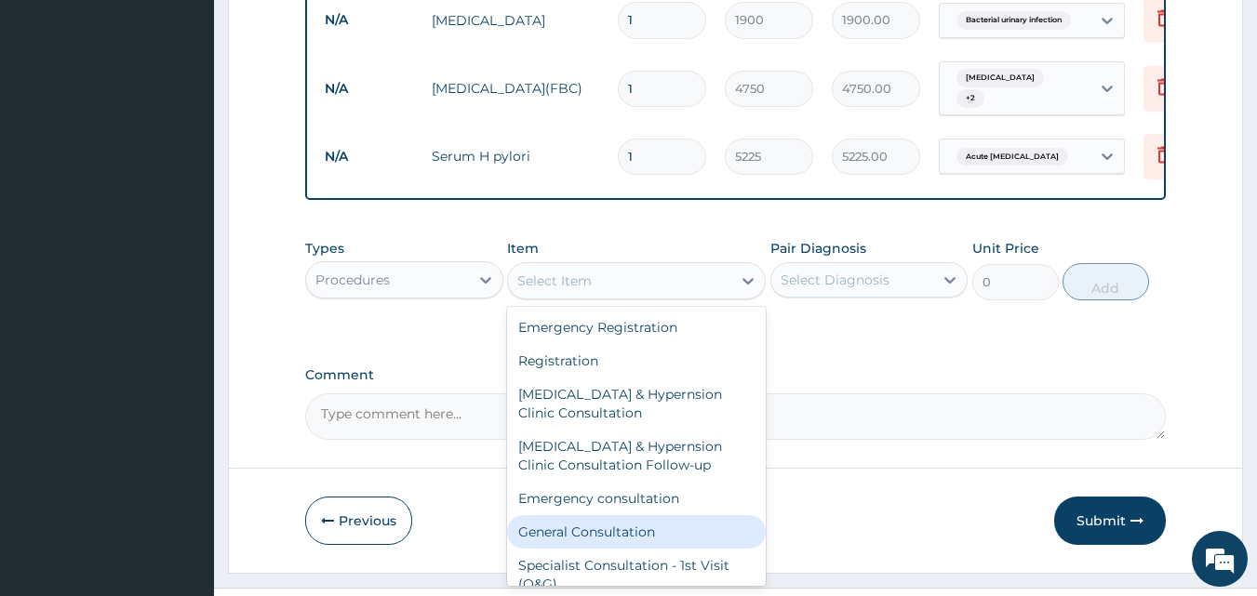
click at [559, 515] on div "General Consultation" at bounding box center [636, 531] width 259 height 33
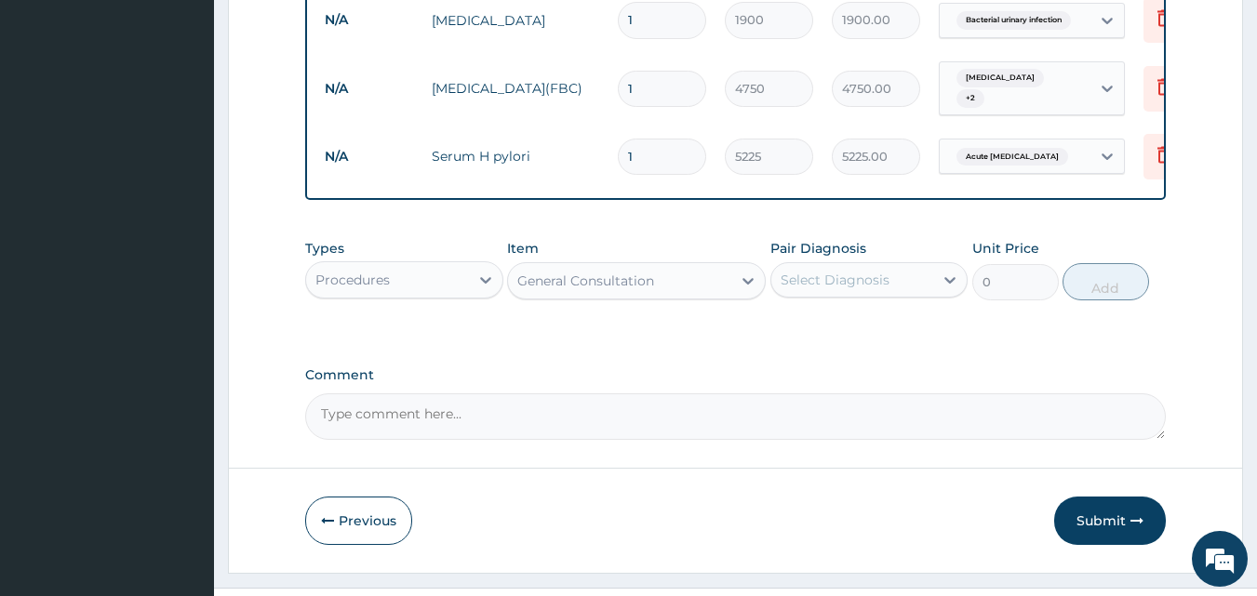
type input "4750"
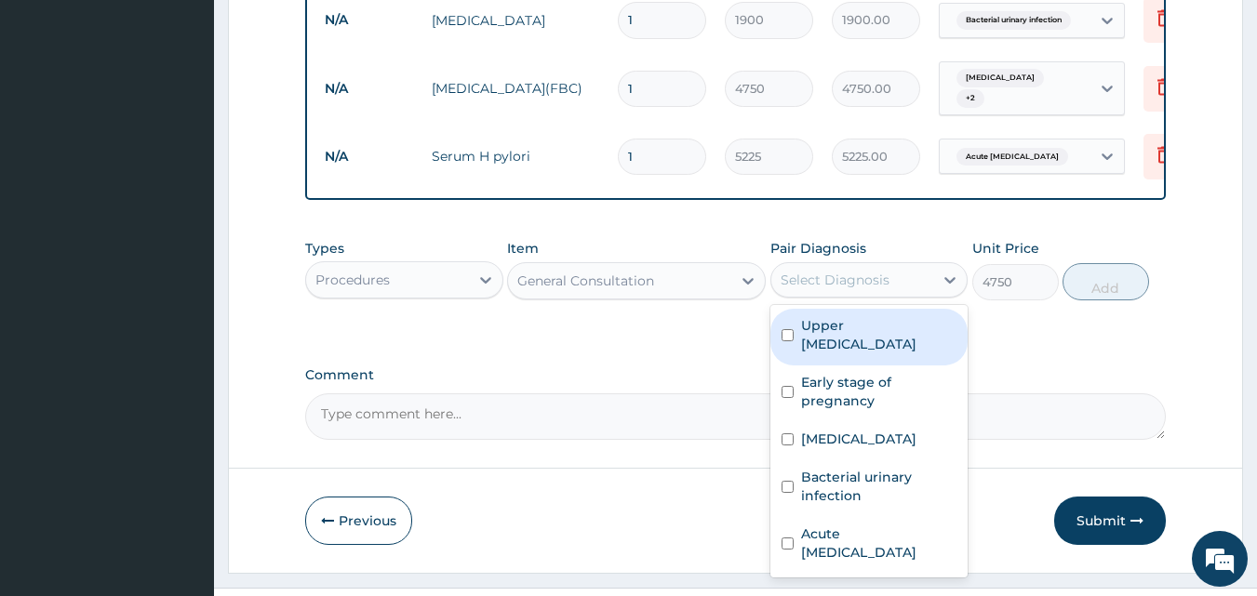
click at [909, 265] on div "Select Diagnosis" at bounding box center [852, 280] width 163 height 30
click at [816, 316] on label "Upper [MEDICAL_DATA]" at bounding box center [879, 334] width 156 height 37
checkbox input "true"
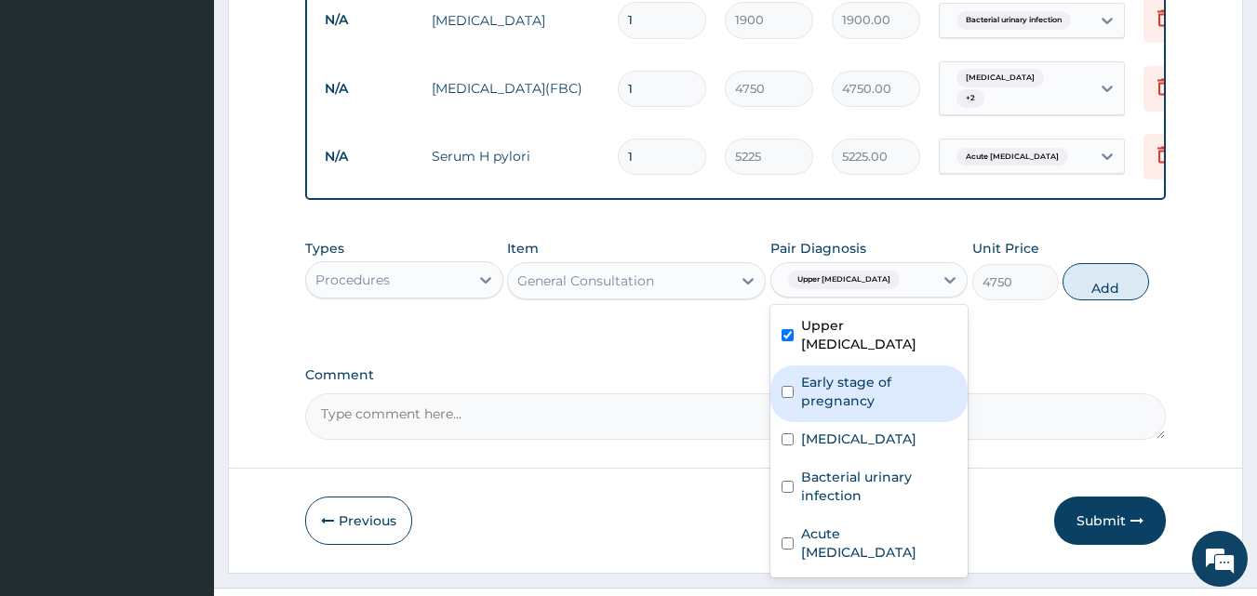
click at [813, 373] on label "Early stage of pregnancy" at bounding box center [879, 391] width 156 height 37
checkbox input "true"
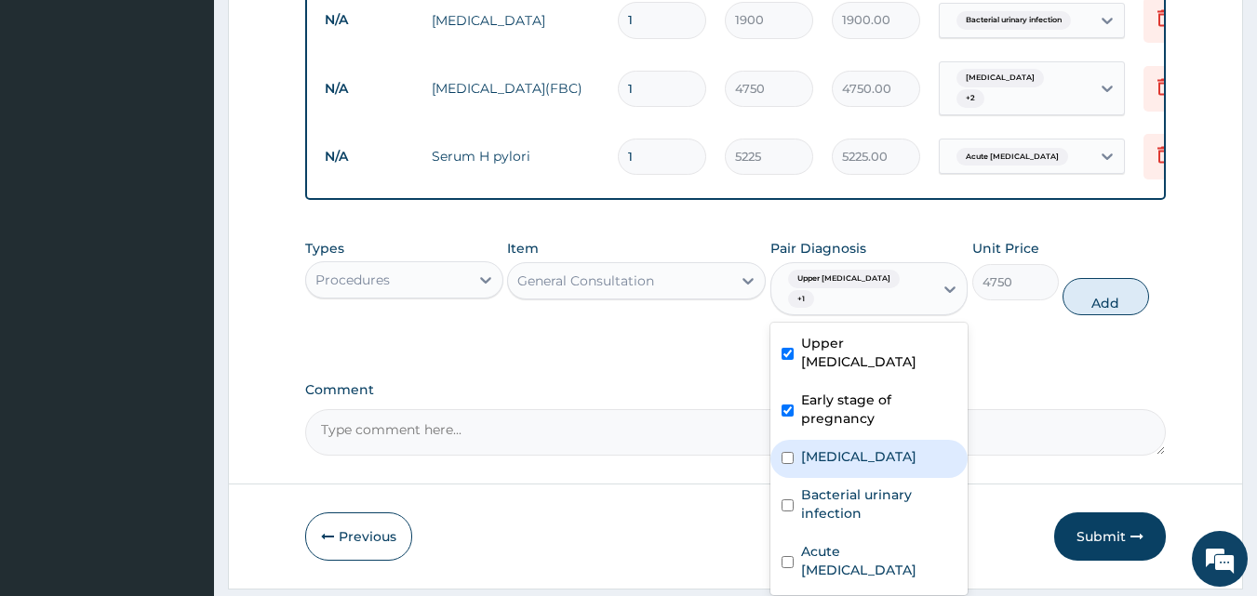
click at [800, 440] on div "[MEDICAL_DATA]" at bounding box center [869, 459] width 198 height 38
checkbox input "true"
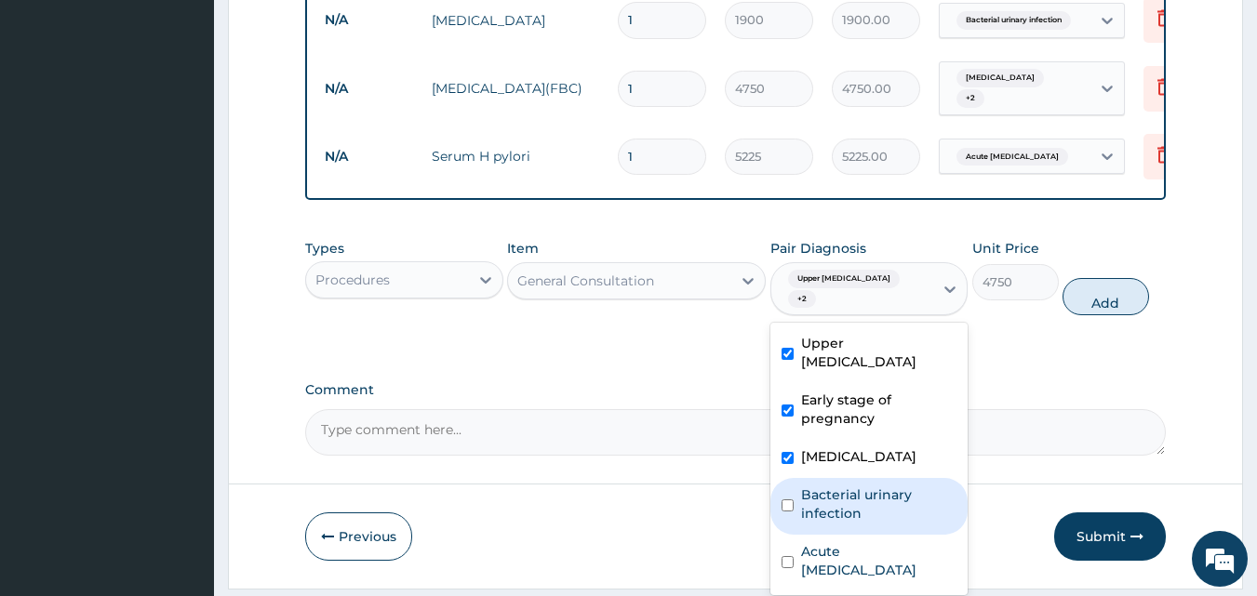
click at [798, 478] on div "Bacterial urinary infection" at bounding box center [869, 506] width 198 height 57
checkbox input "true"
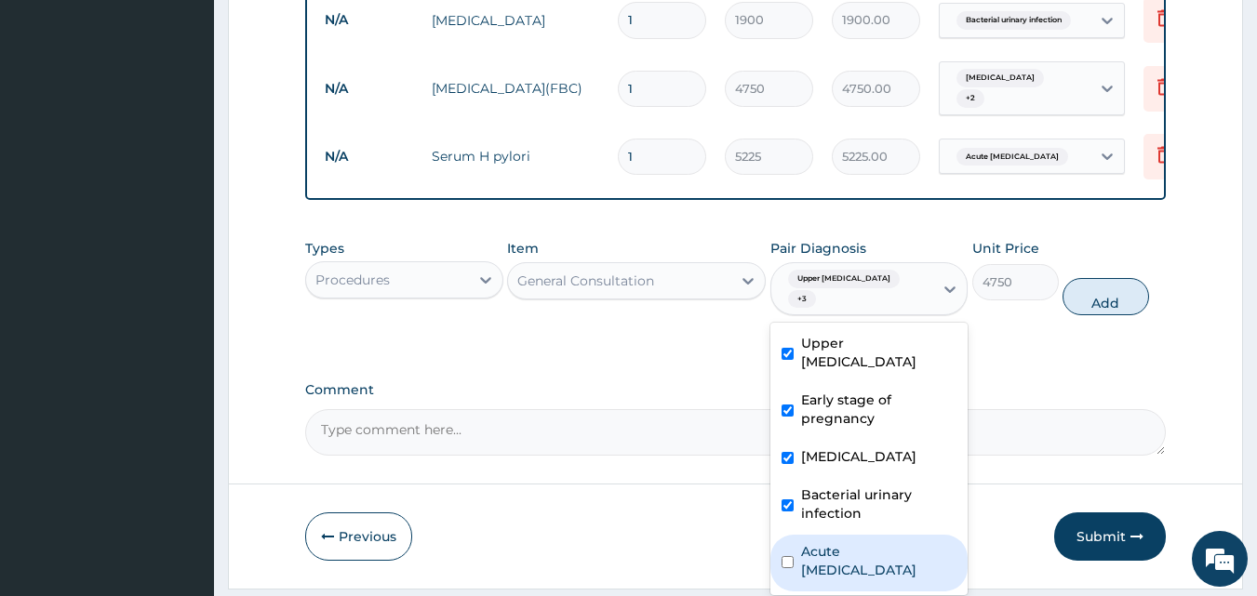
click at [802, 542] on label "Acute [MEDICAL_DATA]" at bounding box center [879, 560] width 156 height 37
drag, startPoint x: 802, startPoint y: 504, endPoint x: 833, endPoint y: 469, distance: 47.4
click at [804, 542] on label "Acute [MEDICAL_DATA]" at bounding box center [879, 560] width 156 height 37
drag, startPoint x: 858, startPoint y: 519, endPoint x: 871, endPoint y: 500, distance: 22.2
click at [859, 542] on label "Acute [MEDICAL_DATA]" at bounding box center [879, 560] width 156 height 37
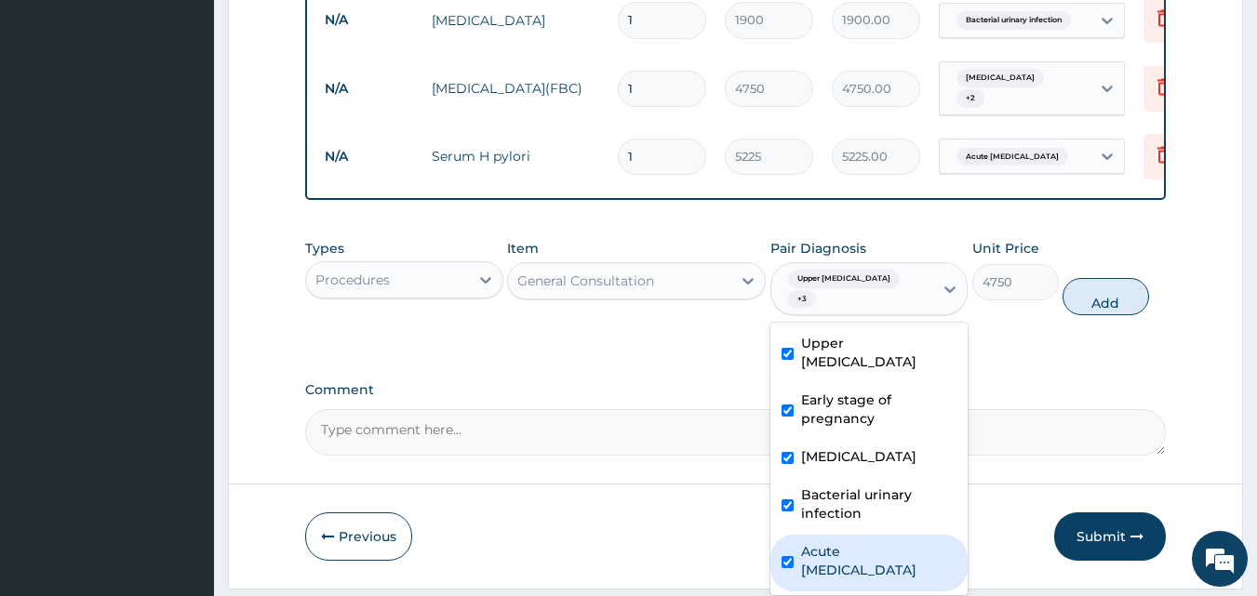
checkbox input "true"
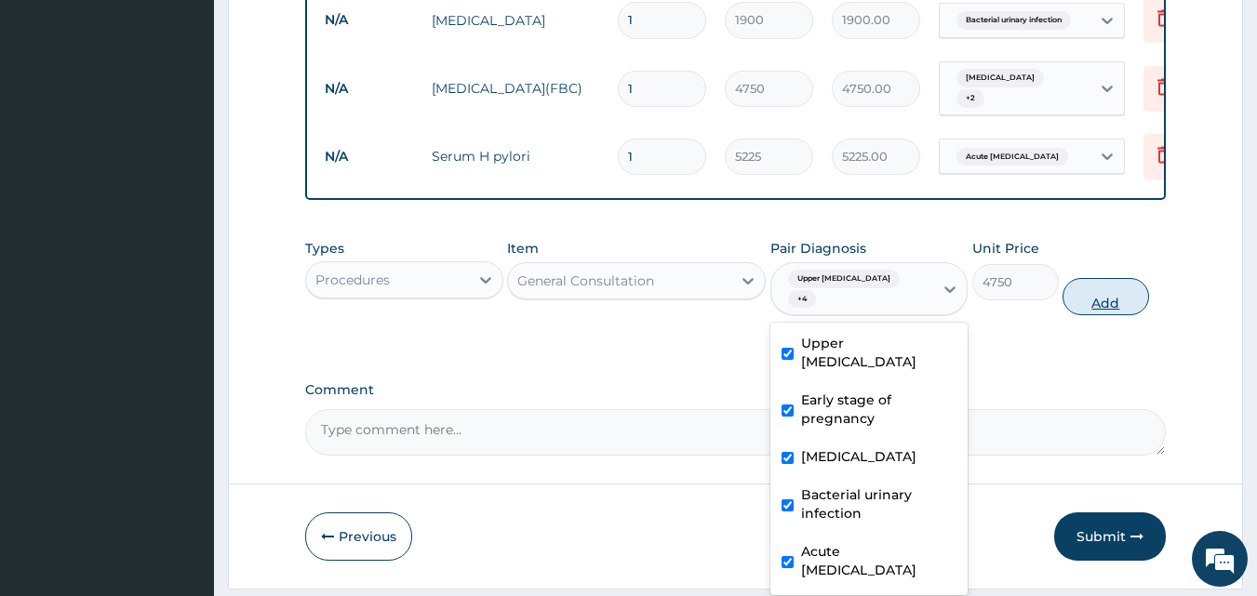
click at [1105, 278] on button "Add" at bounding box center [1105, 296] width 86 height 37
type input "0"
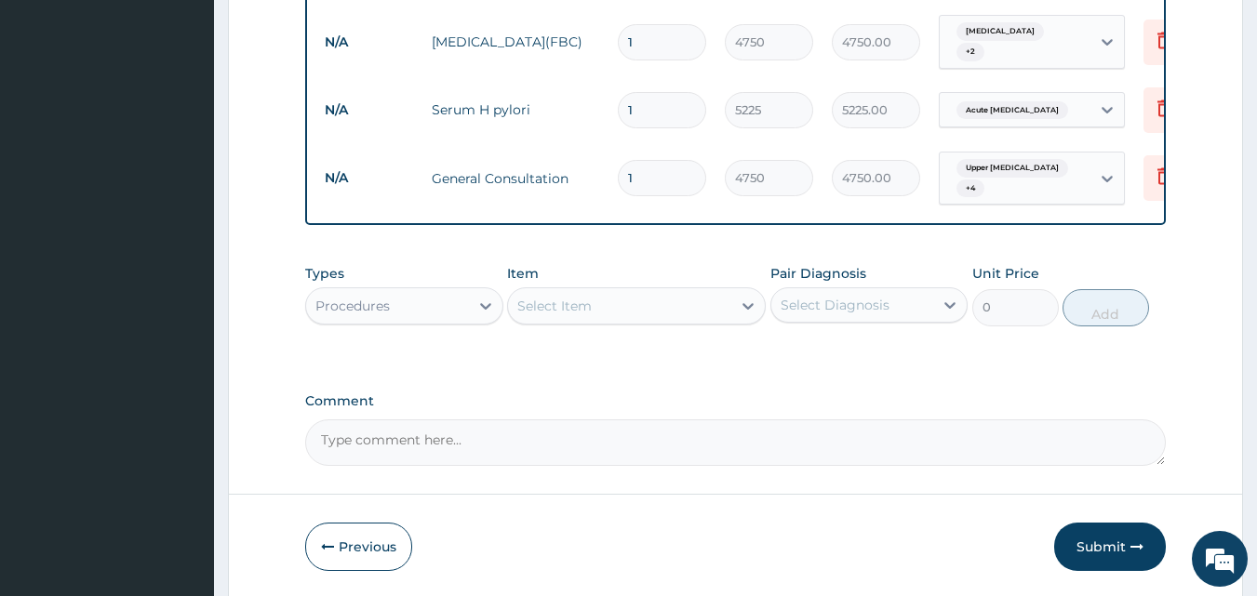
scroll to position [862, 0]
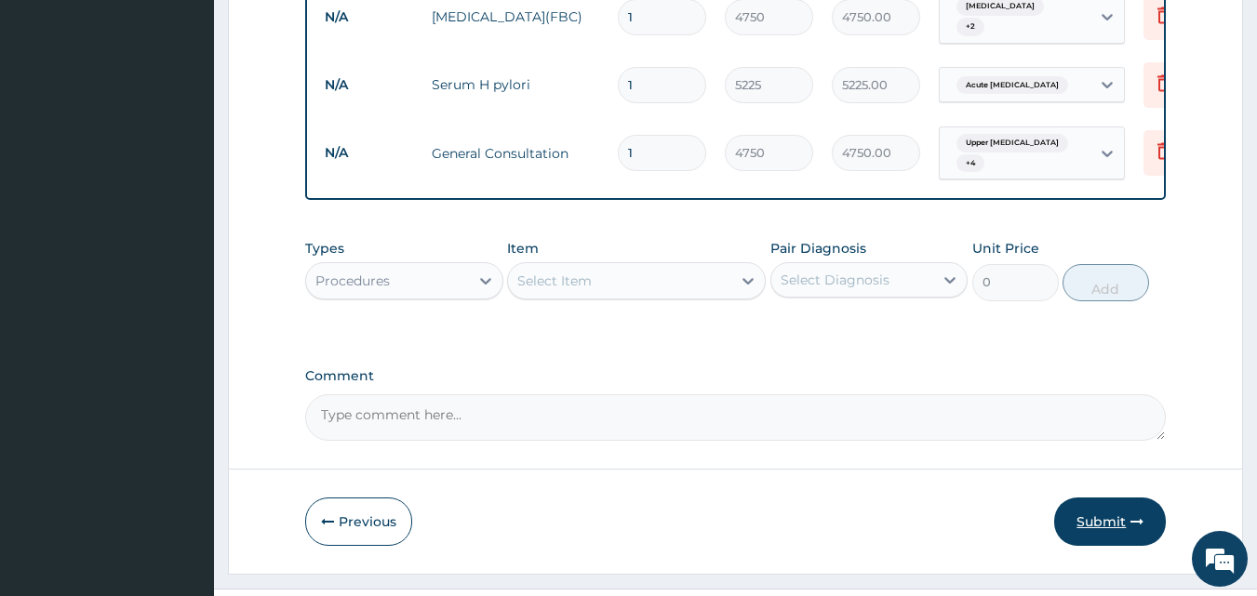
click at [1093, 498] on button "Submit" at bounding box center [1110, 522] width 112 height 48
click at [1153, 498] on button "Submit" at bounding box center [1110, 522] width 112 height 48
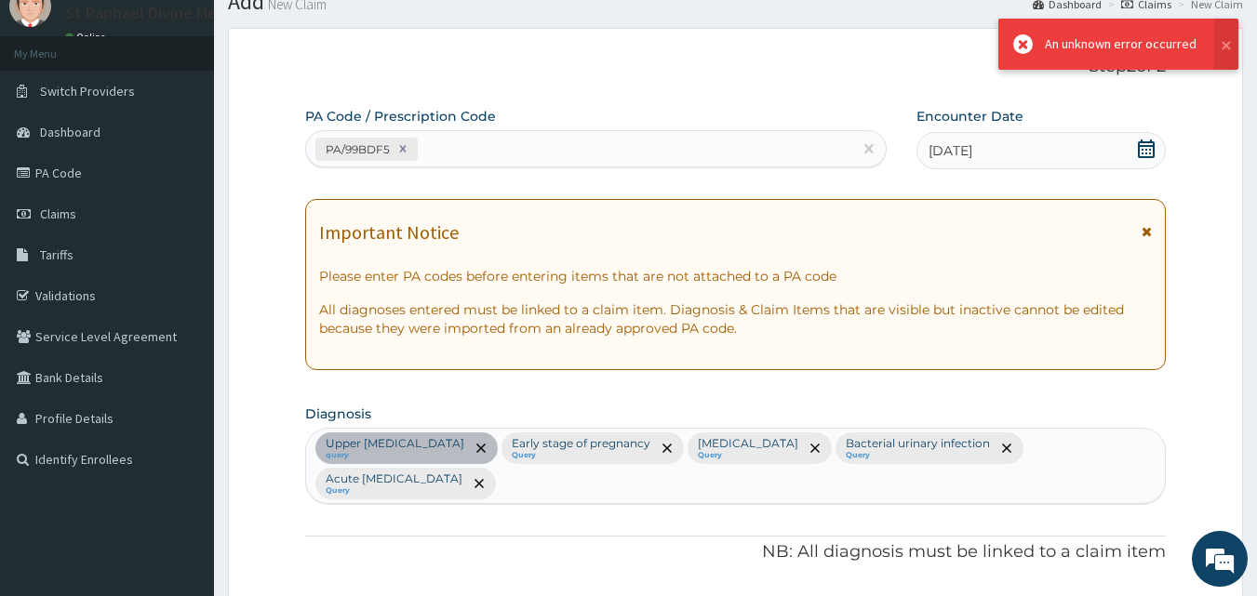
scroll to position [1063, 0]
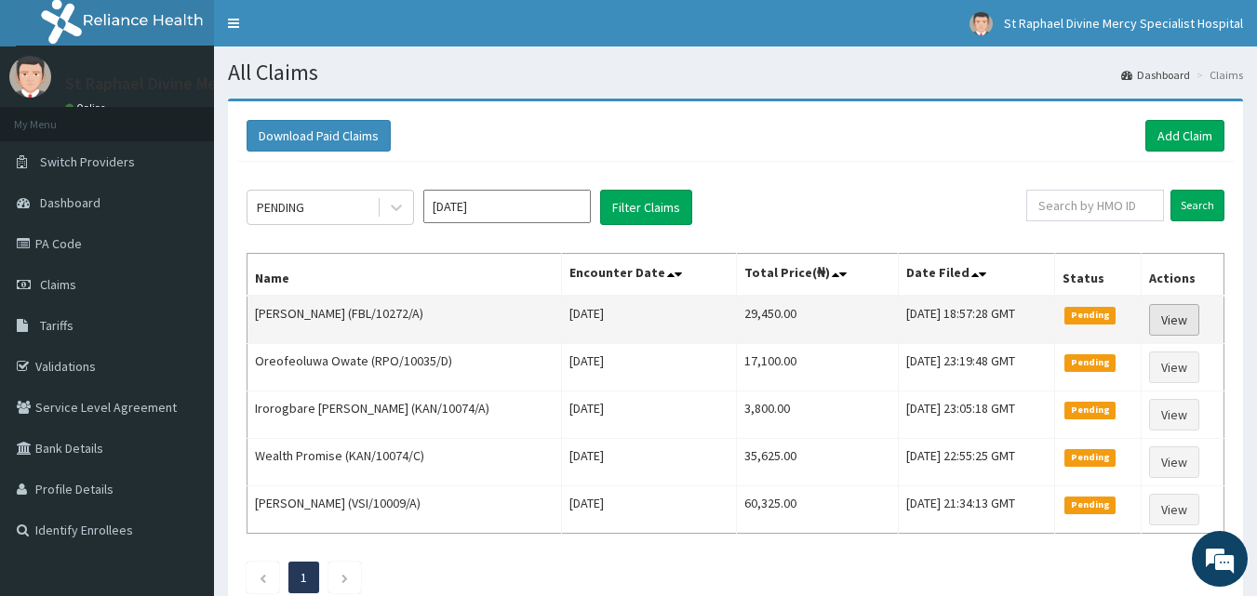
click at [1164, 318] on link "View" at bounding box center [1174, 320] width 50 height 32
